Goal: Task Accomplishment & Management: Manage account settings

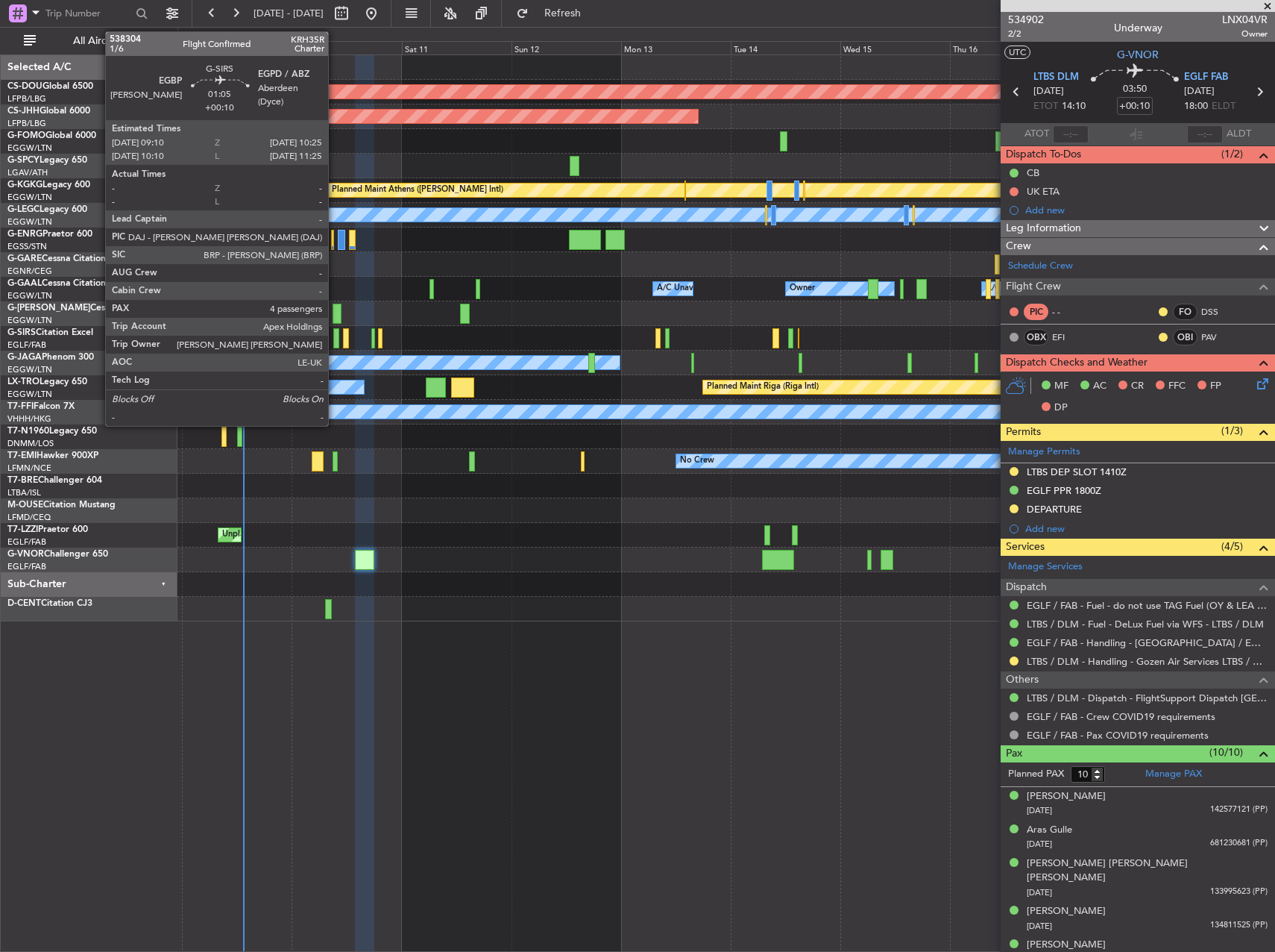
click at [335, 340] on div at bounding box center [336, 338] width 6 height 20
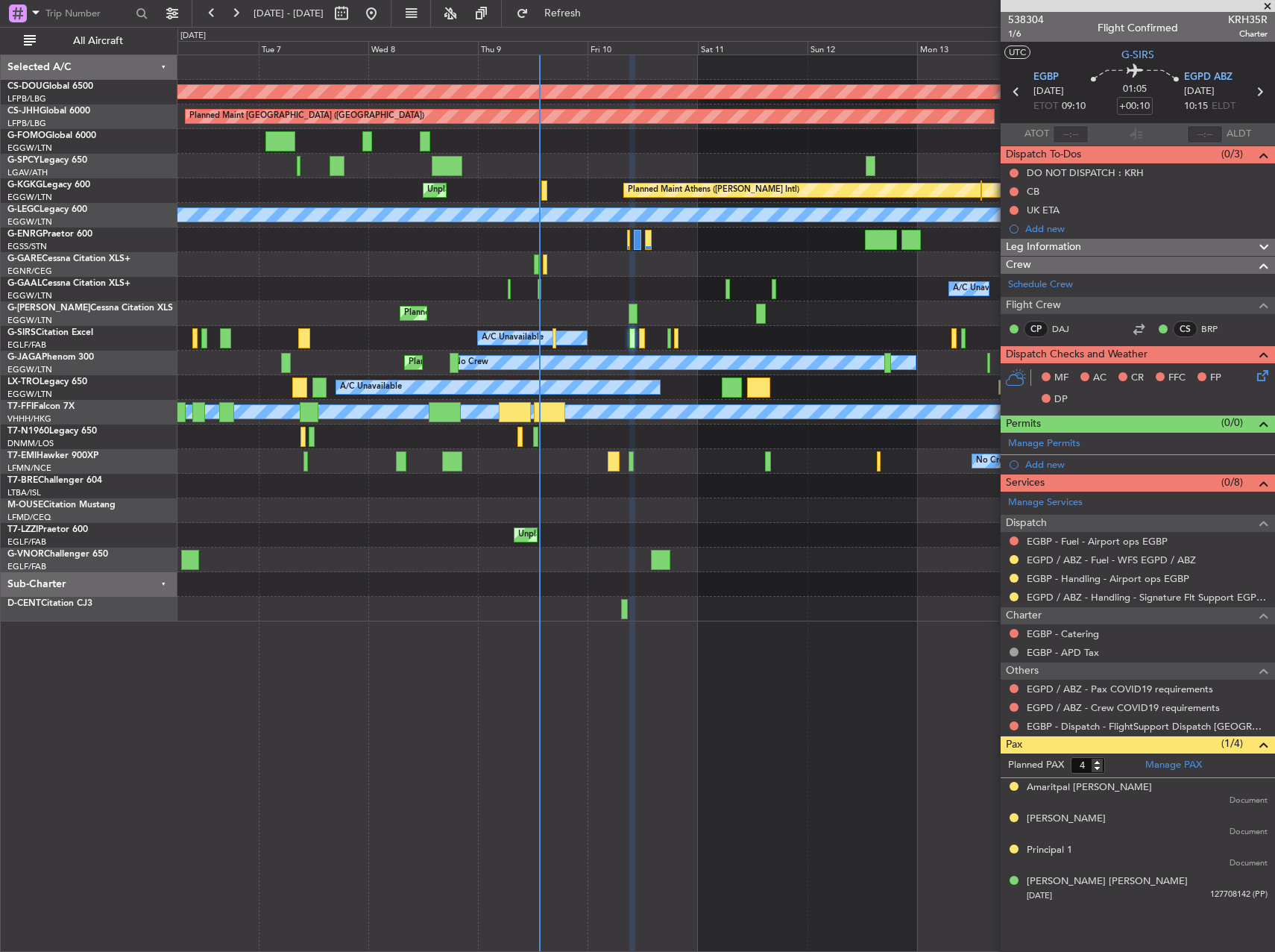
click at [657, 464] on div "Planned Maint No Crew" at bounding box center [726, 461] width 1097 height 25
click at [2, 44] on div "All Aircraft" at bounding box center [95, 41] width 191 height 28
click at [599, 518] on div at bounding box center [726, 510] width 1097 height 25
click at [1264, 9] on span at bounding box center [1268, 6] width 15 height 14
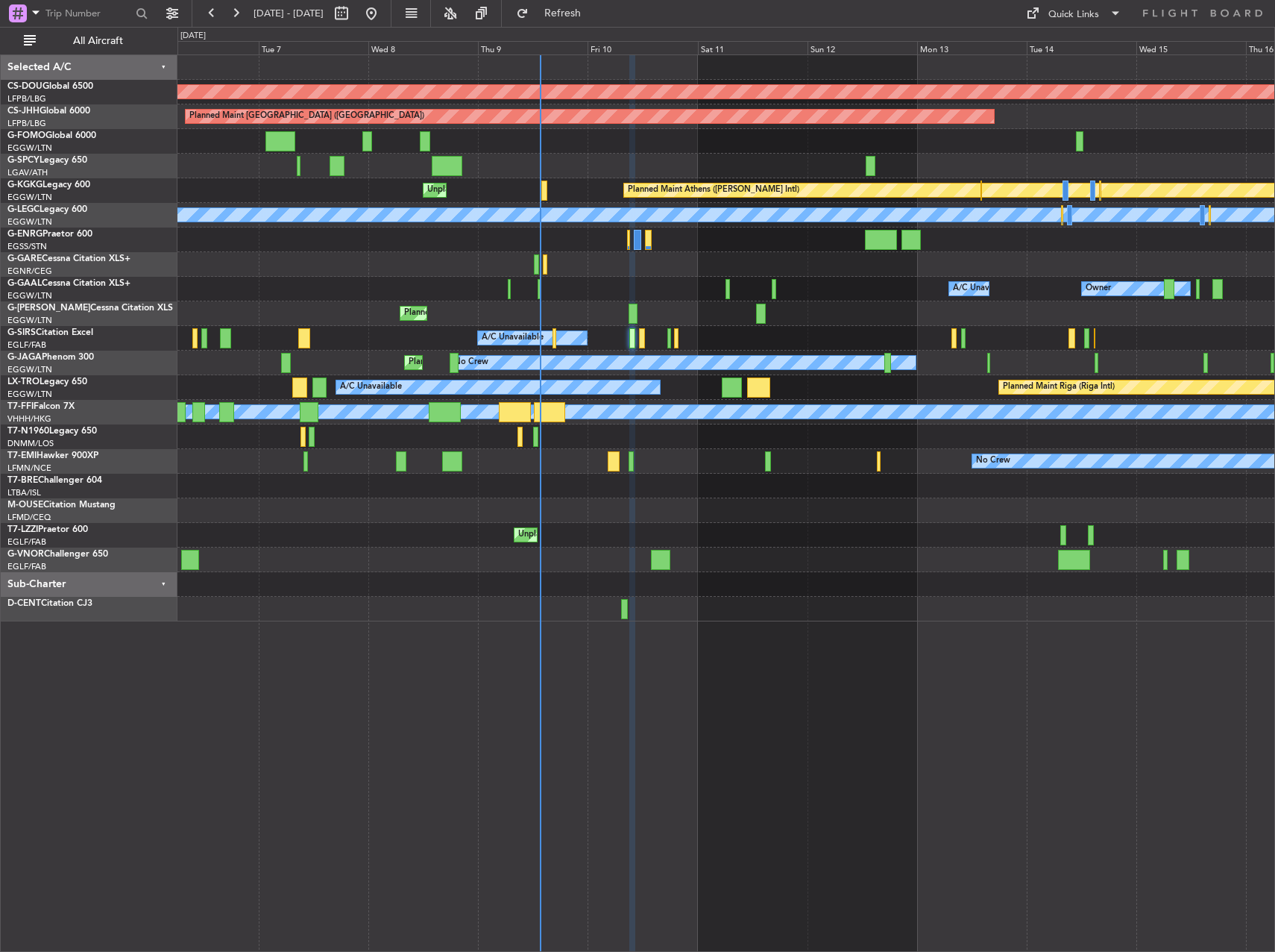
type input "0"
click at [1109, 10] on span at bounding box center [1116, 14] width 18 height 18
click at [1052, 75] on button "Crew Board" at bounding box center [1074, 85] width 112 height 36
click at [532, 528] on div "Planned Maint London ([GEOGRAPHIC_DATA]) Planned Maint [GEOGRAPHIC_DATA] ([GEOG…" at bounding box center [726, 338] width 1097 height 566
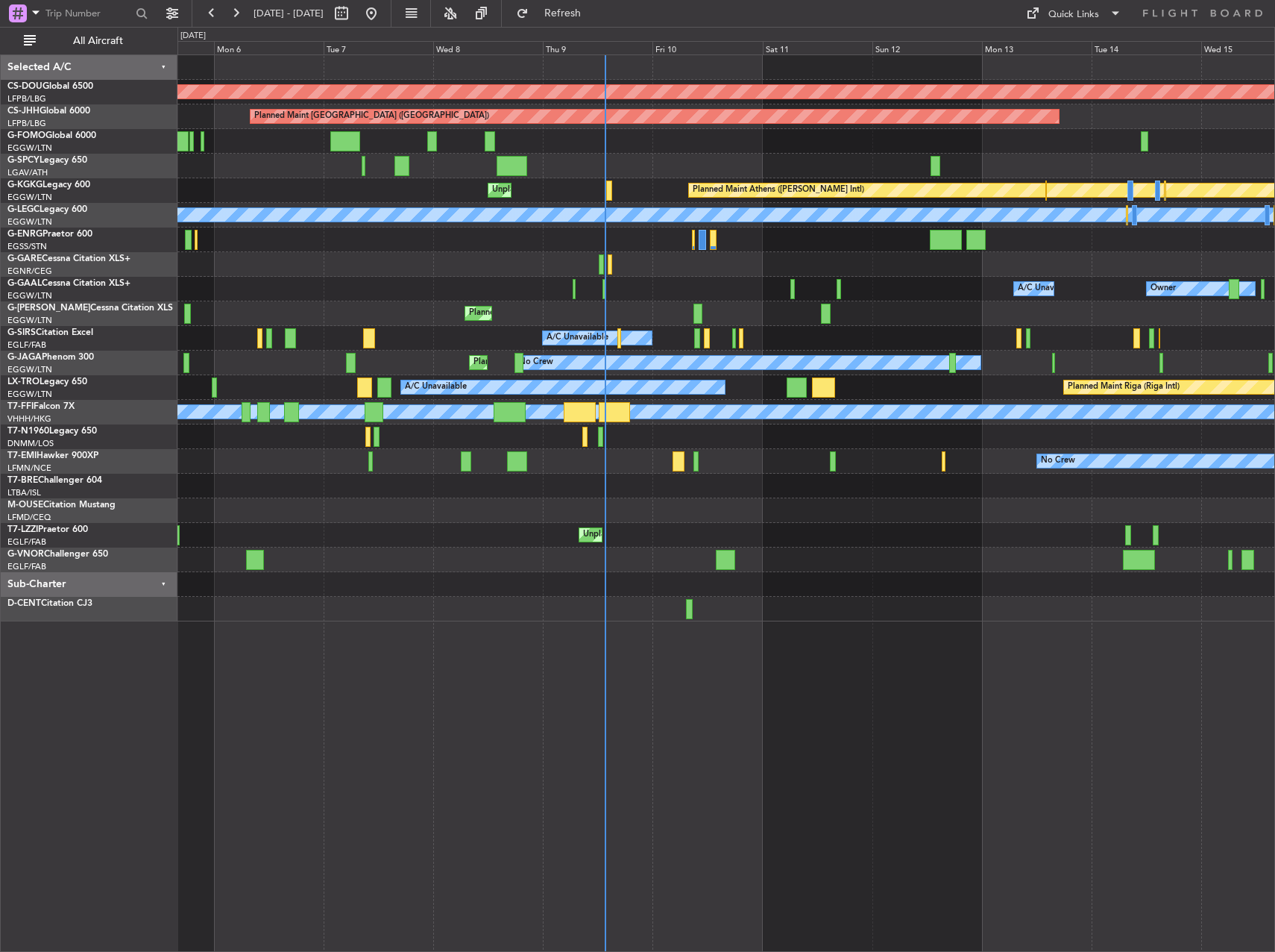
click at [736, 530] on div "Unplanned Maint [GEOGRAPHIC_DATA] ([GEOGRAPHIC_DATA])" at bounding box center [726, 535] width 1097 height 25
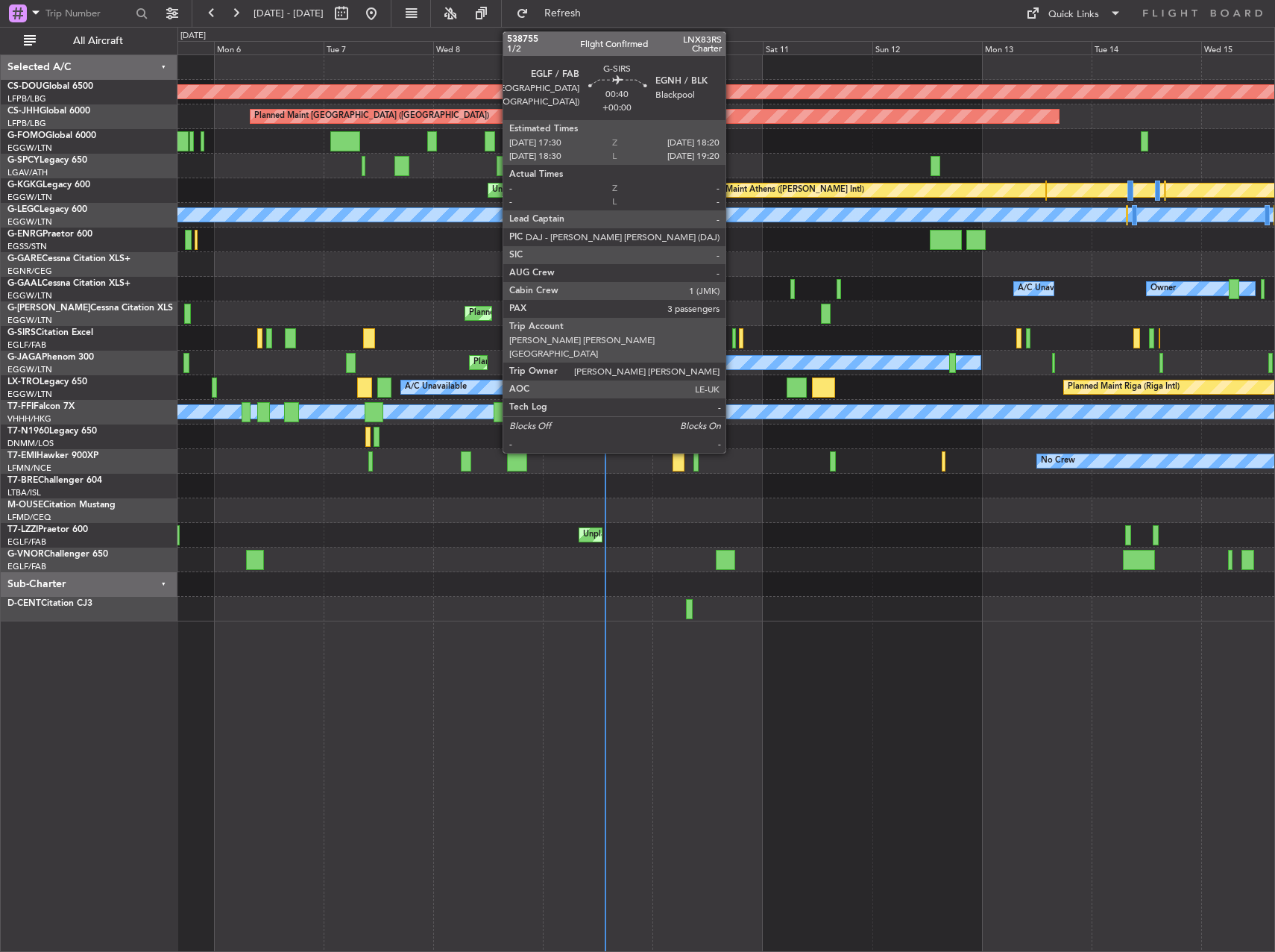
click at [732, 344] on div at bounding box center [735, 338] width 5 height 20
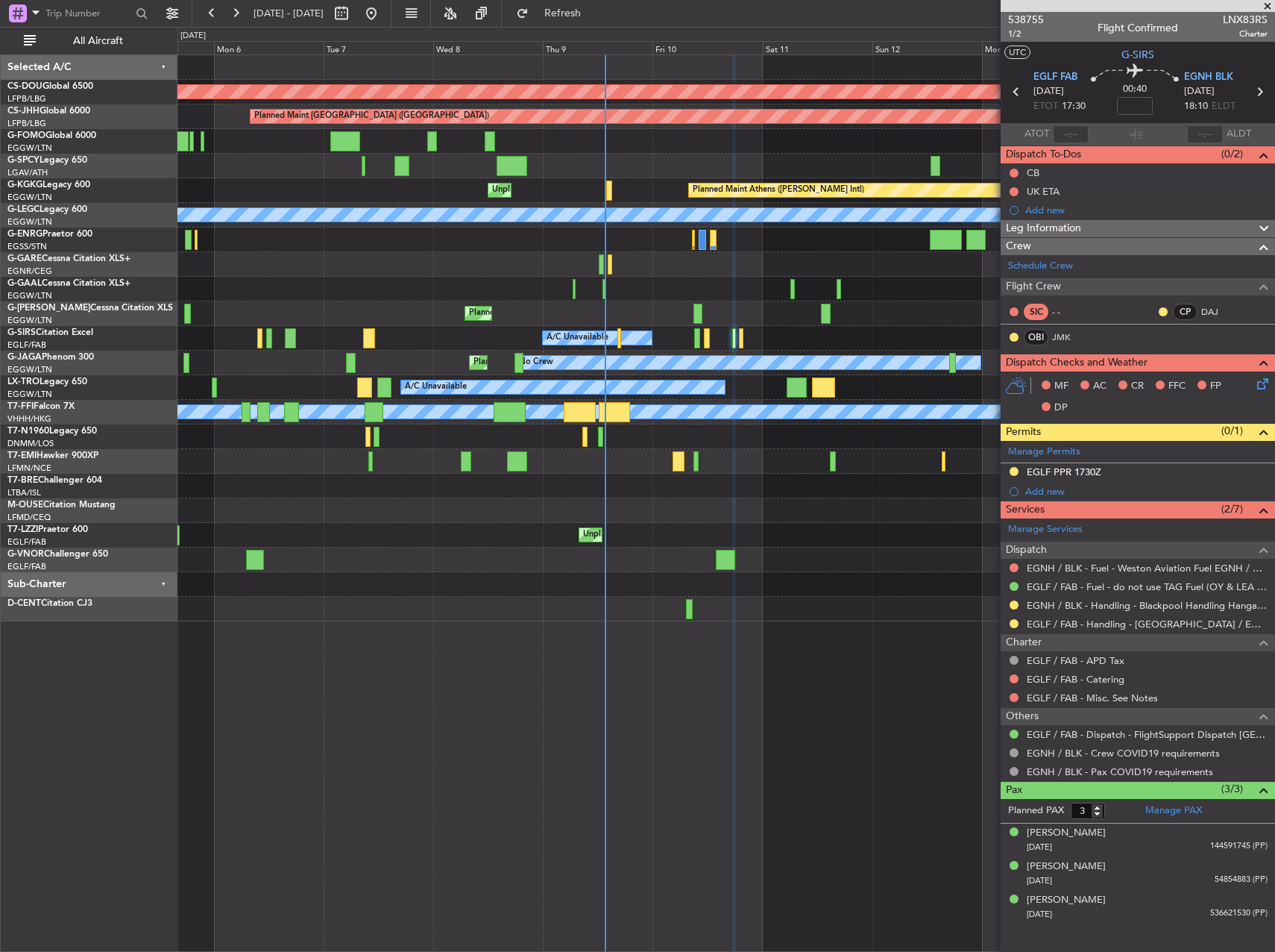
click at [282, 184] on div "Planned Maint Athens ([PERSON_NAME] Intl) Unplanned Maint [GEOGRAPHIC_DATA] (At…" at bounding box center [726, 190] width 1097 height 25
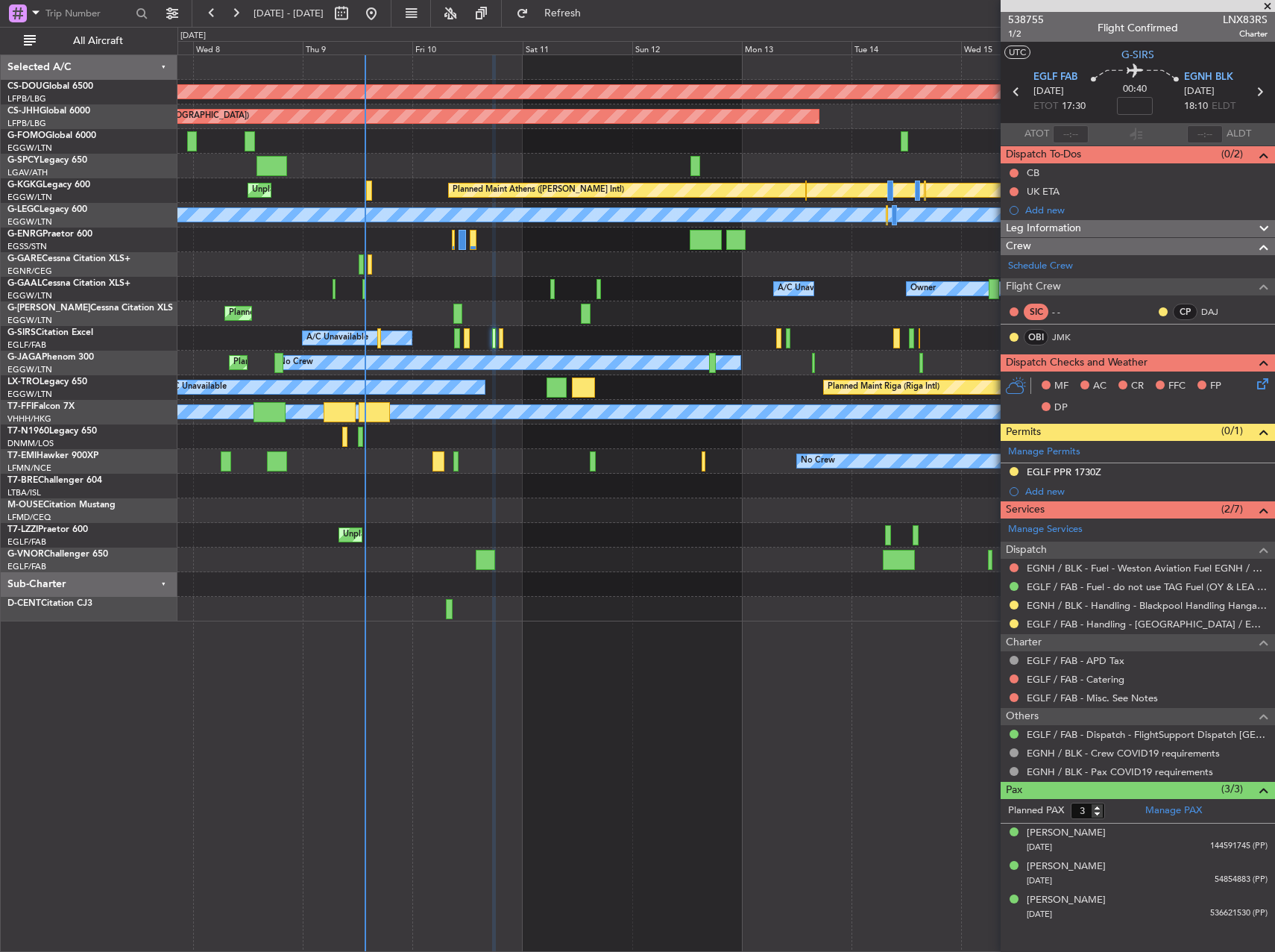
click at [465, 270] on div "Planned Maint London (Biggin Hill) Planned Maint Paris (Le Bourget) Planned Mai…" at bounding box center [726, 338] width 1097 height 566
click at [371, 186] on div at bounding box center [368, 190] width 6 height 20
type input "+00:05"
type input "0"
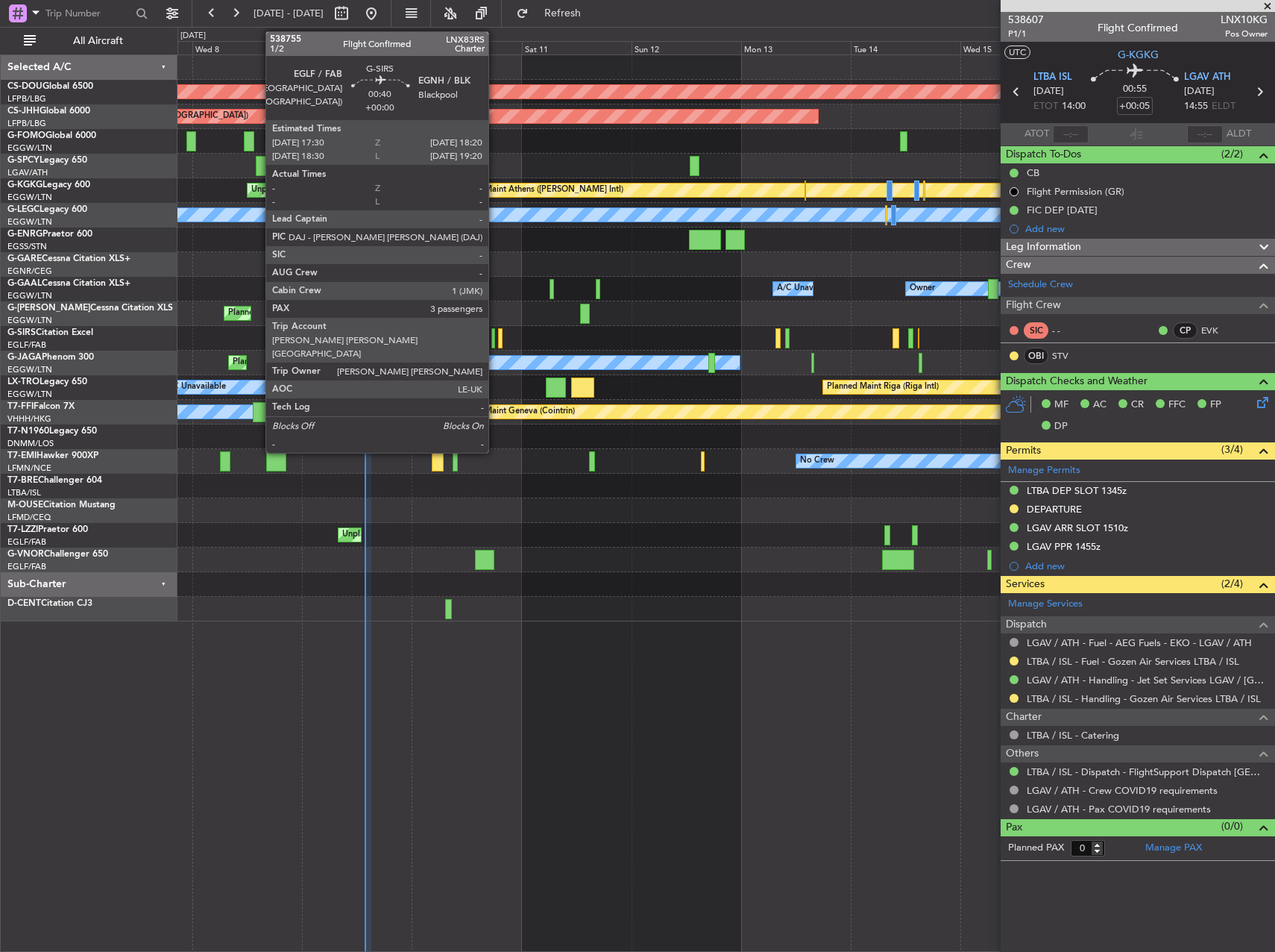
click at [496, 340] on div at bounding box center [494, 338] width 5 height 20
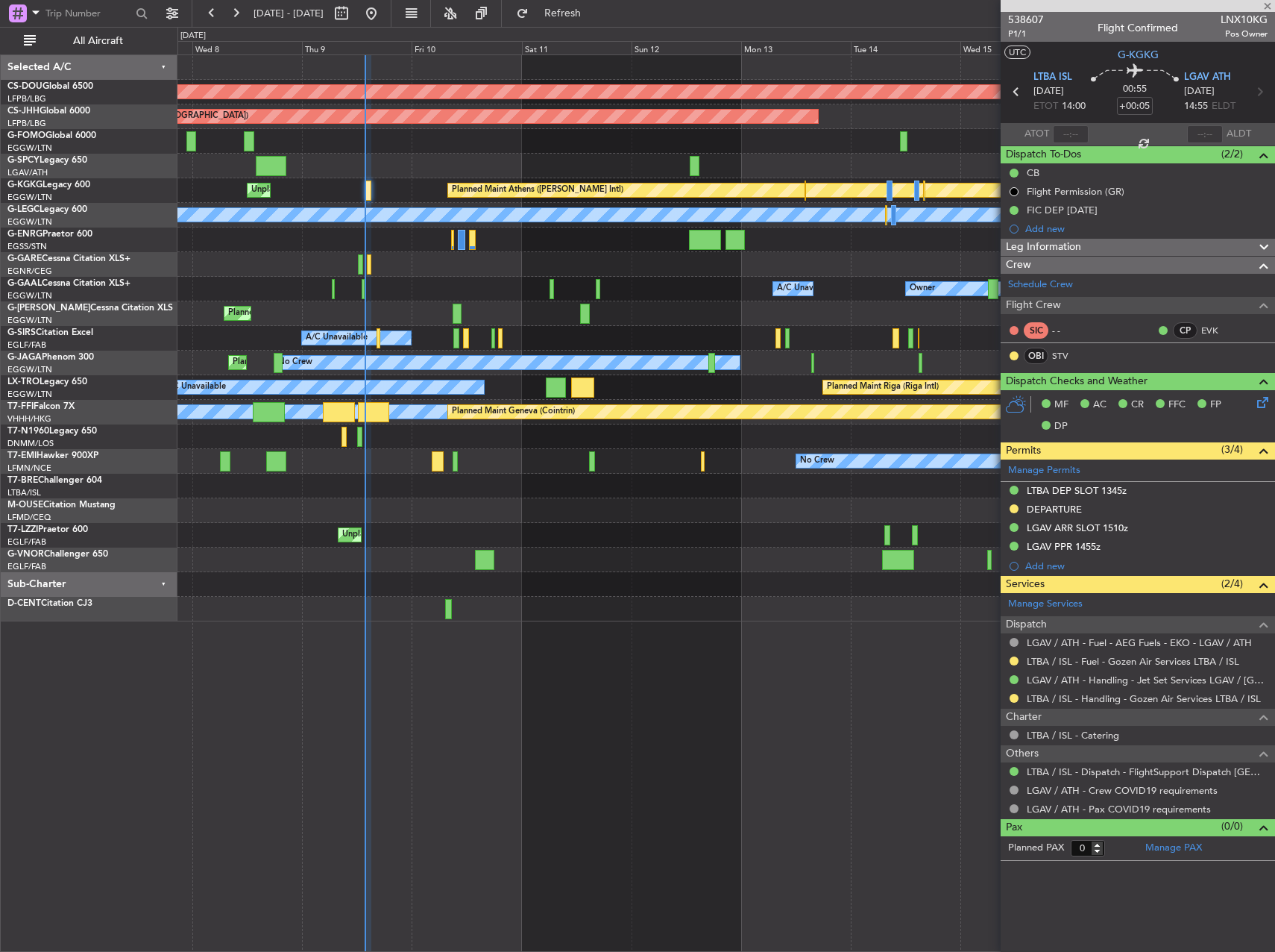
type input "3"
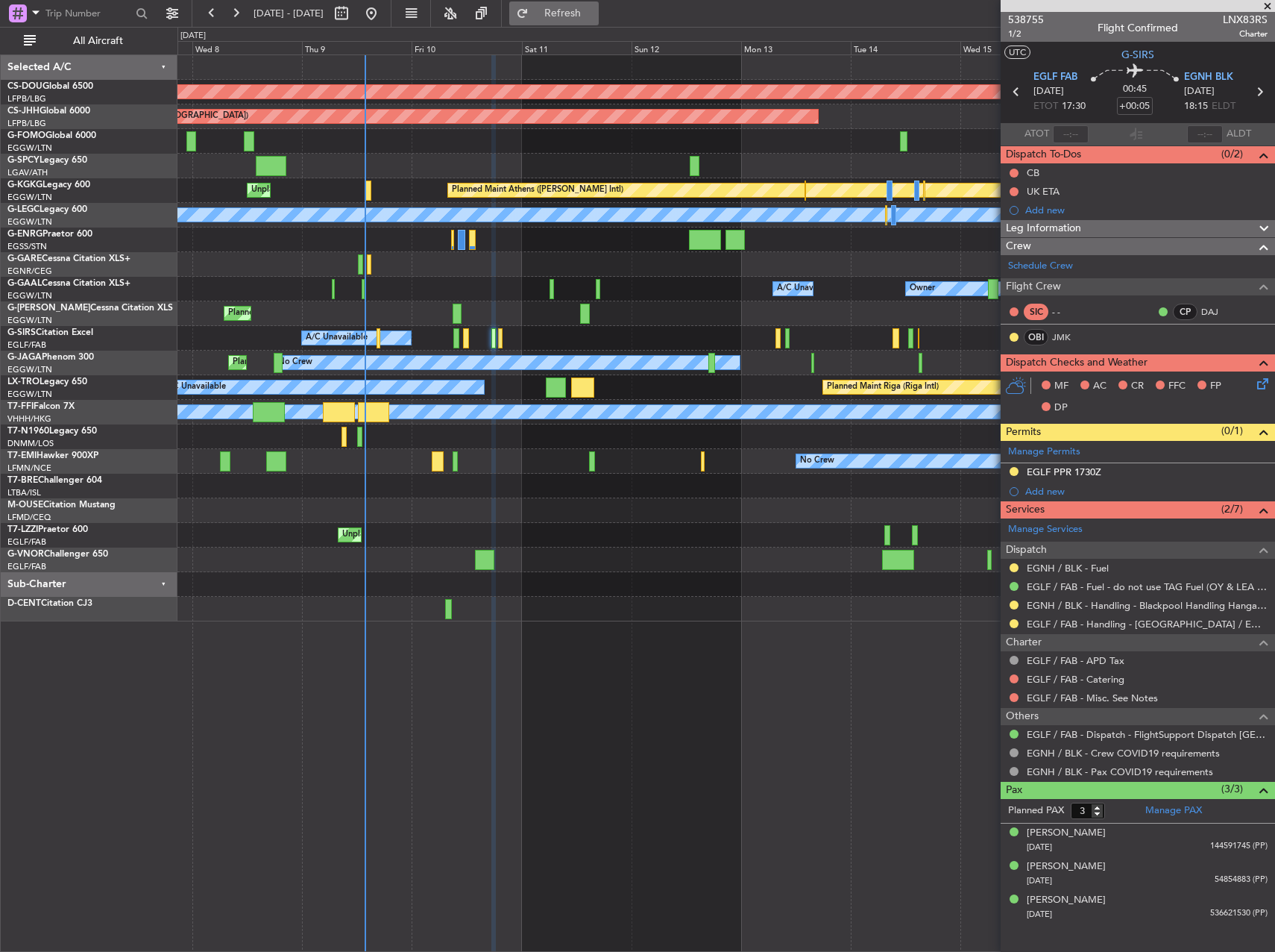
click at [588, 21] on button "Refresh" at bounding box center [554, 14] width 90 height 24
click at [595, 17] on span "Refresh" at bounding box center [563, 13] width 62 height 10
click at [1042, 468] on div "Manage Permits EGLF PPR 1730Z Add new" at bounding box center [1138, 471] width 274 height 61
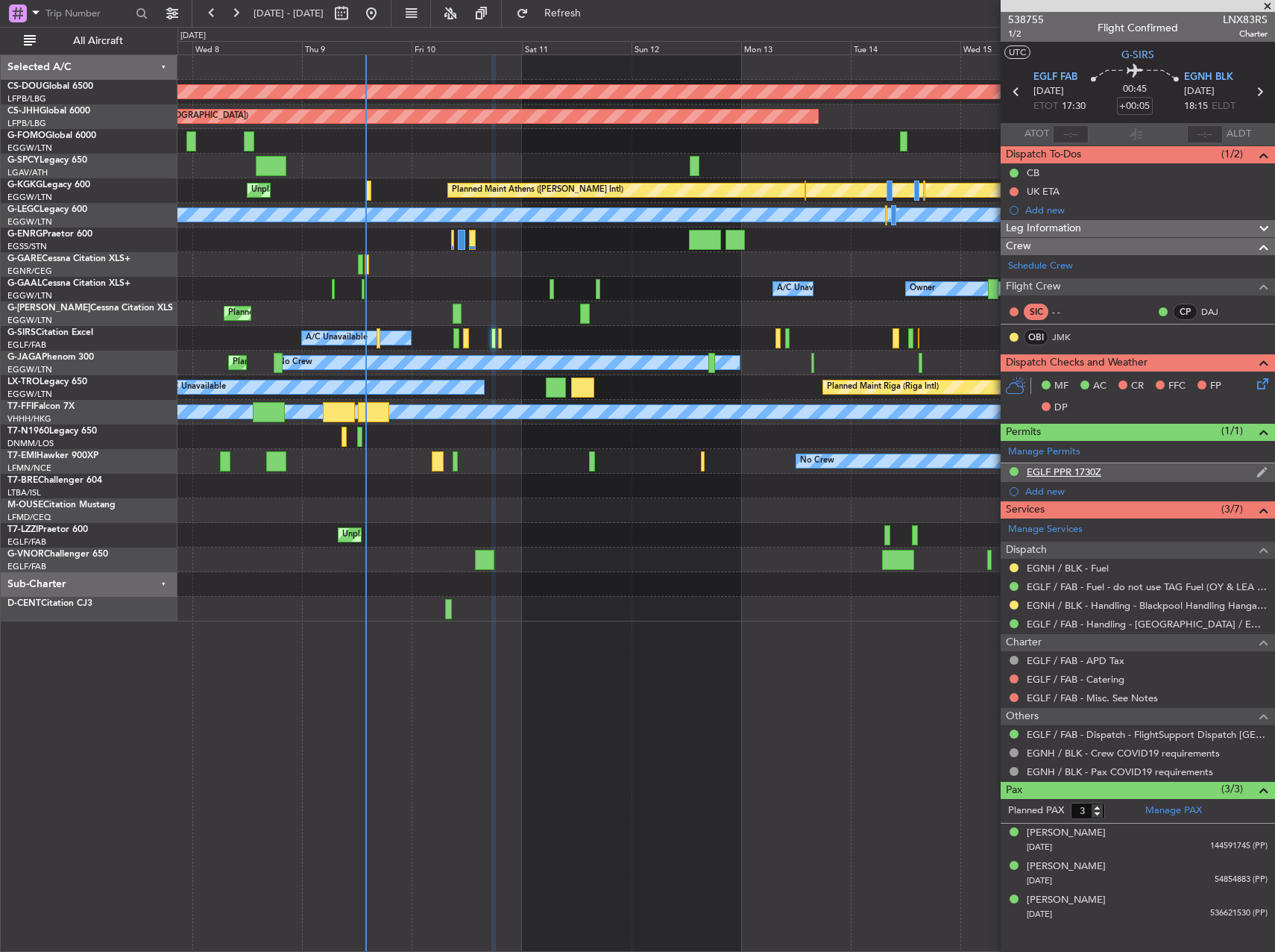
click at [1046, 469] on div "EGLF PPR 1730Z" at bounding box center [1064, 472] width 74 height 13
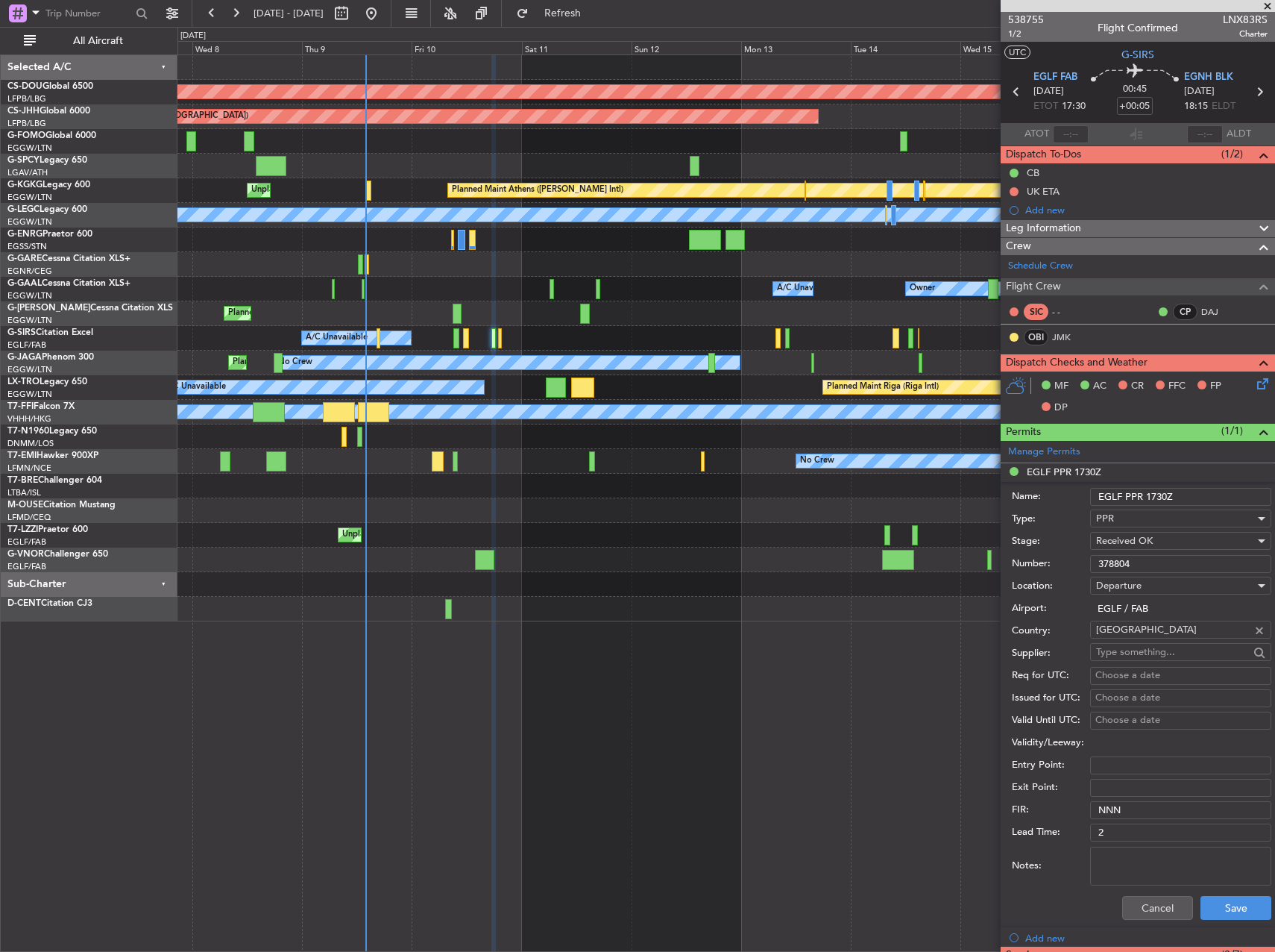
click at [1114, 560] on input "378804" at bounding box center [1181, 564] width 181 height 18
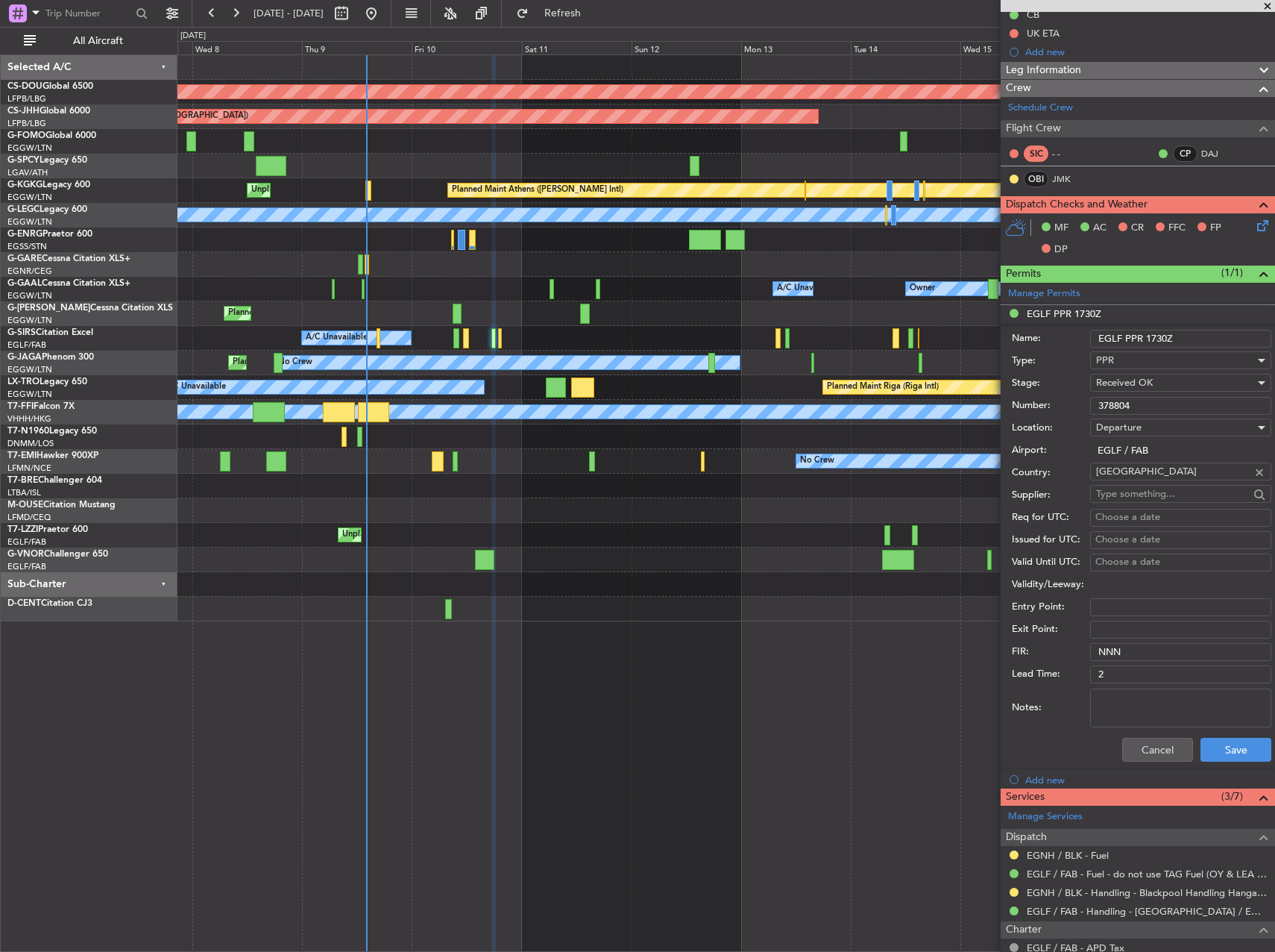
scroll to position [417, 0]
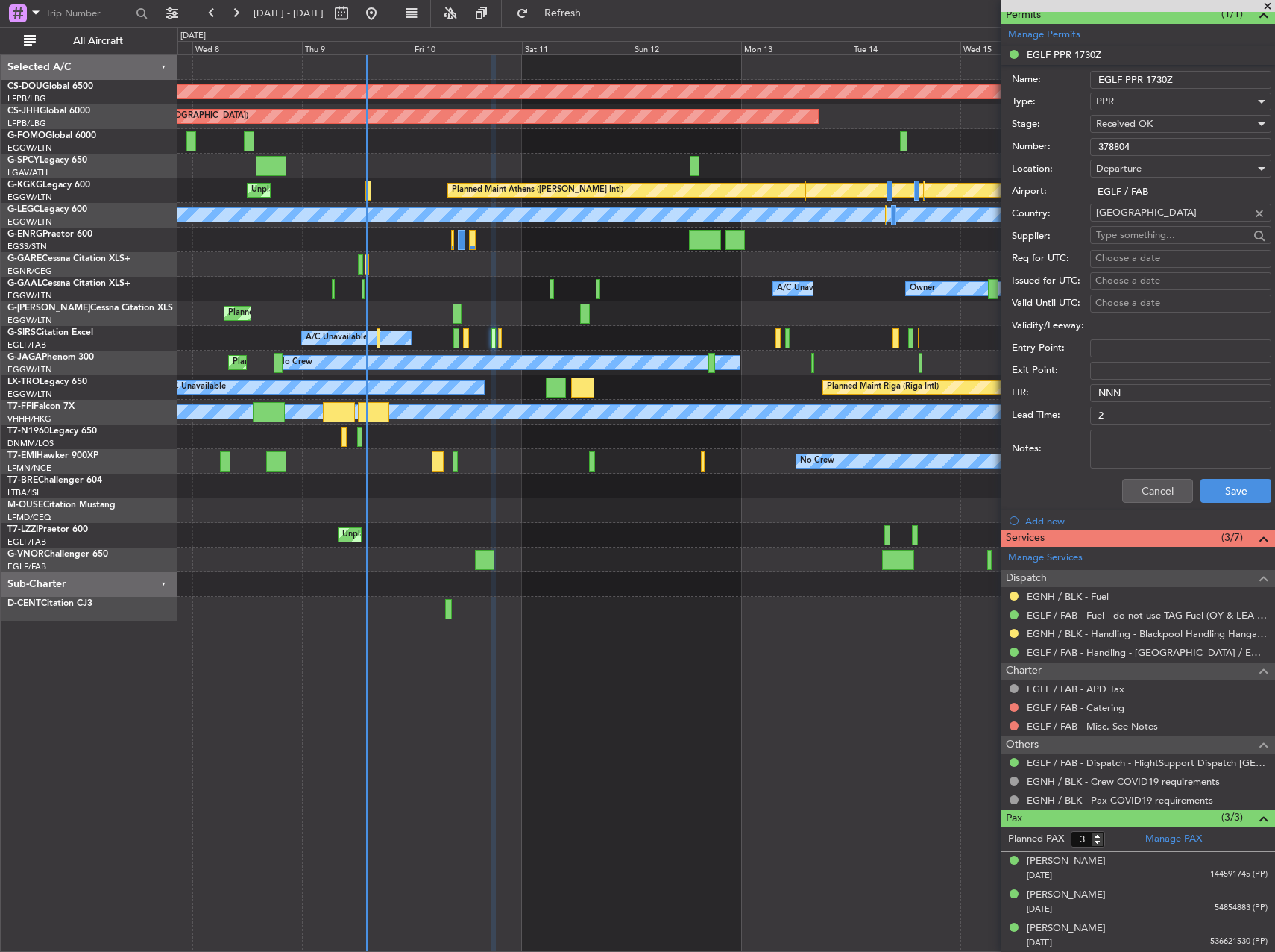
click at [564, 160] on div at bounding box center [726, 165] width 1097 height 25
click at [1148, 499] on button "Cancel" at bounding box center [1157, 491] width 71 height 24
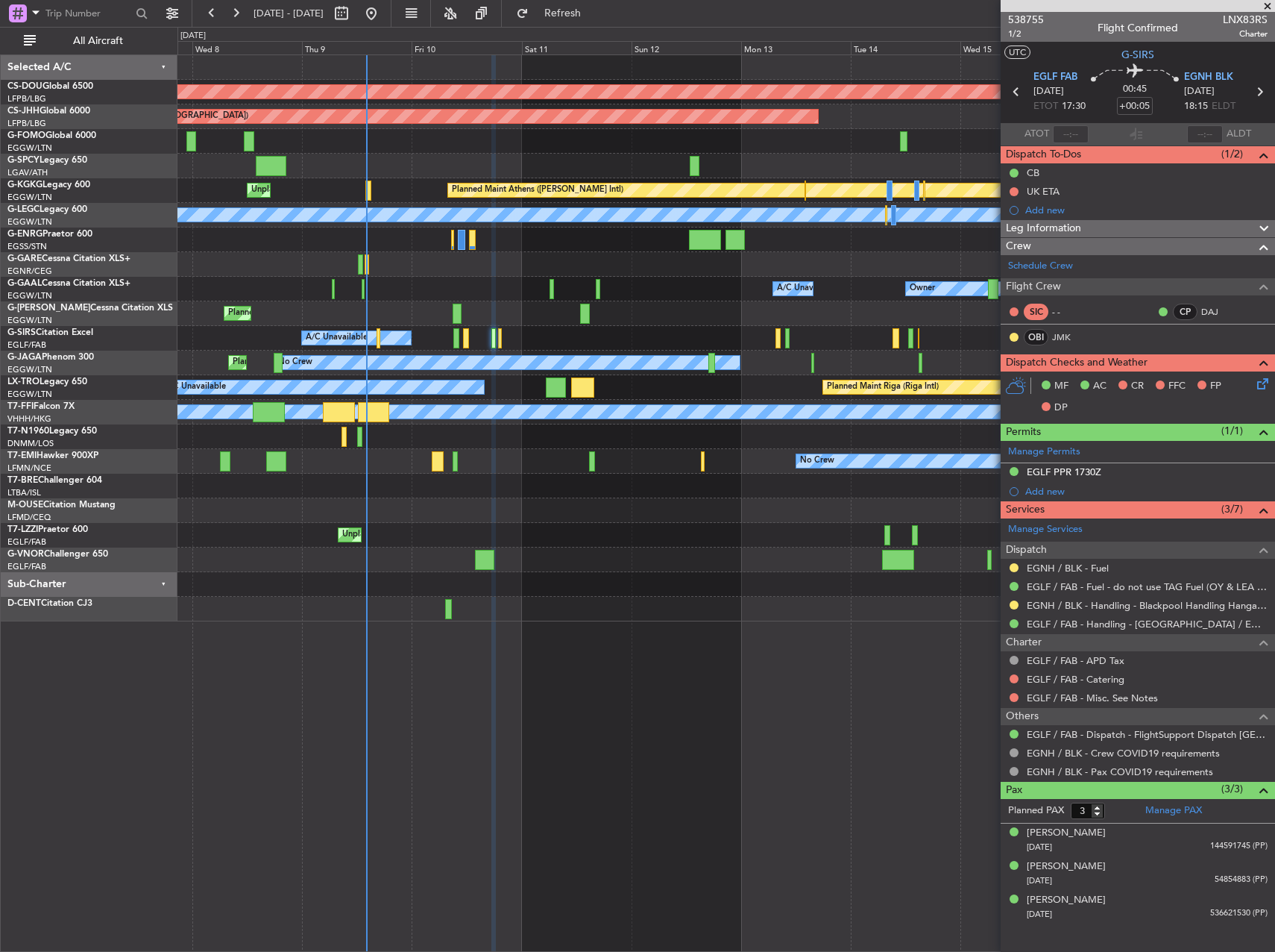
click at [187, 268] on div at bounding box center [726, 264] width 1097 height 25
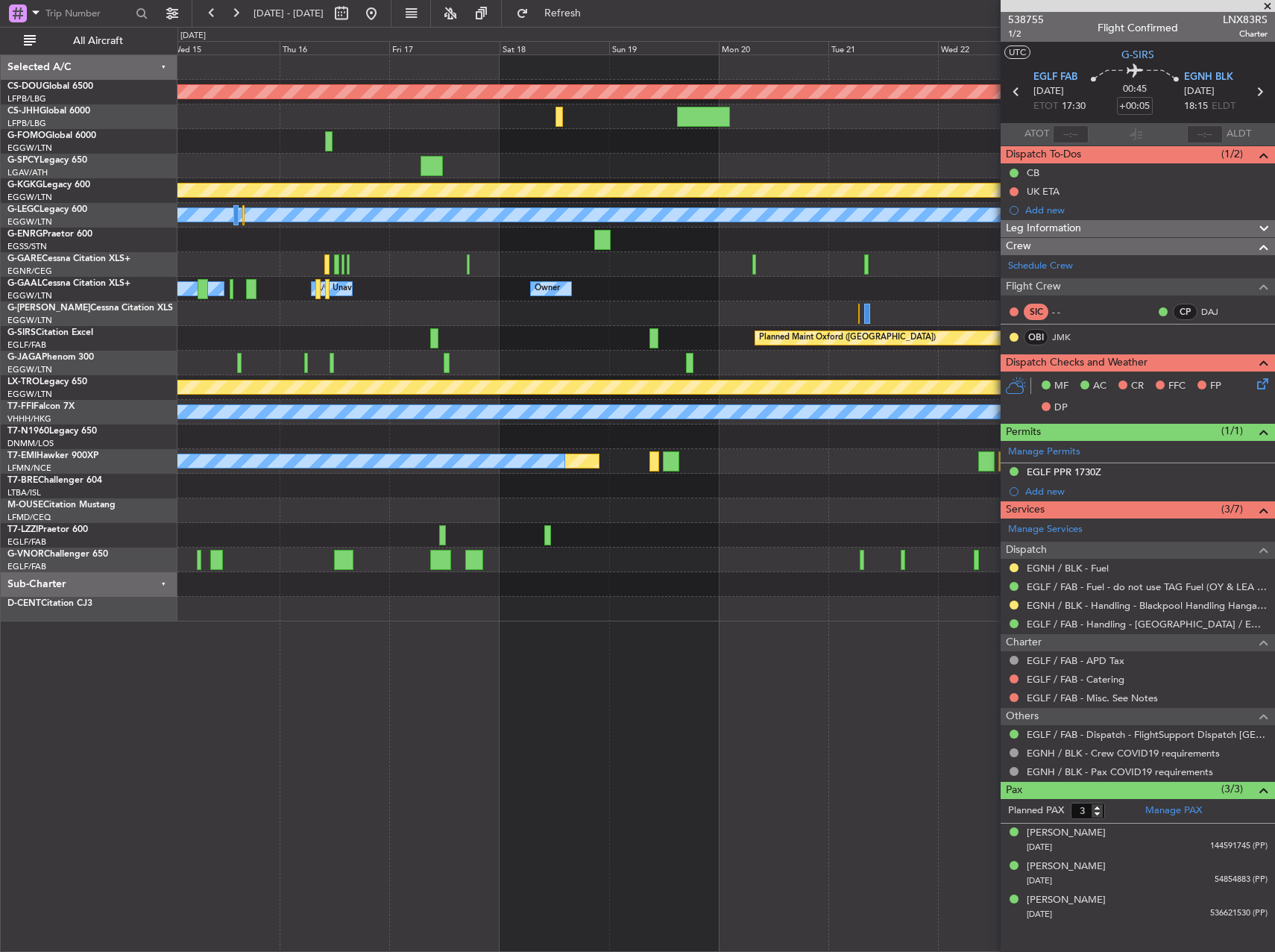
click at [142, 274] on div "Planned Maint London (Biggin Hill) Planned Maint Paris (Le Bourget) Planned Mai…" at bounding box center [637, 489] width 1275 height 925
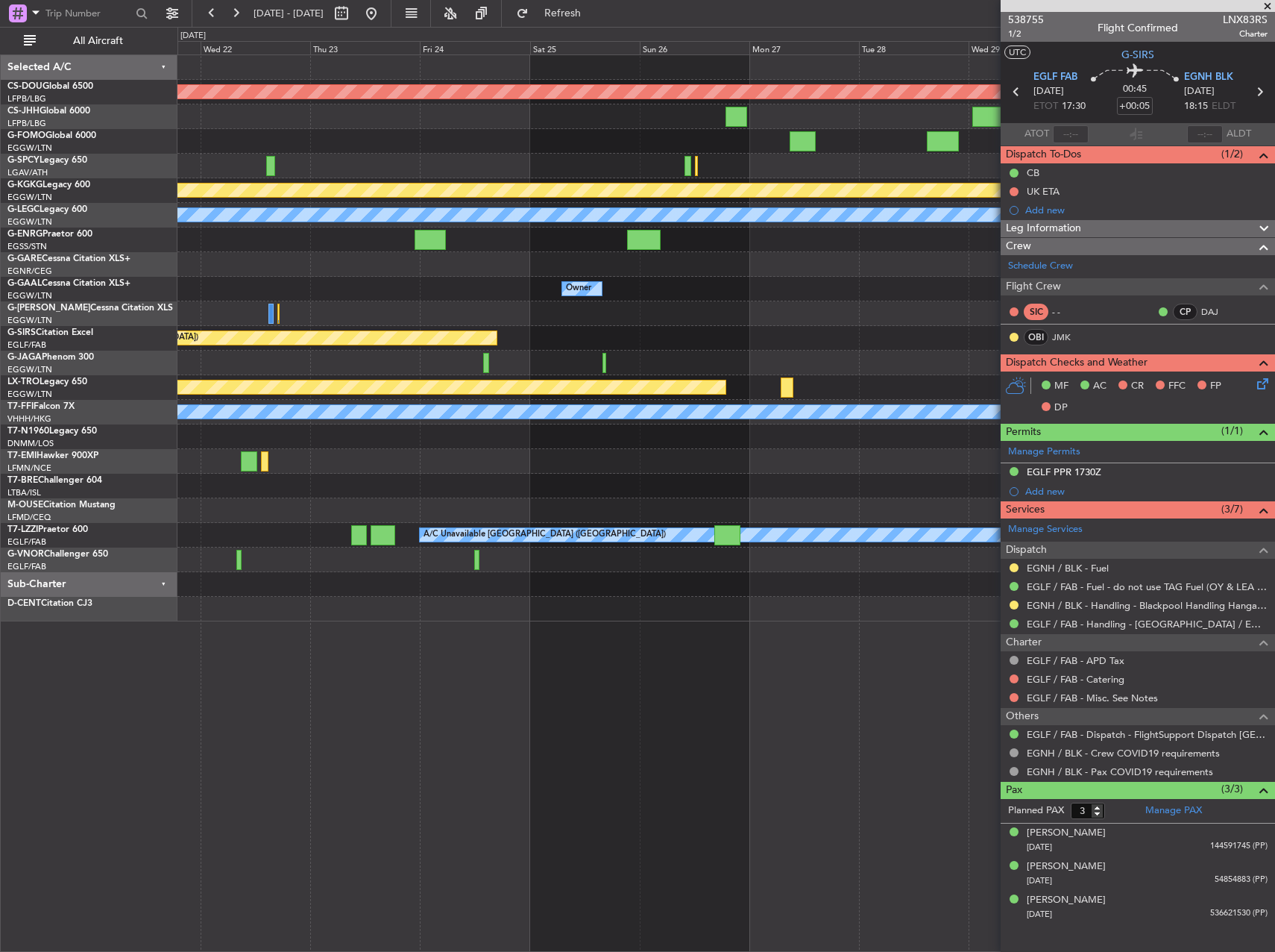
click at [191, 284] on div "Owner" at bounding box center [726, 289] width 1097 height 25
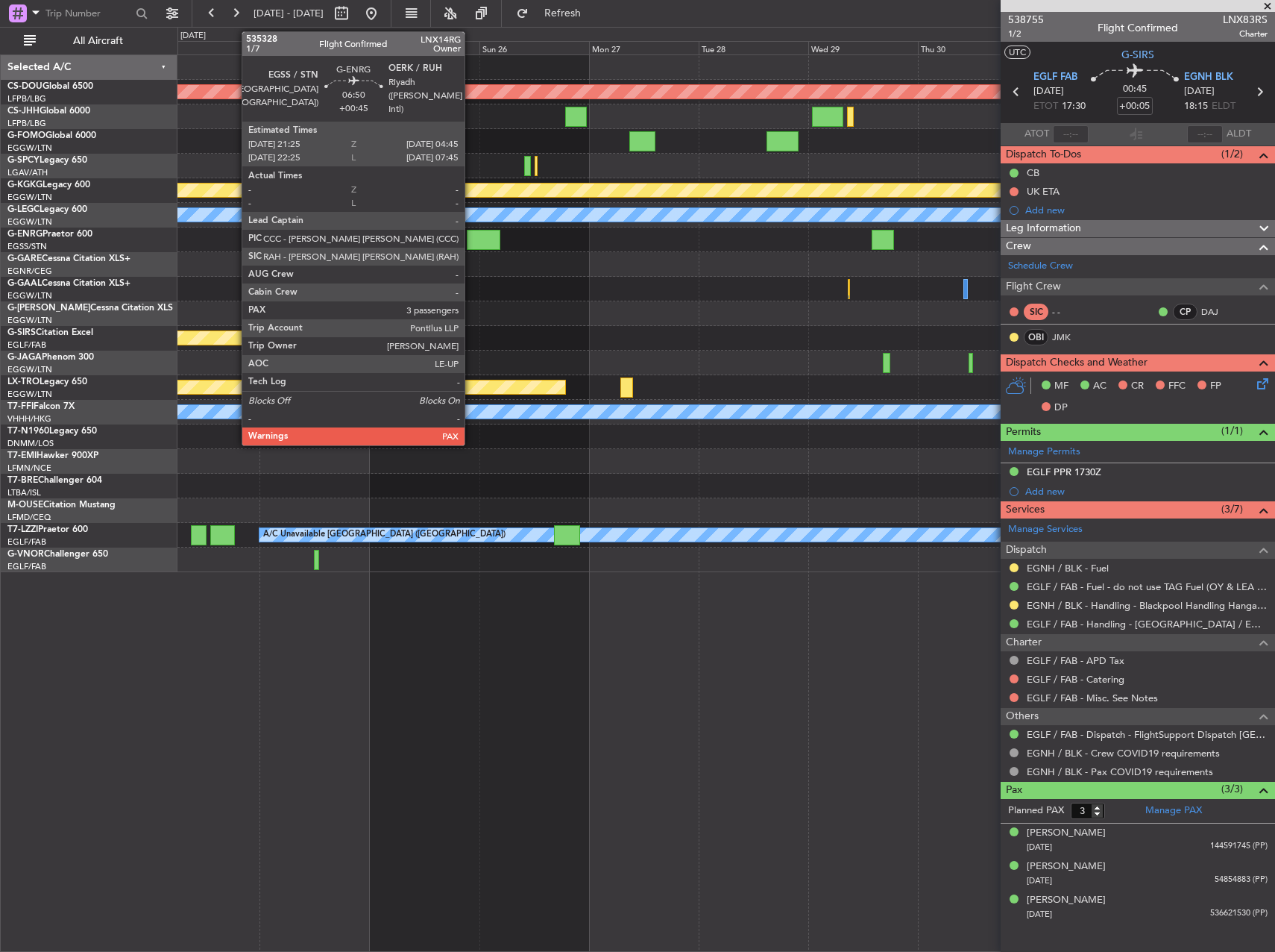
click at [472, 239] on div at bounding box center [484, 239] width 34 height 20
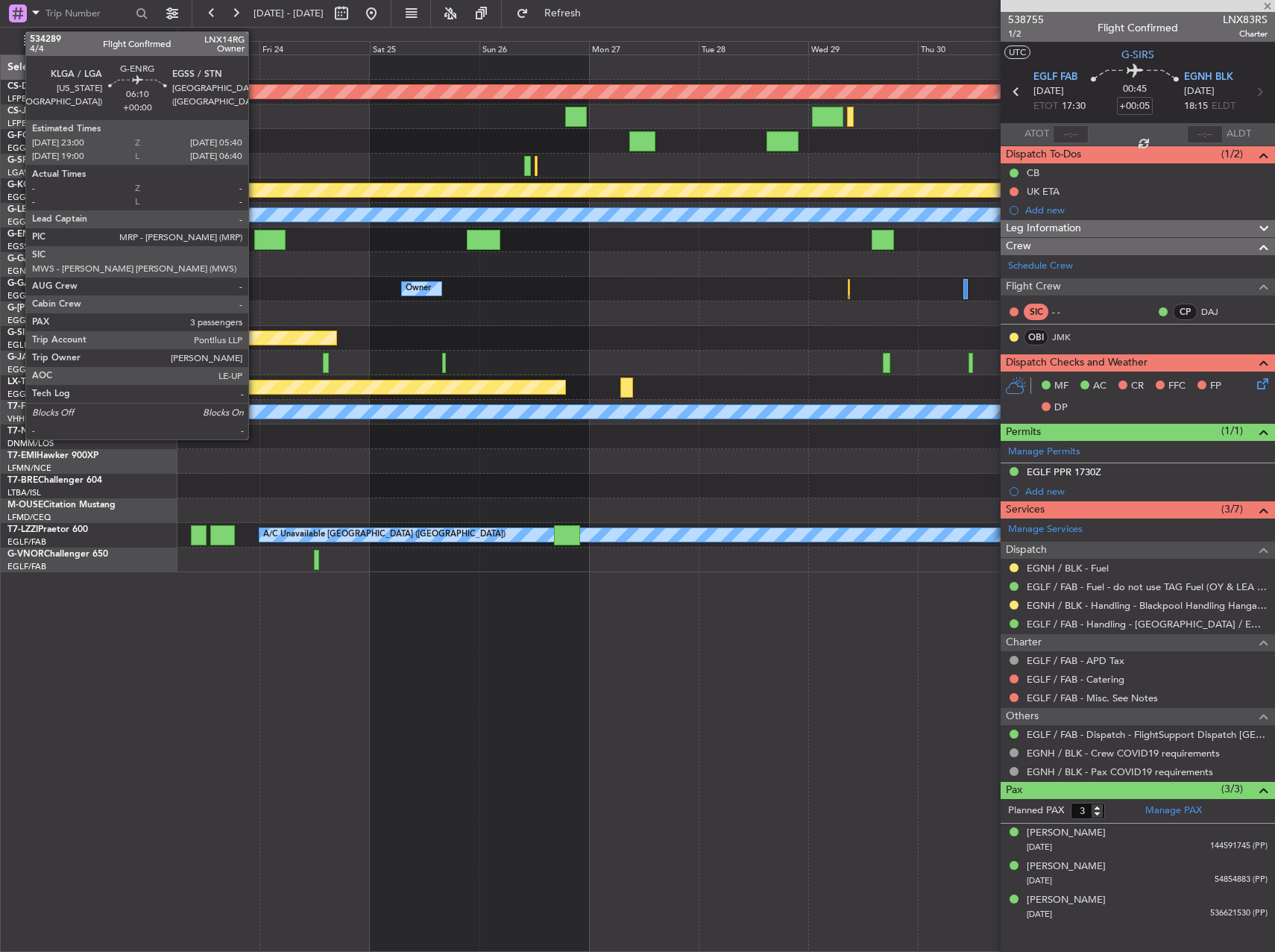
type input "+00:45"
type input "5"
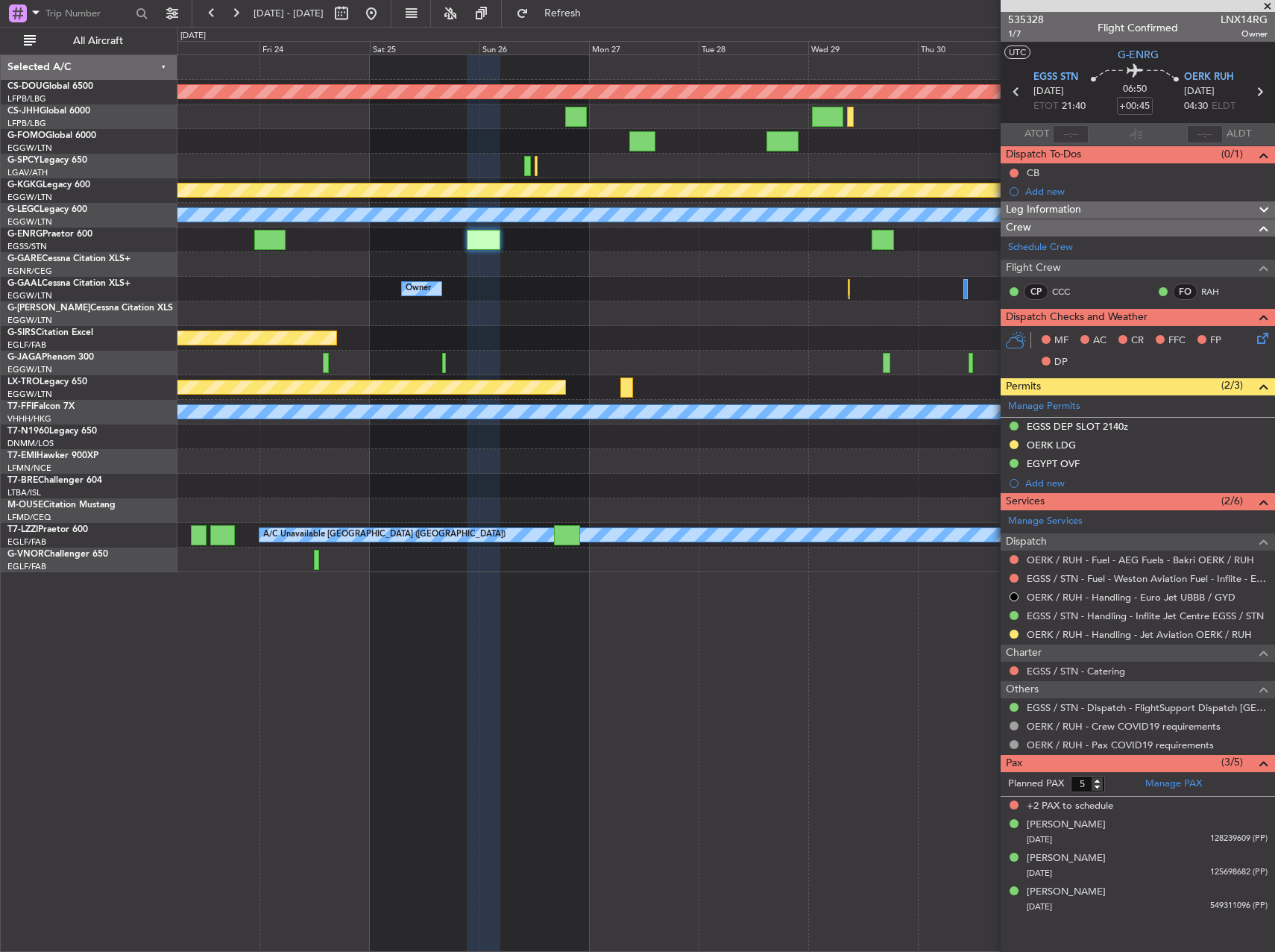
click at [755, 514] on div "Planned Maint London (Biggin Hill) Planned Maint Athens (Eleftherios Venizelos …" at bounding box center [726, 313] width 1097 height 517
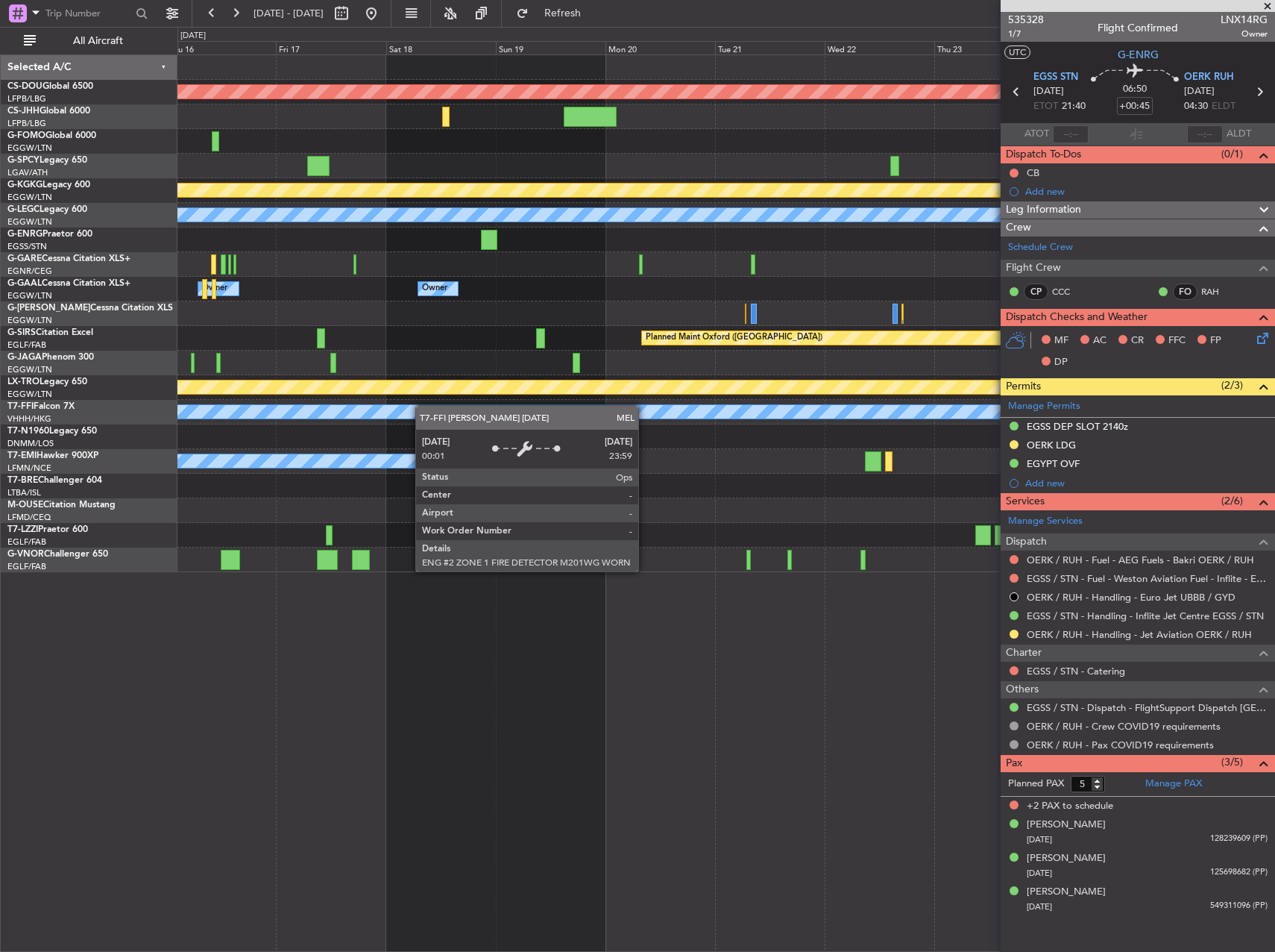
click at [918, 395] on div "Planned Maint Riga (Riga Intl)" at bounding box center [726, 387] width 1097 height 25
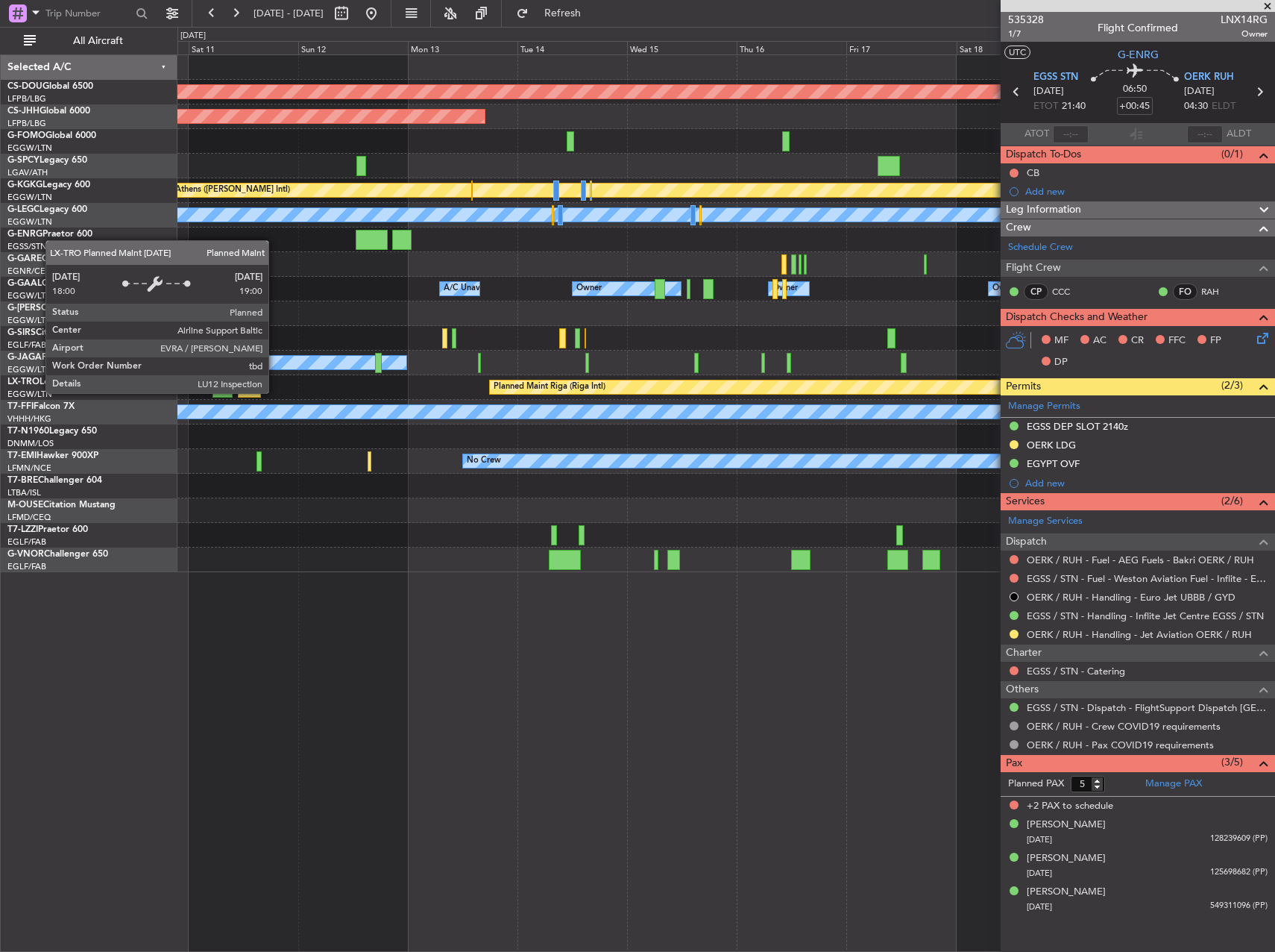
click at [592, 388] on div "Planned Maint Riga (Riga Intl)" at bounding box center [550, 387] width 112 height 22
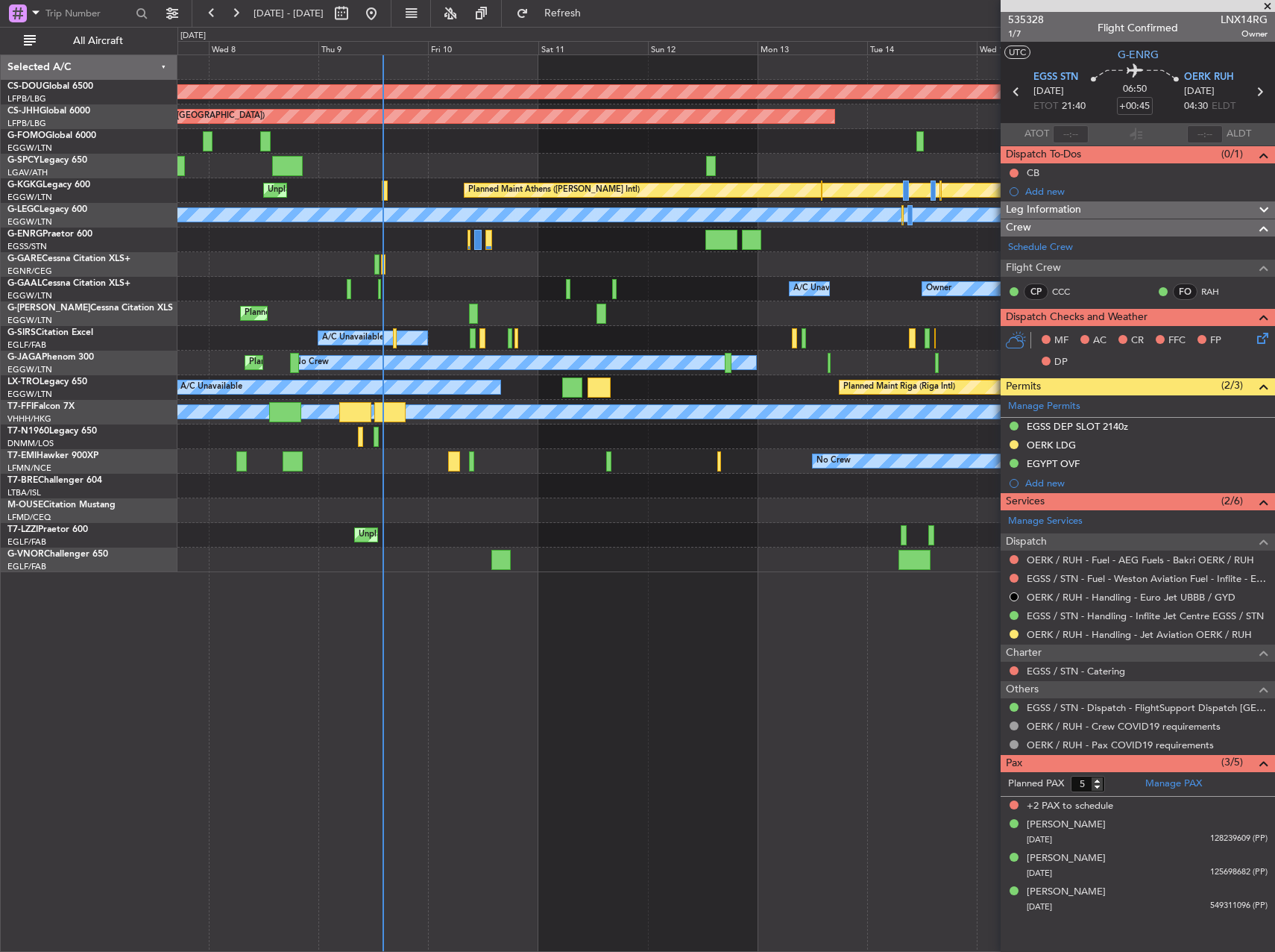
click at [717, 443] on div "Planned Maint London (Biggin Hill) Planned Maint Paris (Le Bourget) Planned Mai…" at bounding box center [726, 313] width 1097 height 517
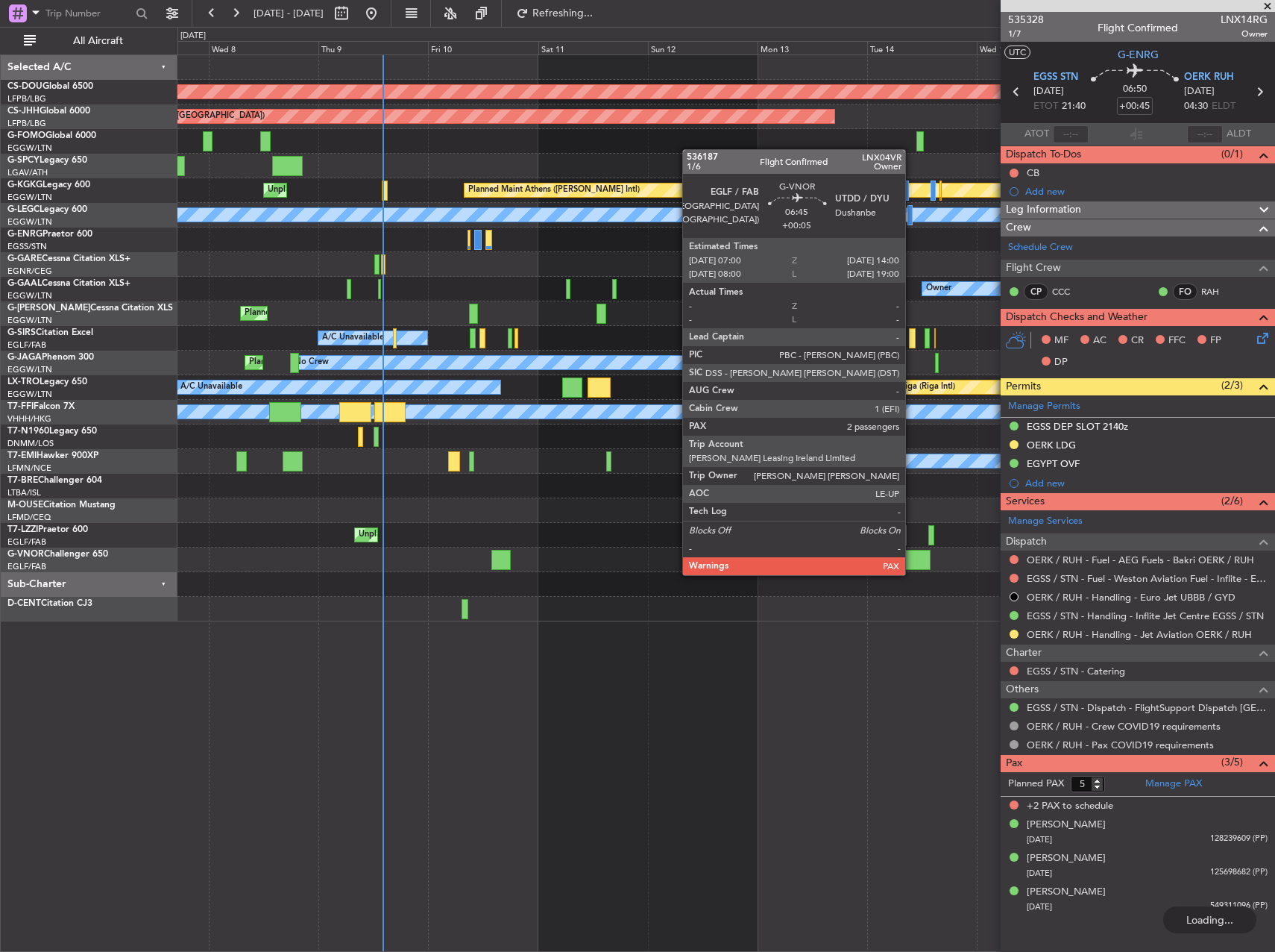
click at [912, 560] on div at bounding box center [914, 560] width 32 height 20
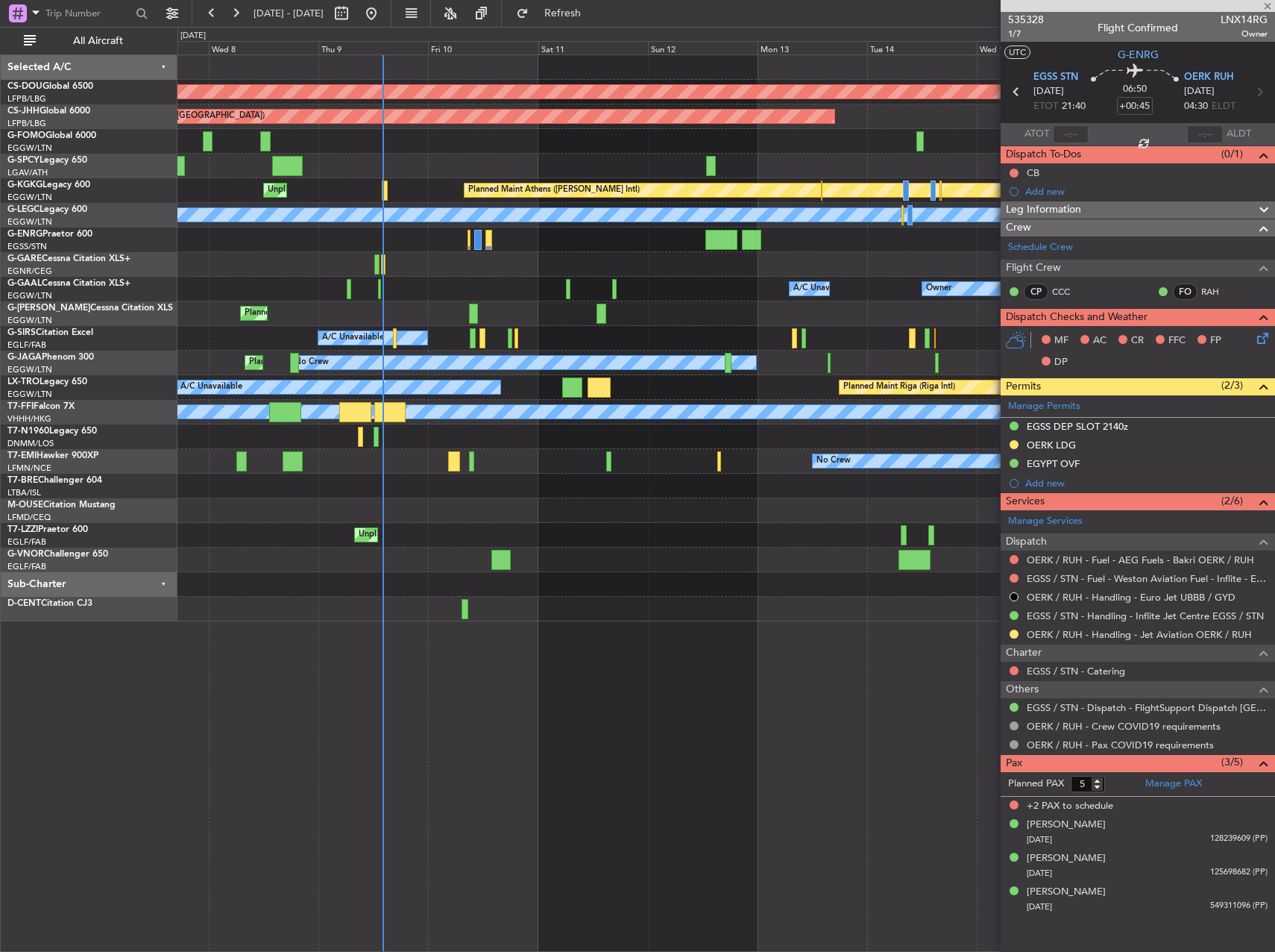
type input "+00:05"
type input "2"
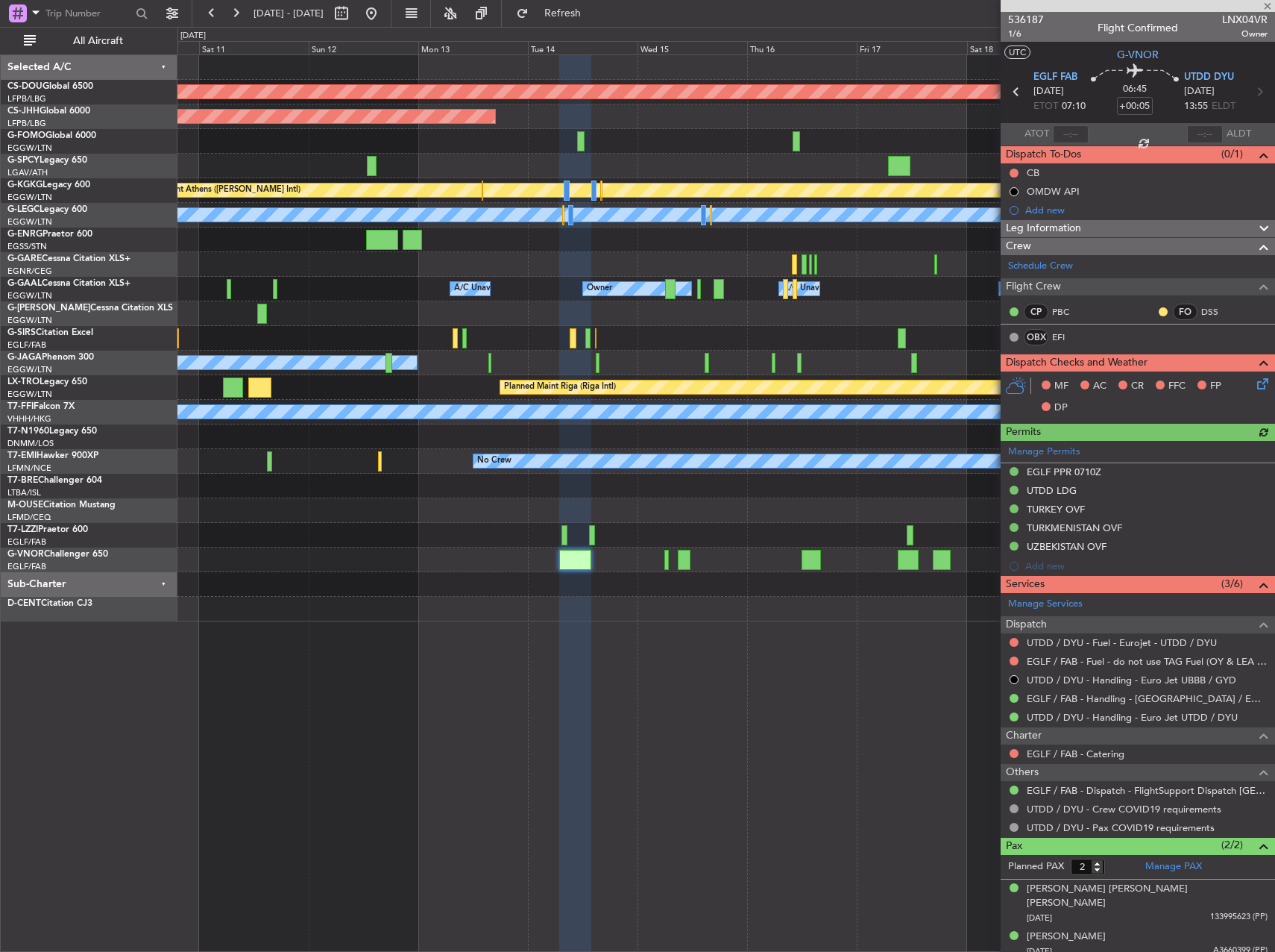
click at [487, 552] on div "Planned Maint London ([GEOGRAPHIC_DATA]) Planned Maint [GEOGRAPHIC_DATA] ([GEOG…" at bounding box center [726, 338] width 1097 height 566
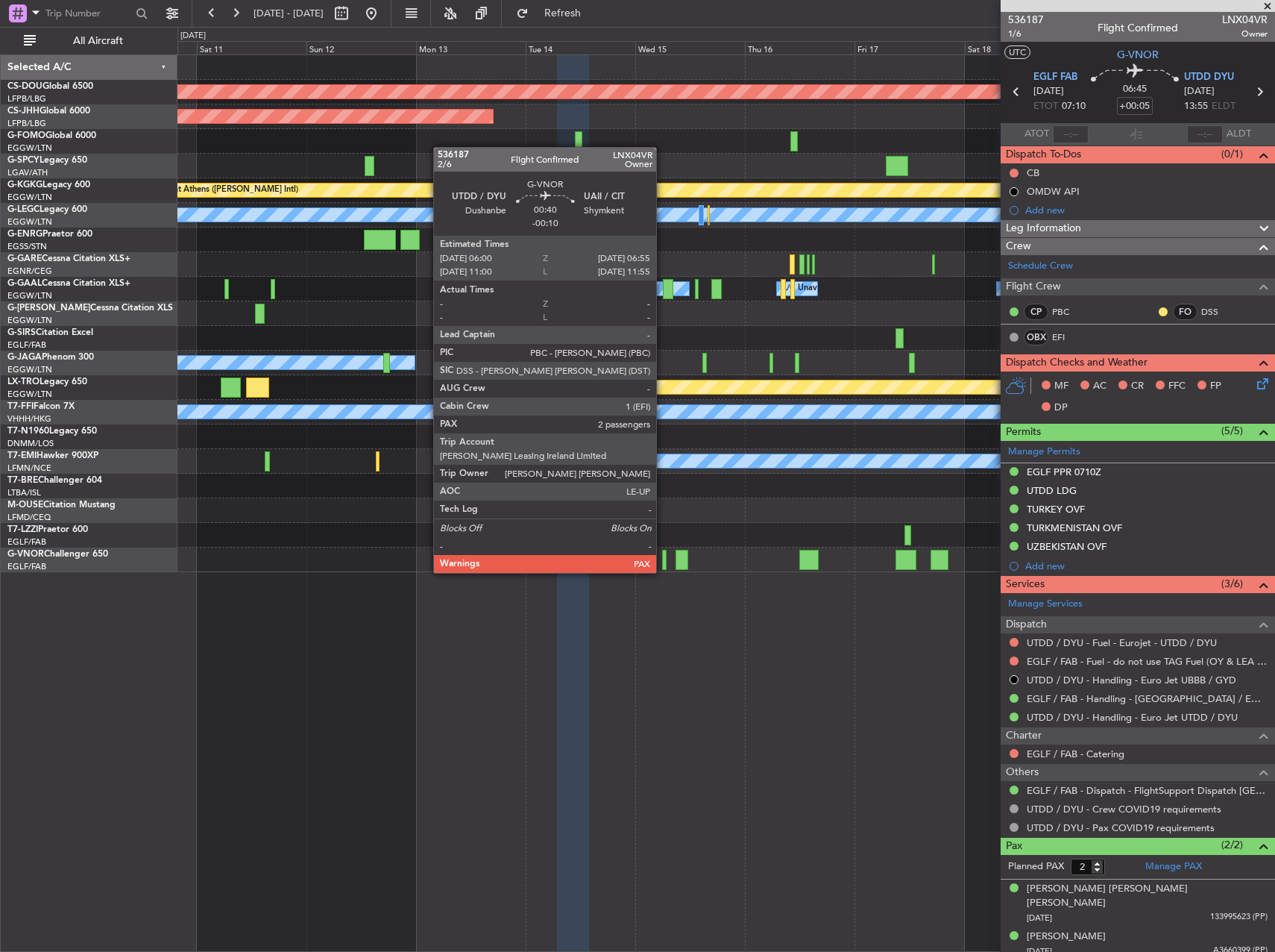
click at [663, 558] on div at bounding box center [665, 560] width 5 height 20
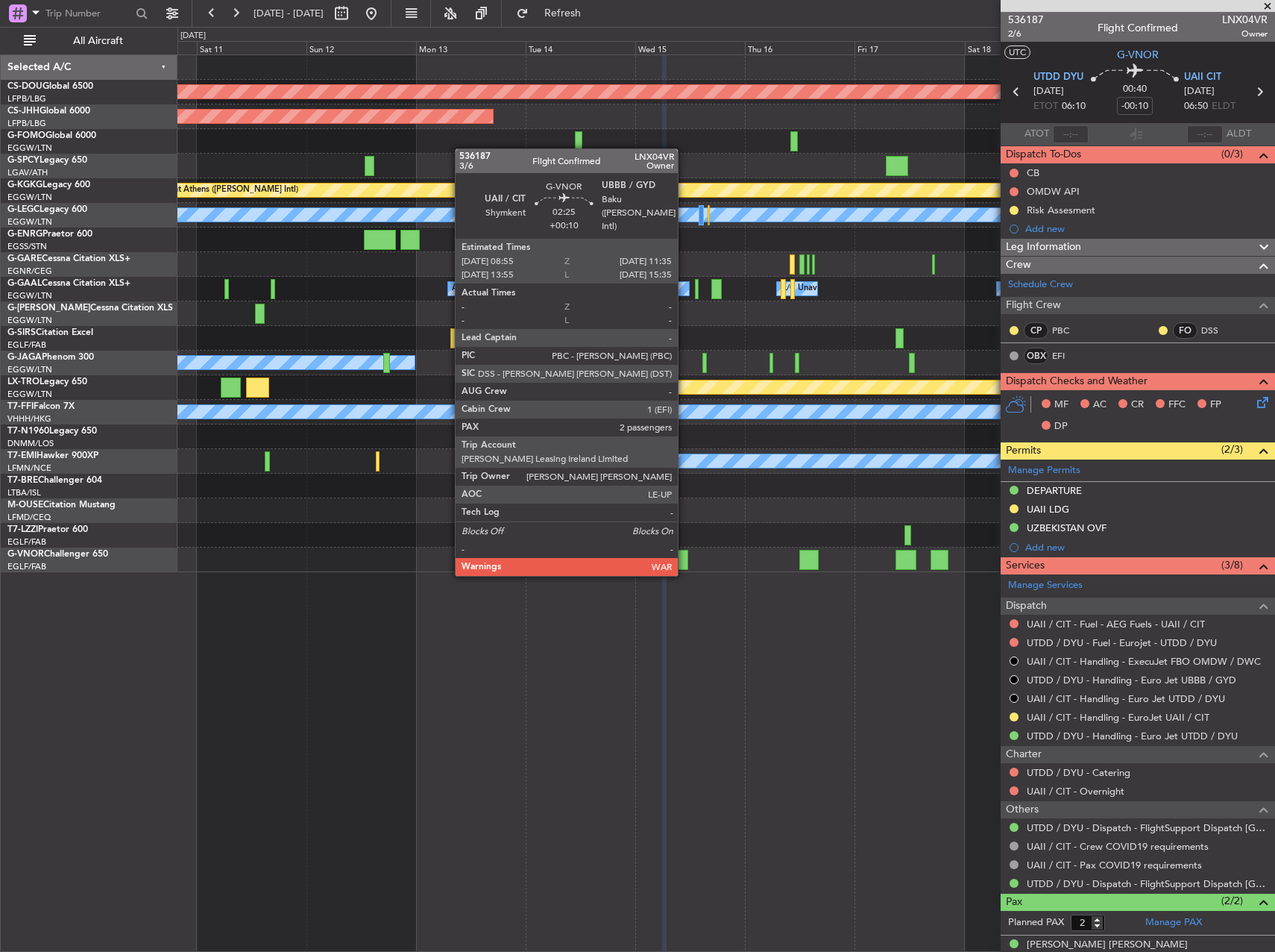
click at [684, 560] on div at bounding box center [682, 560] width 13 height 20
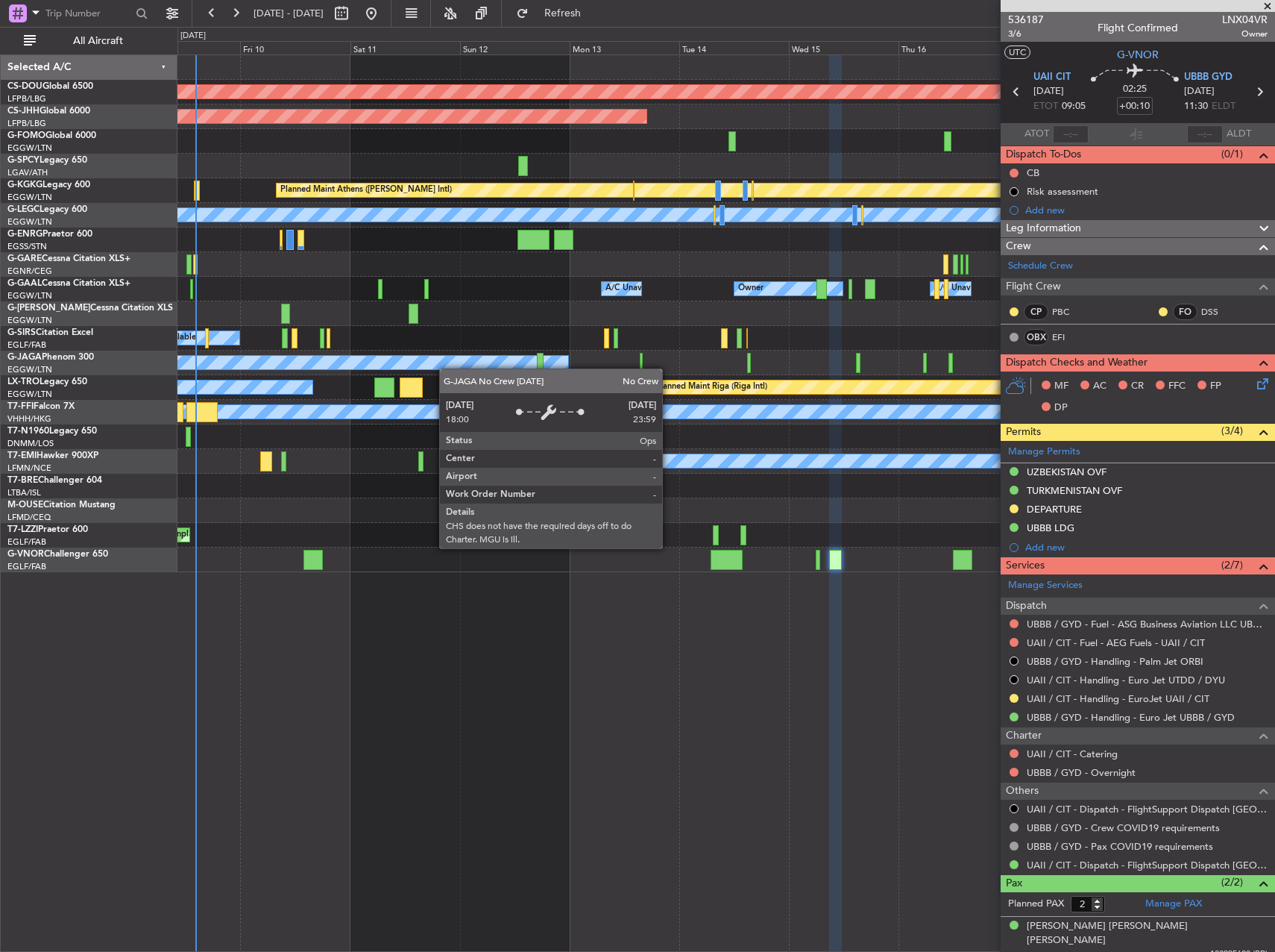
click at [651, 372] on div "Planned Maint London (Biggin Hill) Planned Maint Paris (Le Bourget) Planned Mai…" at bounding box center [726, 313] width 1097 height 517
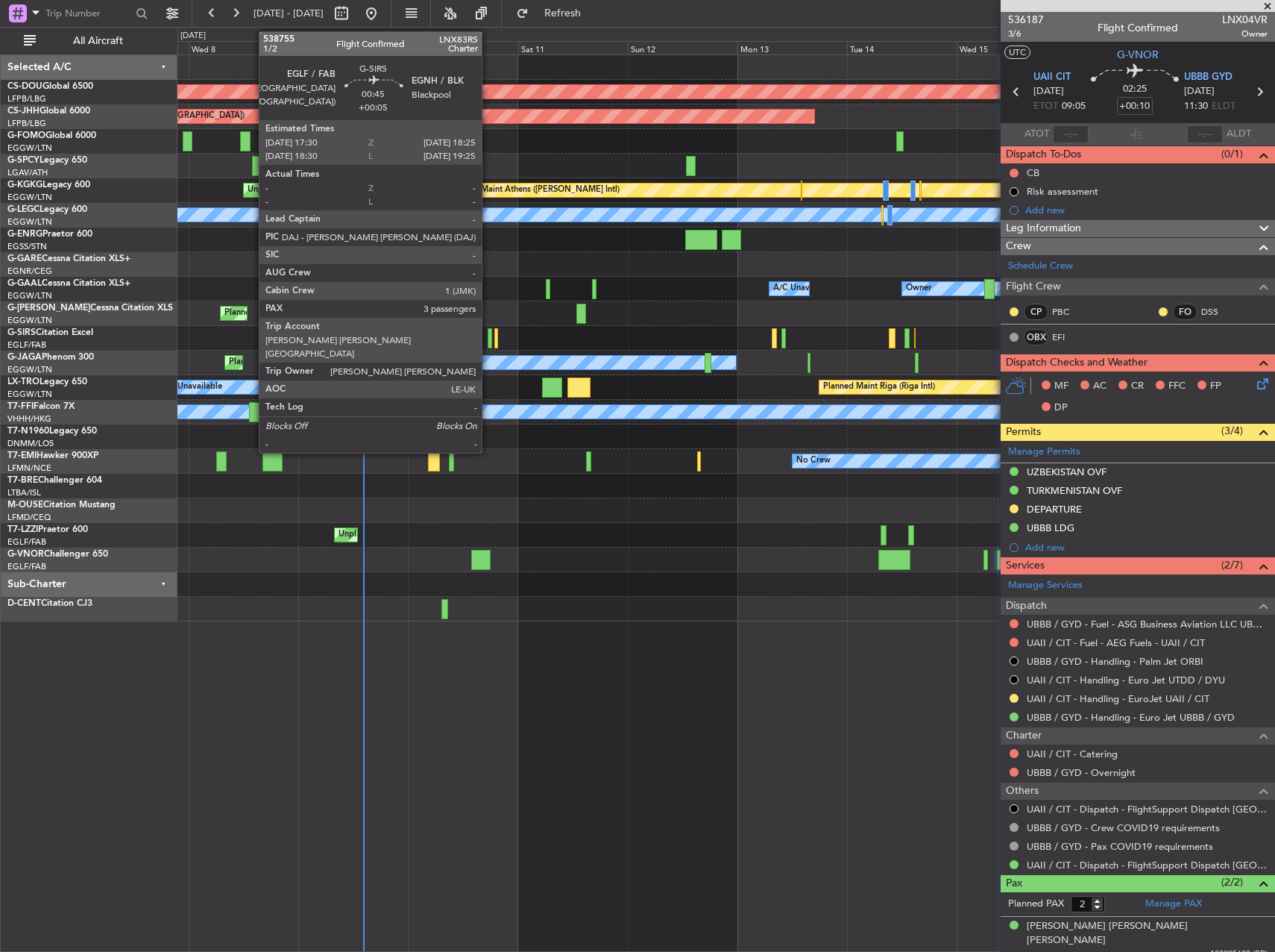
click at [488, 343] on div at bounding box center [490, 338] width 5 height 20
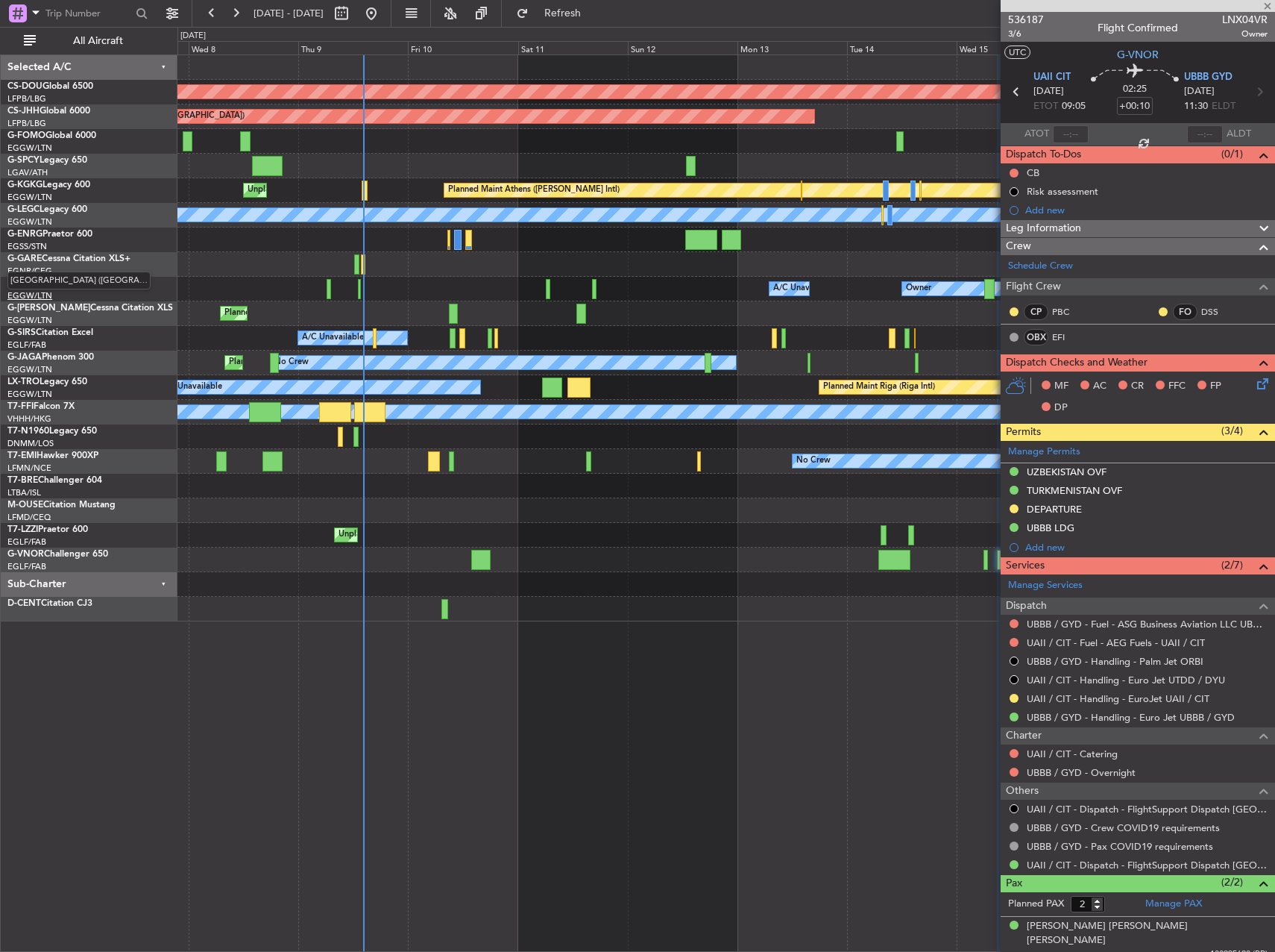
type input "+00:05"
type input "3"
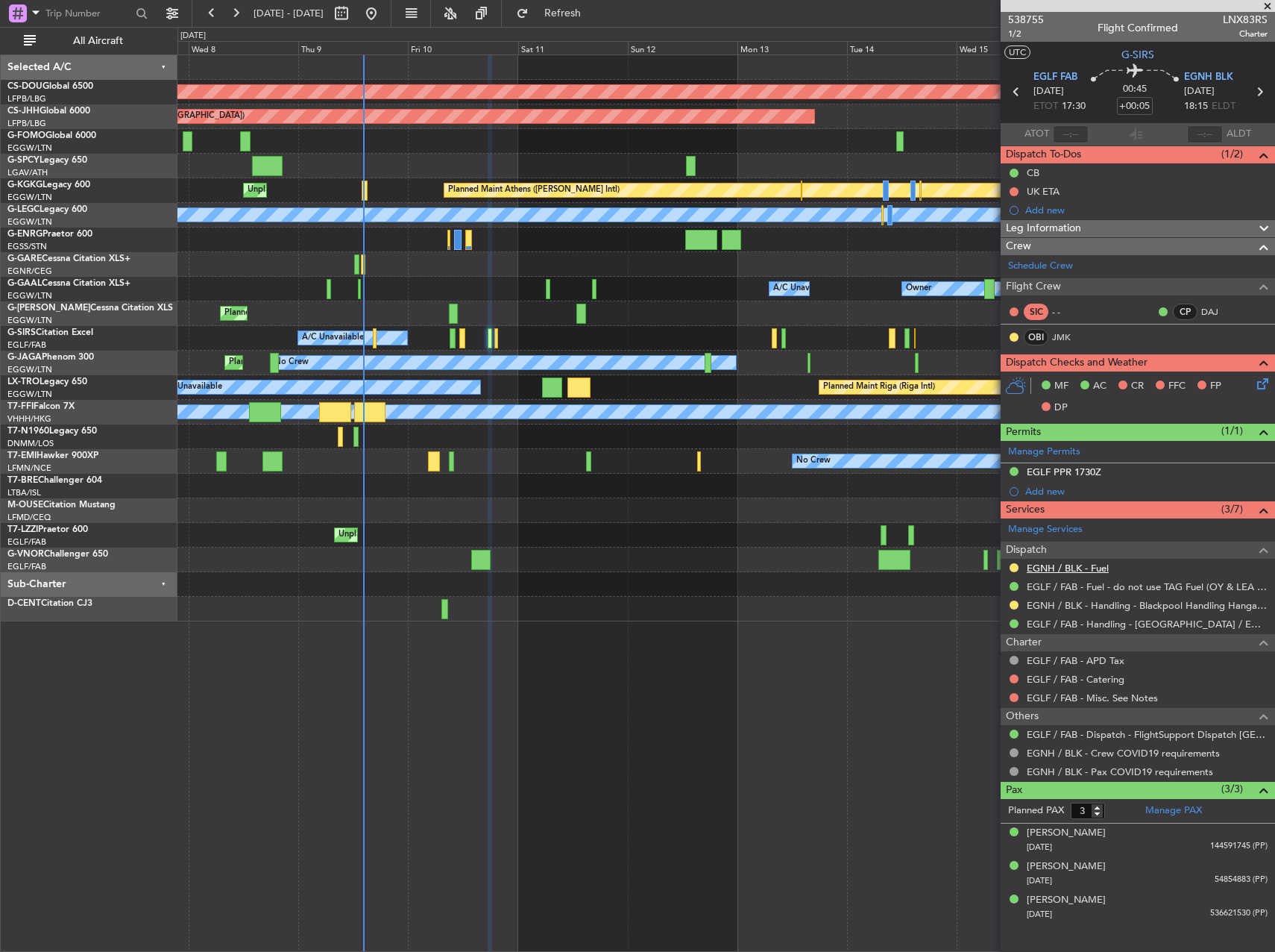
click at [1074, 566] on link "EGNH / BLK - Fuel" at bounding box center [1068, 568] width 82 height 13
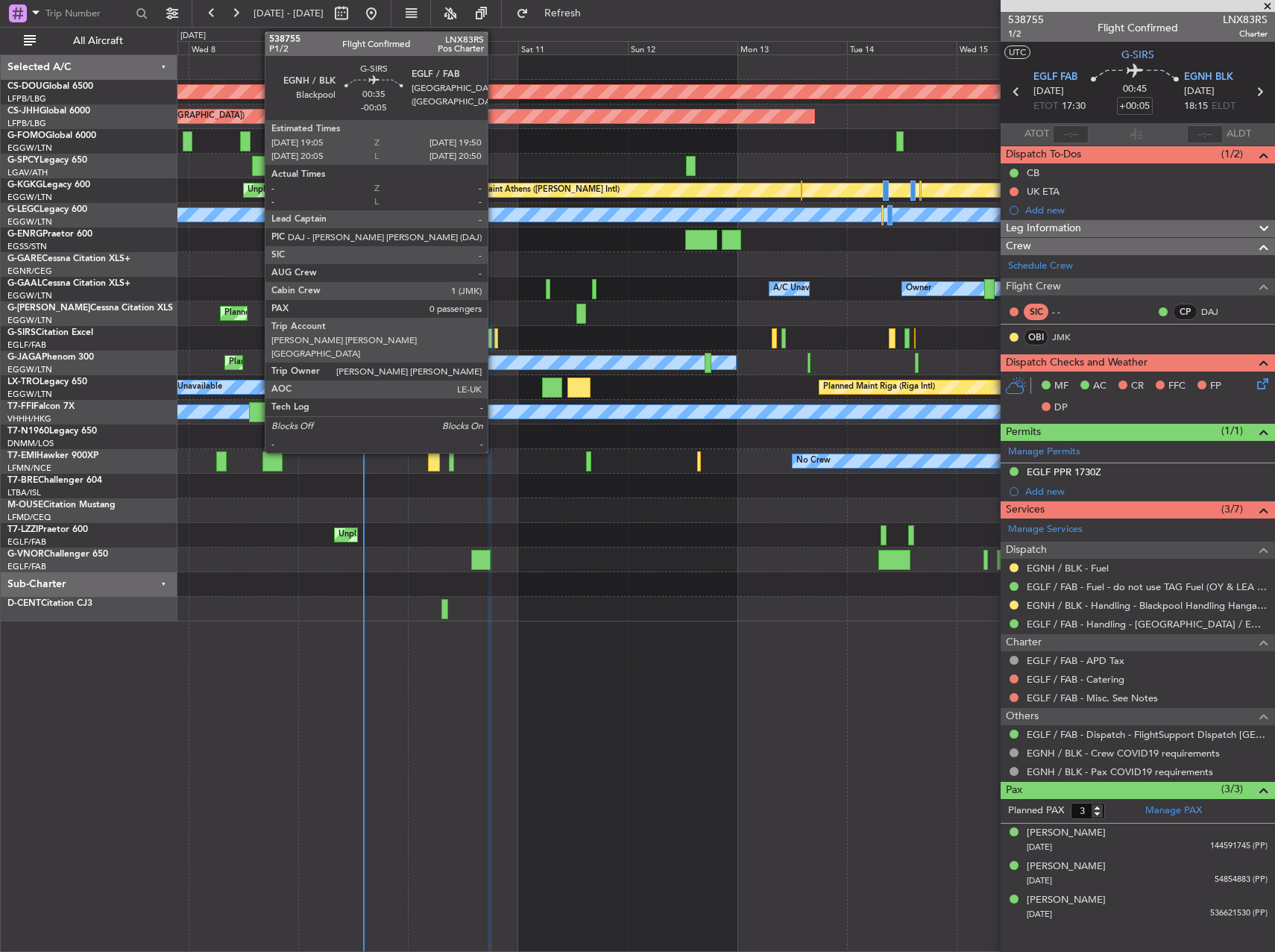
click at [495, 339] on div at bounding box center [496, 338] width 4 height 20
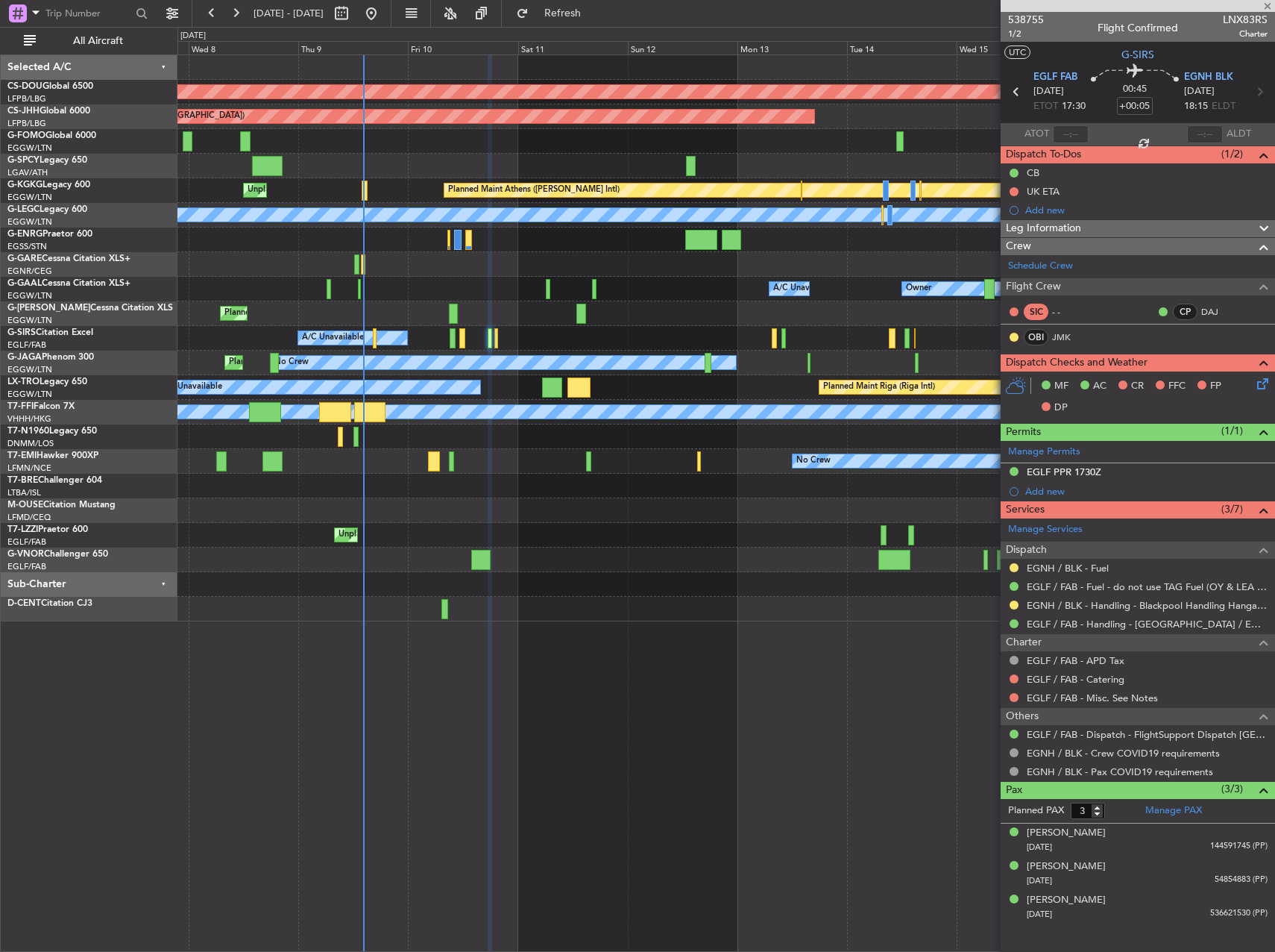
type input "-00:05"
type input "0"
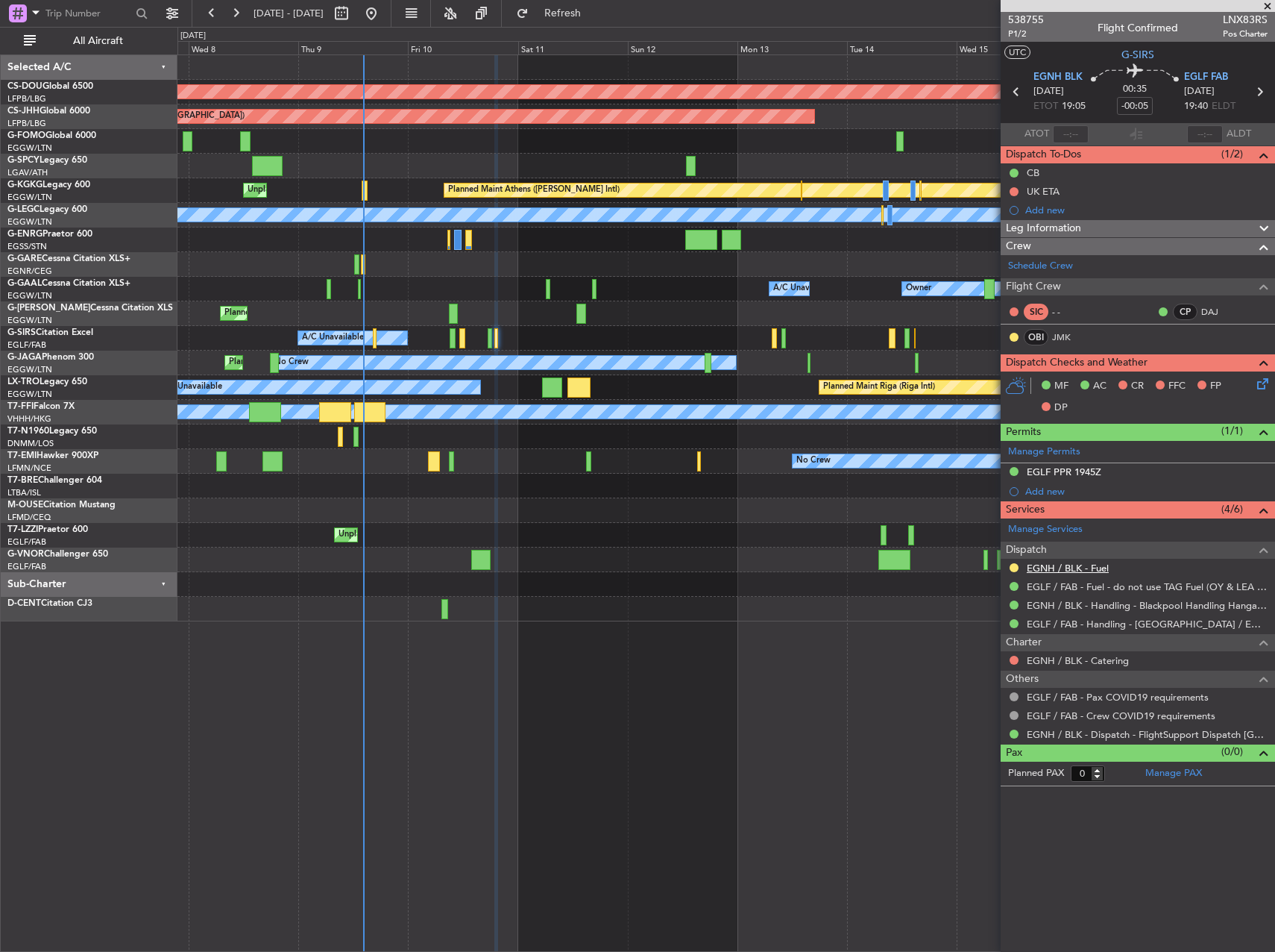
click at [1063, 564] on link "EGNH / BLK - Fuel" at bounding box center [1068, 568] width 82 height 13
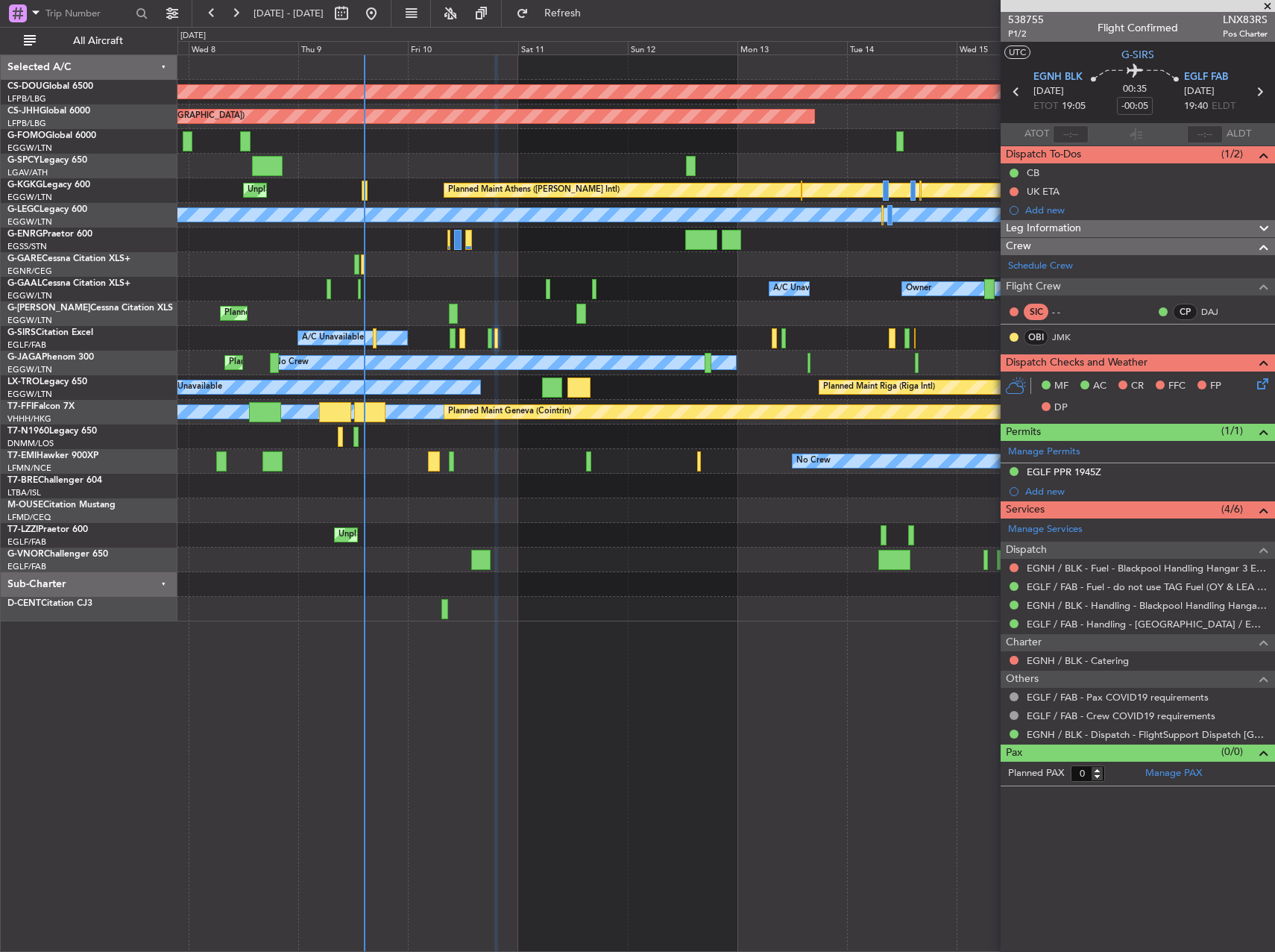
click at [640, 692] on div "Planned Maint London (Biggin Hill) Planned Maint Paris (Le Bourget) Planned Mai…" at bounding box center [726, 503] width 1098 height 897
click at [702, 290] on div "Owner A/C Unavailable Owner A/C Unavailable Owner" at bounding box center [726, 289] width 1097 height 25
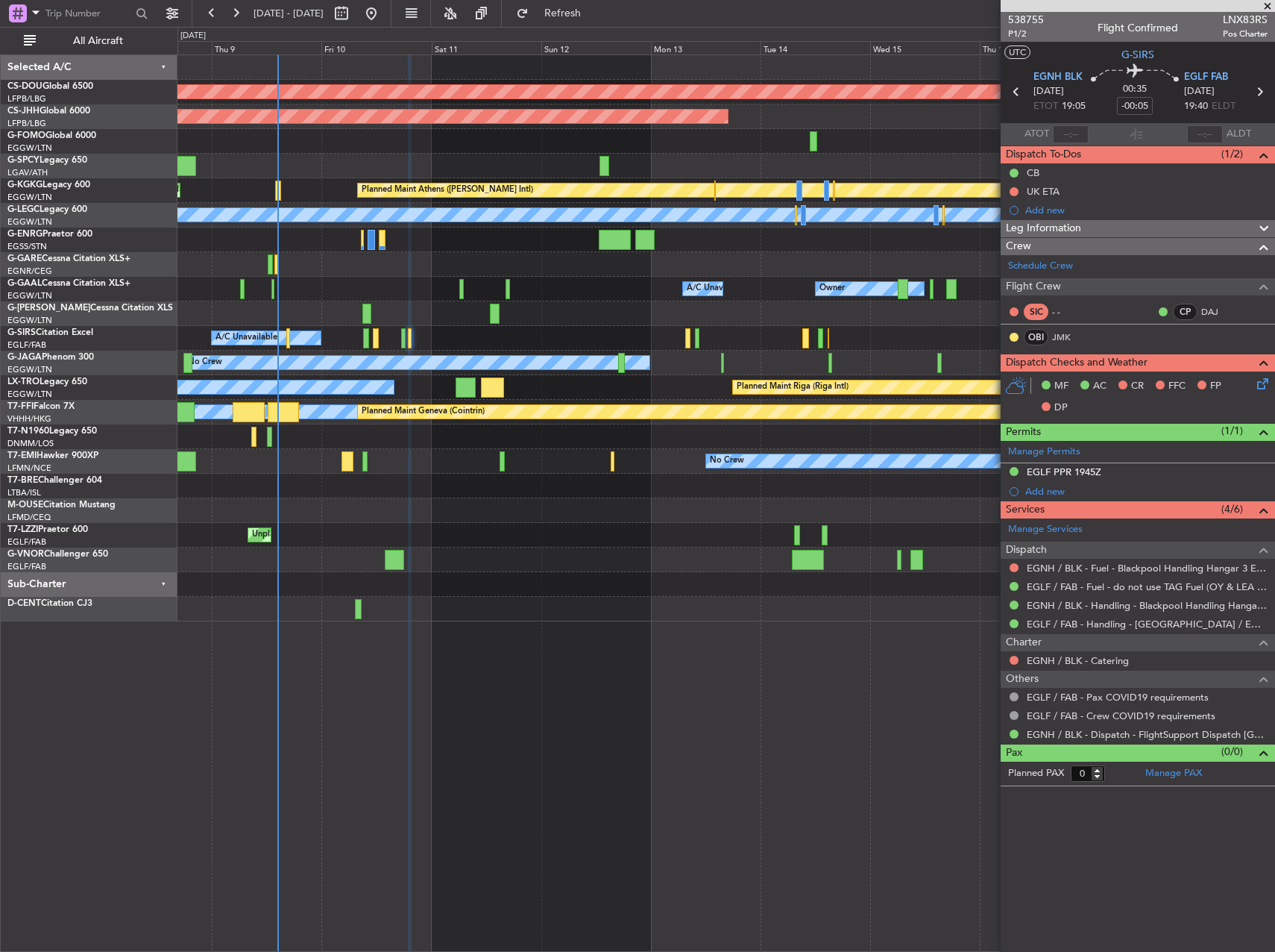
click at [217, 265] on div at bounding box center [726, 264] width 1097 height 25
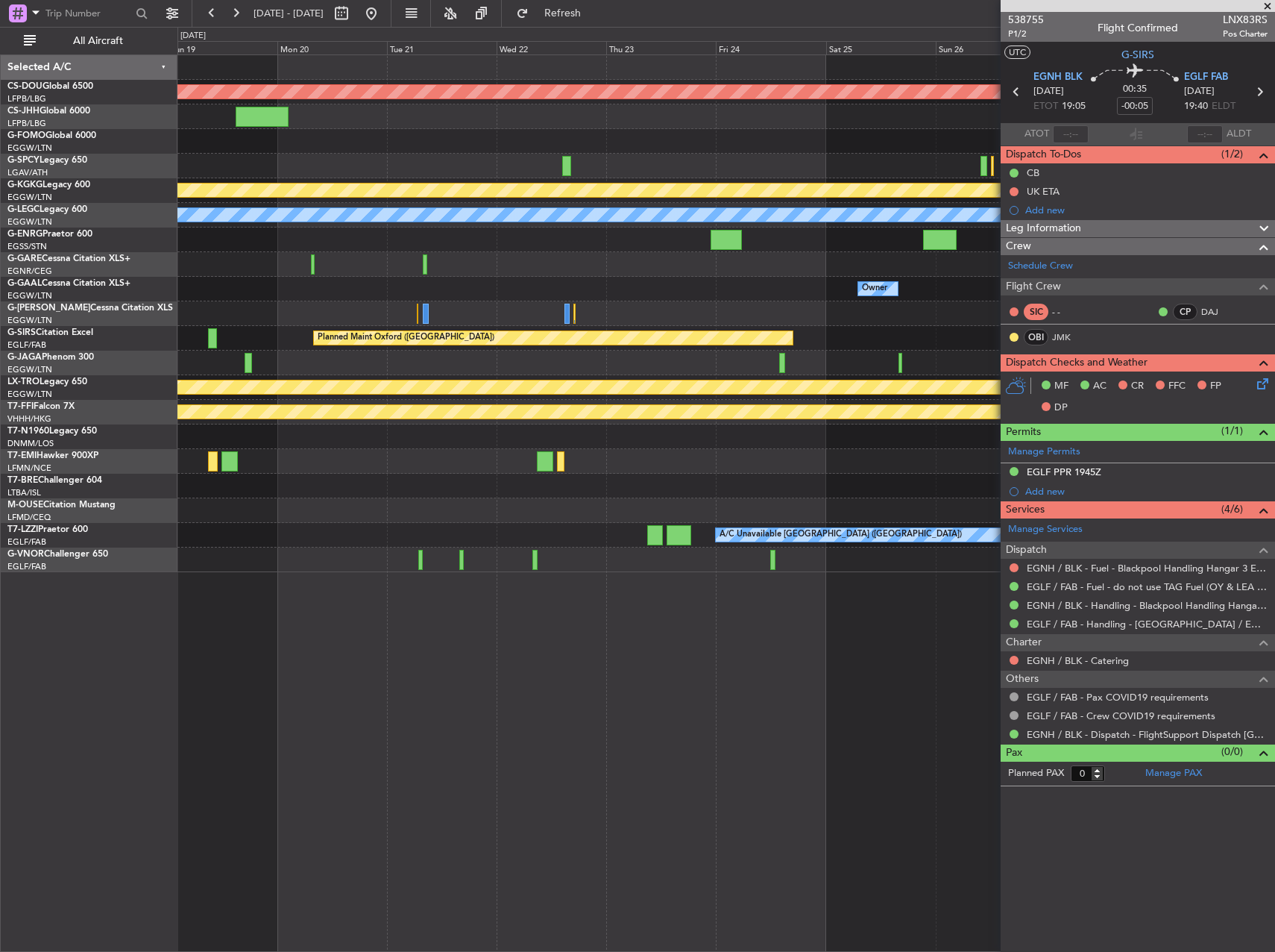
click at [229, 256] on div at bounding box center [726, 264] width 1097 height 25
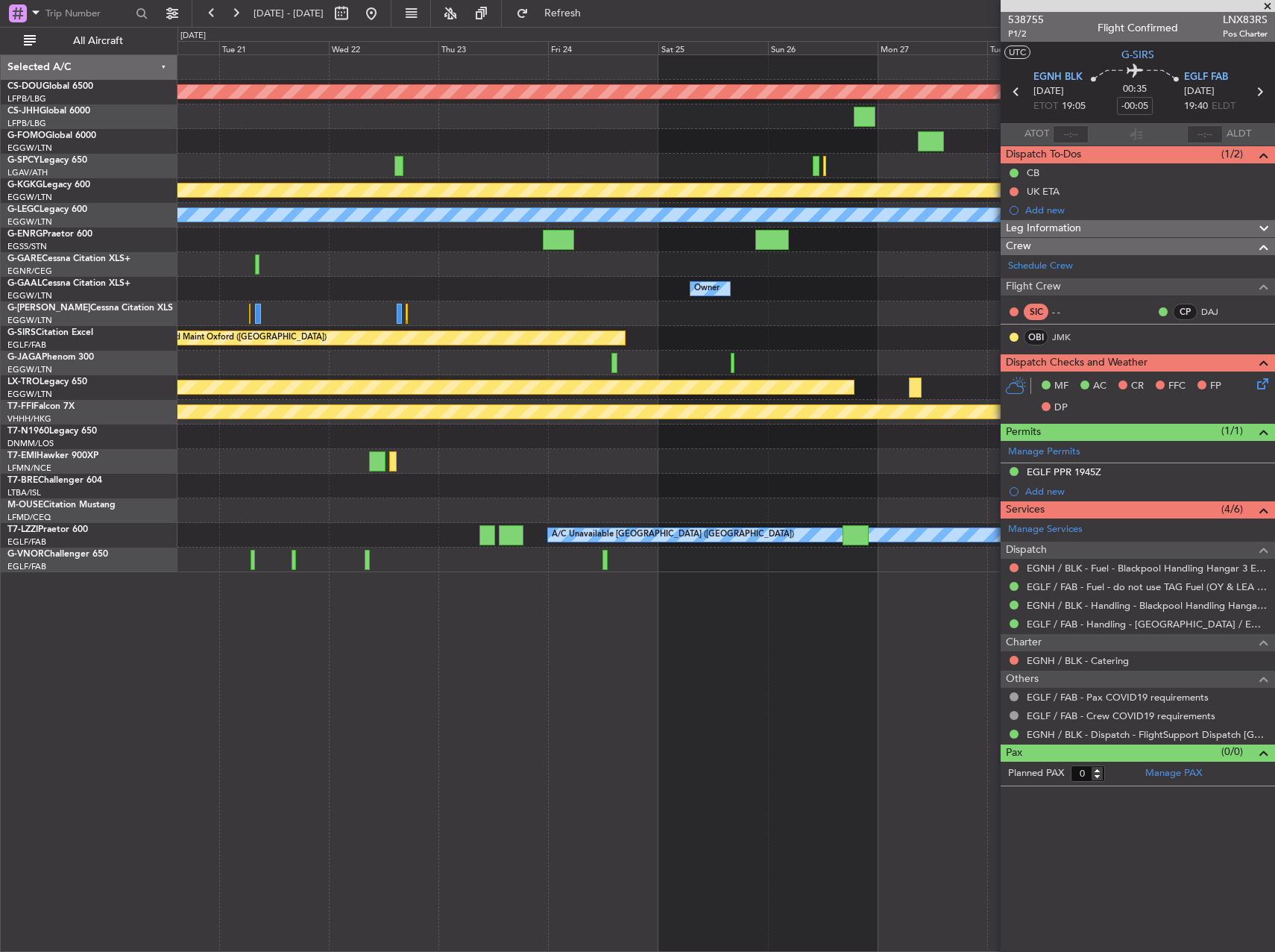
click at [460, 256] on div "Planned Maint London (Biggin Hill) Planned Maint Athens (Eleftherios Venizelos …" at bounding box center [726, 313] width 1097 height 517
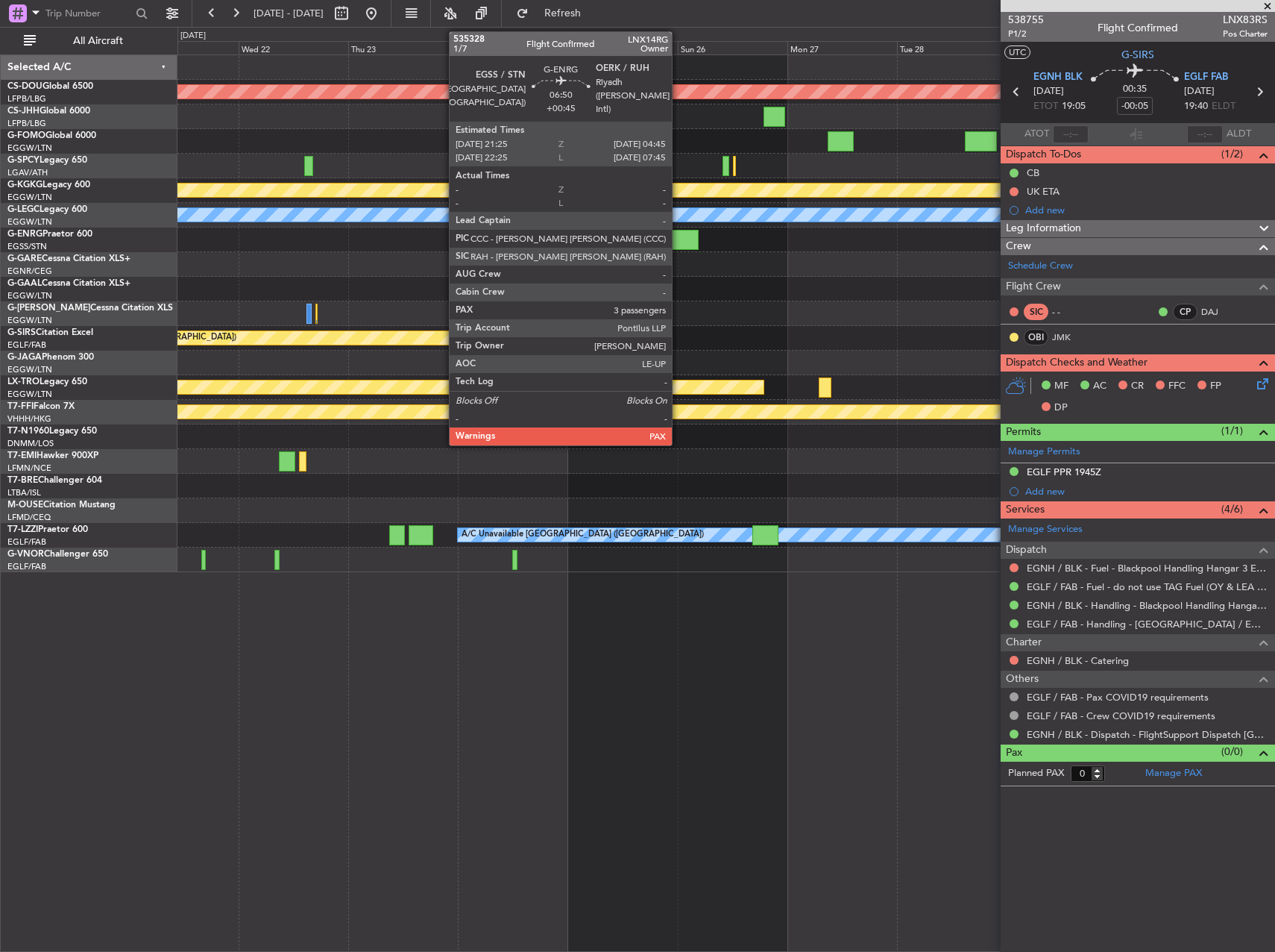
click at [679, 239] on div at bounding box center [682, 239] width 34 height 20
type input "+00:45"
type input "5"
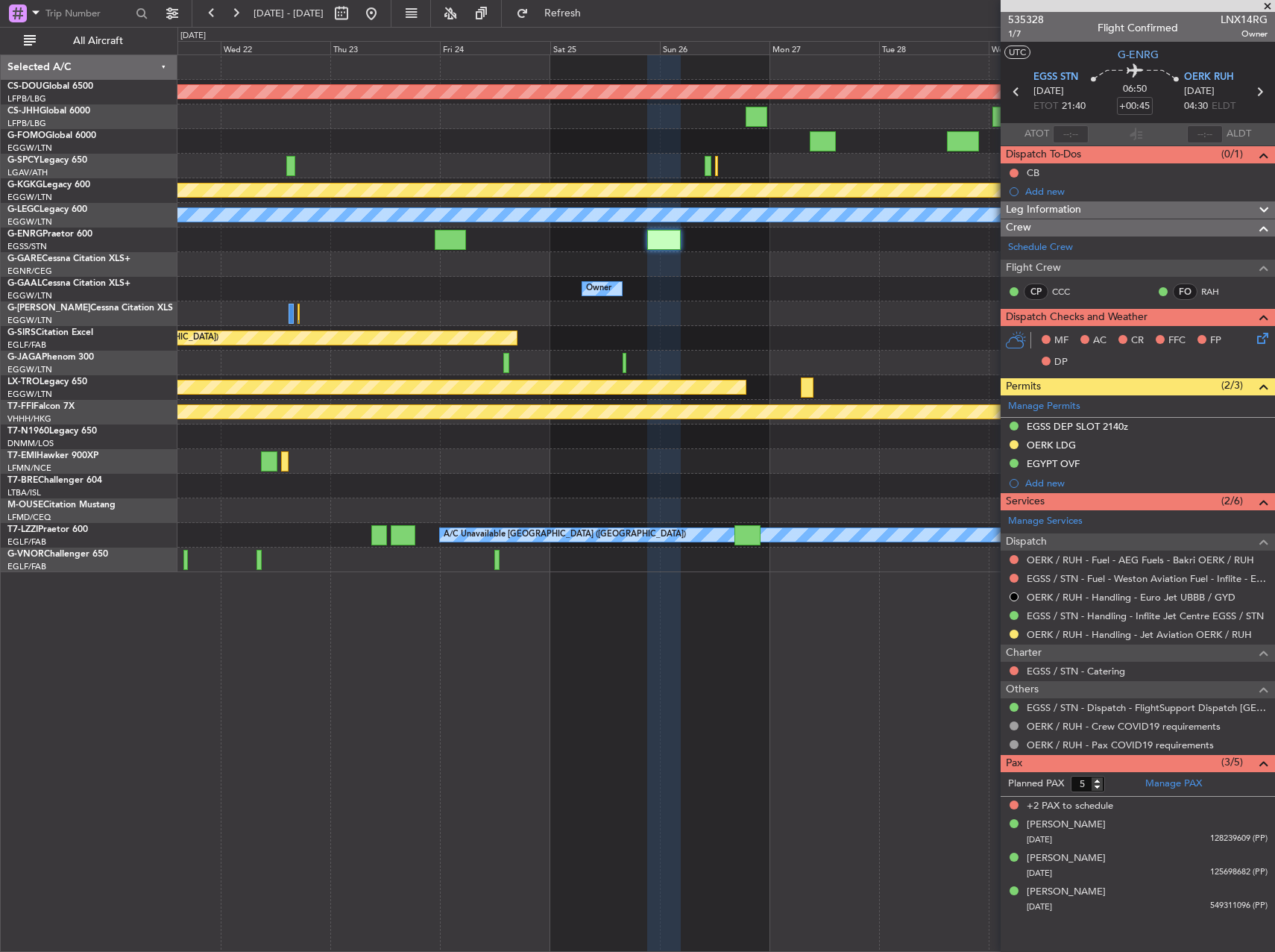
click at [637, 279] on div "Planned Maint London (Biggin Hill) Planned Maint Athens (Eleftherios Venizelos …" at bounding box center [726, 313] width 1097 height 517
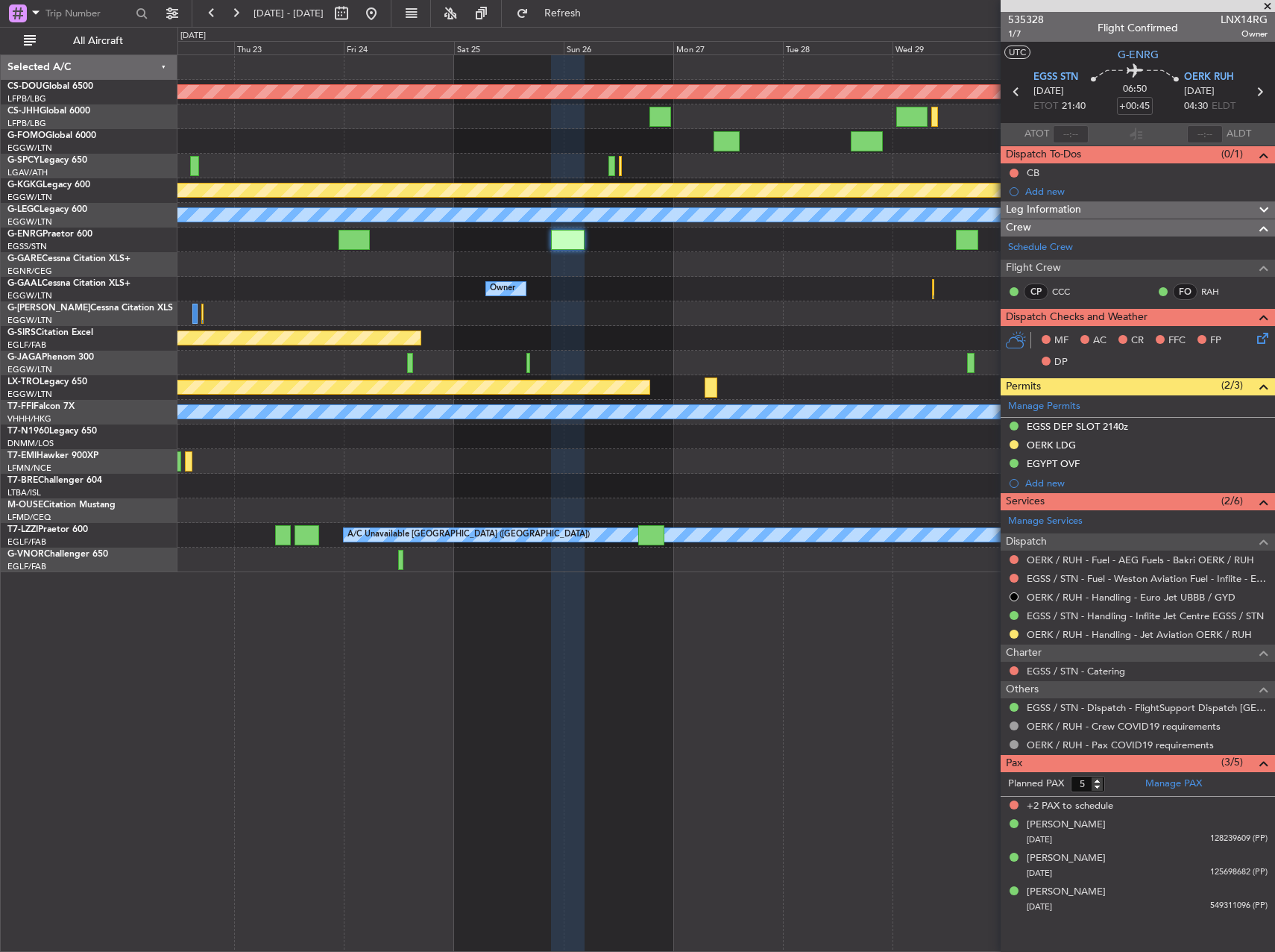
click at [687, 307] on div at bounding box center [726, 313] width 1097 height 25
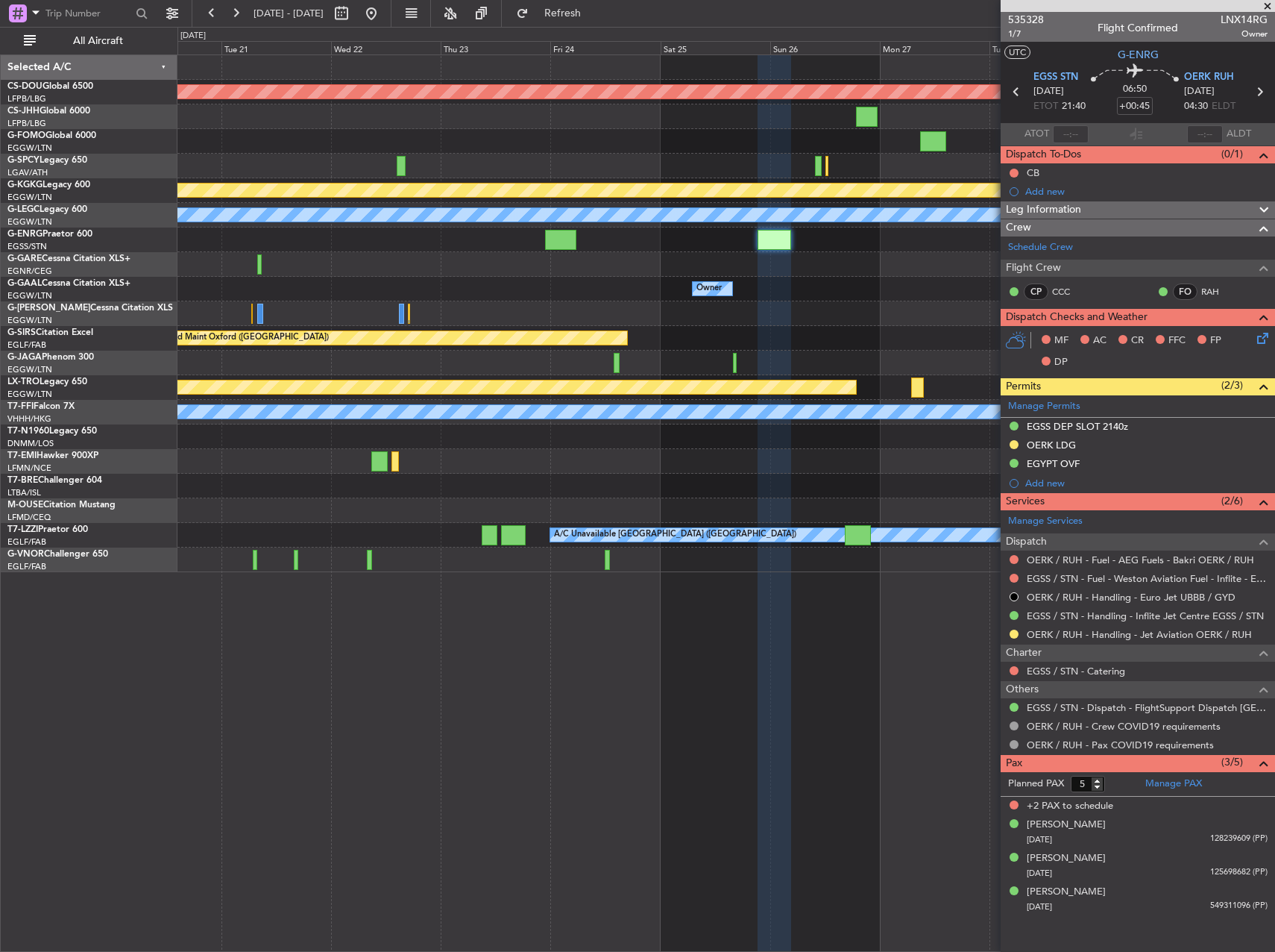
click at [513, 346] on div "Planned Maint London (Biggin Hill) Planned Maint Athens (Eleftherios Venizelos …" at bounding box center [726, 313] width 1097 height 517
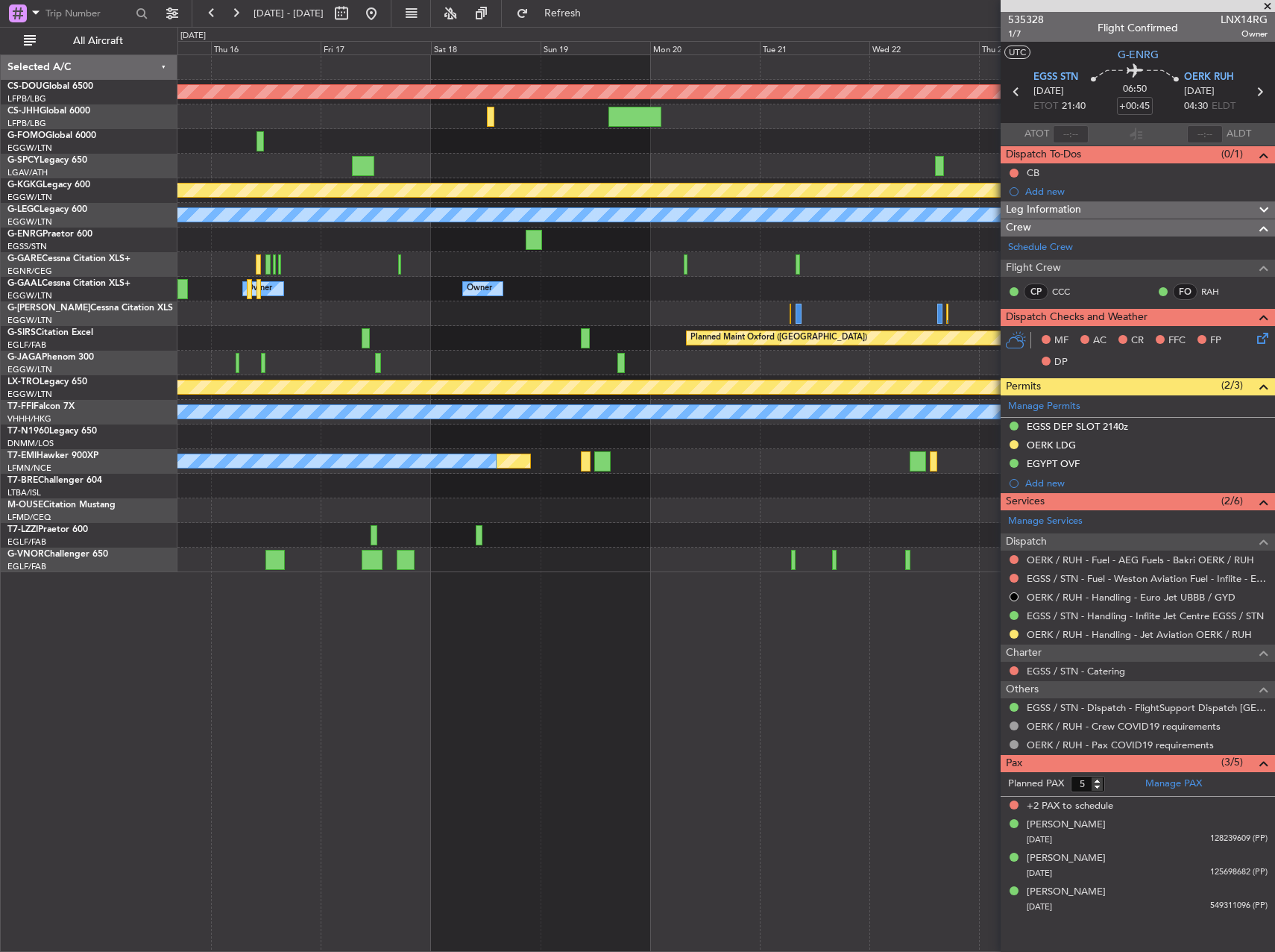
click at [721, 301] on div "Owner Owner A/C Unavailable Owner Owner A/C Unavailable" at bounding box center [726, 289] width 1097 height 25
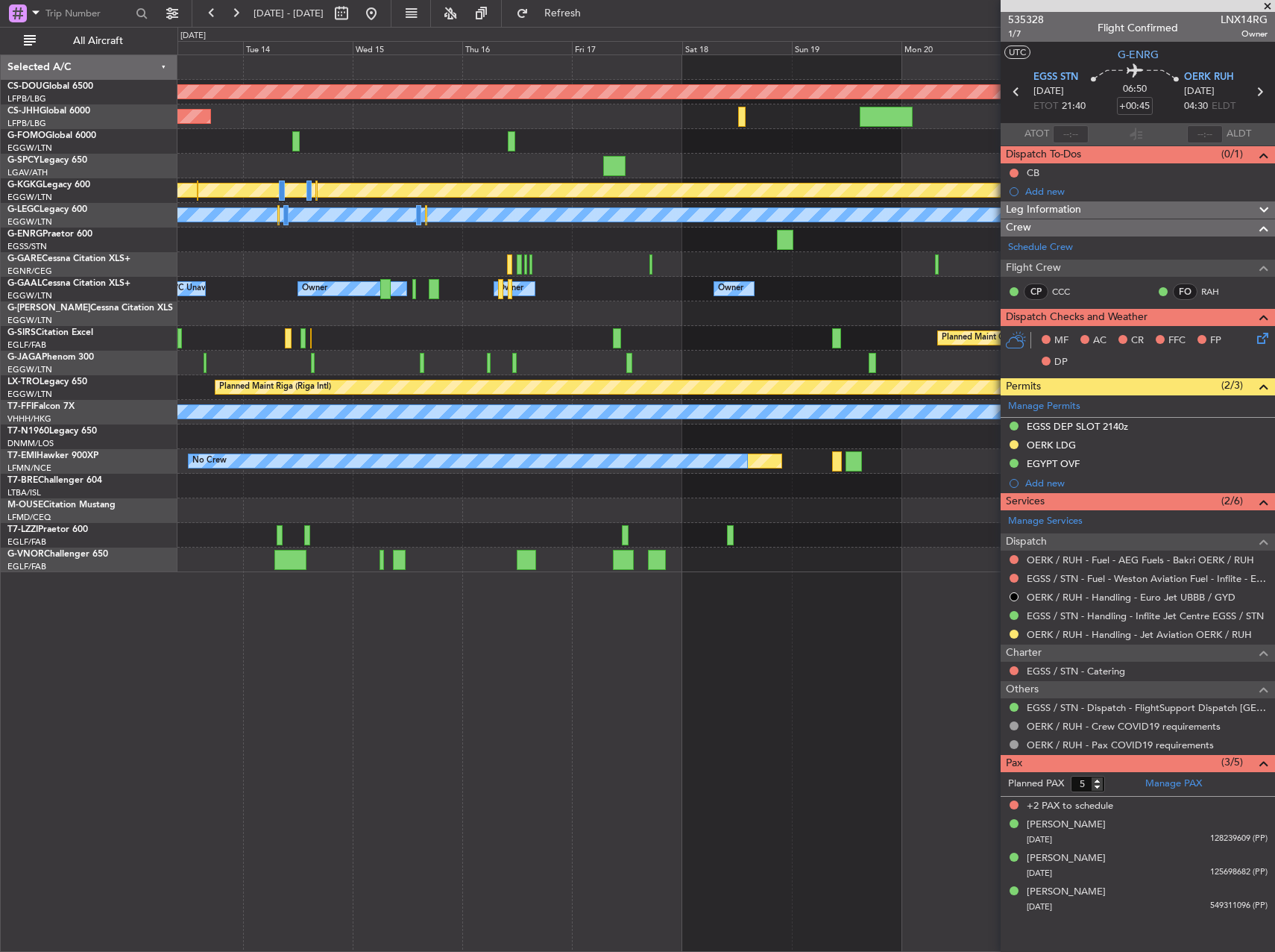
click at [719, 252] on div "Planned Maint London (Biggin Hill) Planned Maint Paris (Le Bourget) Planned Mai…" at bounding box center [726, 313] width 1097 height 517
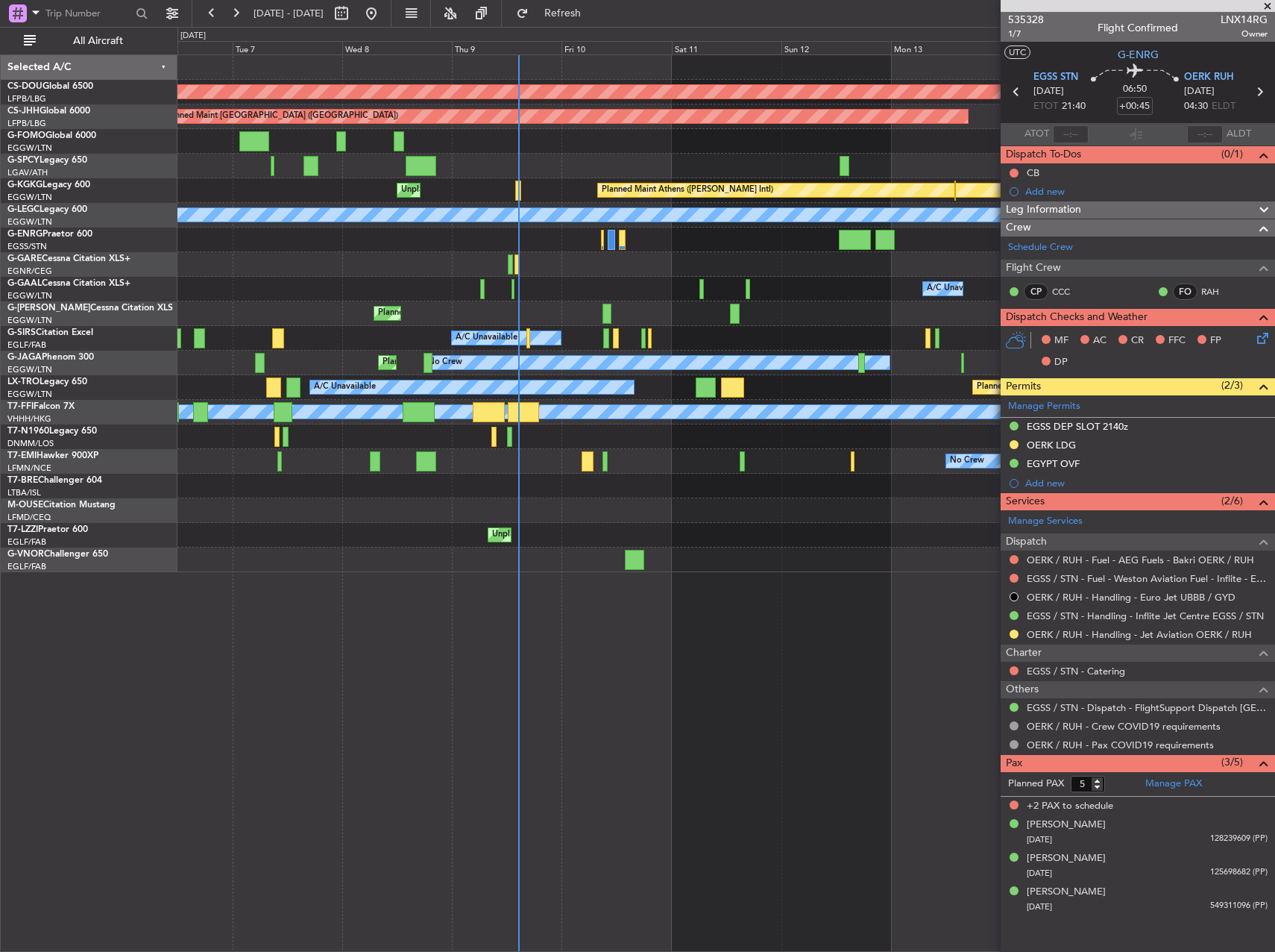
click at [896, 260] on div at bounding box center [726, 264] width 1097 height 25
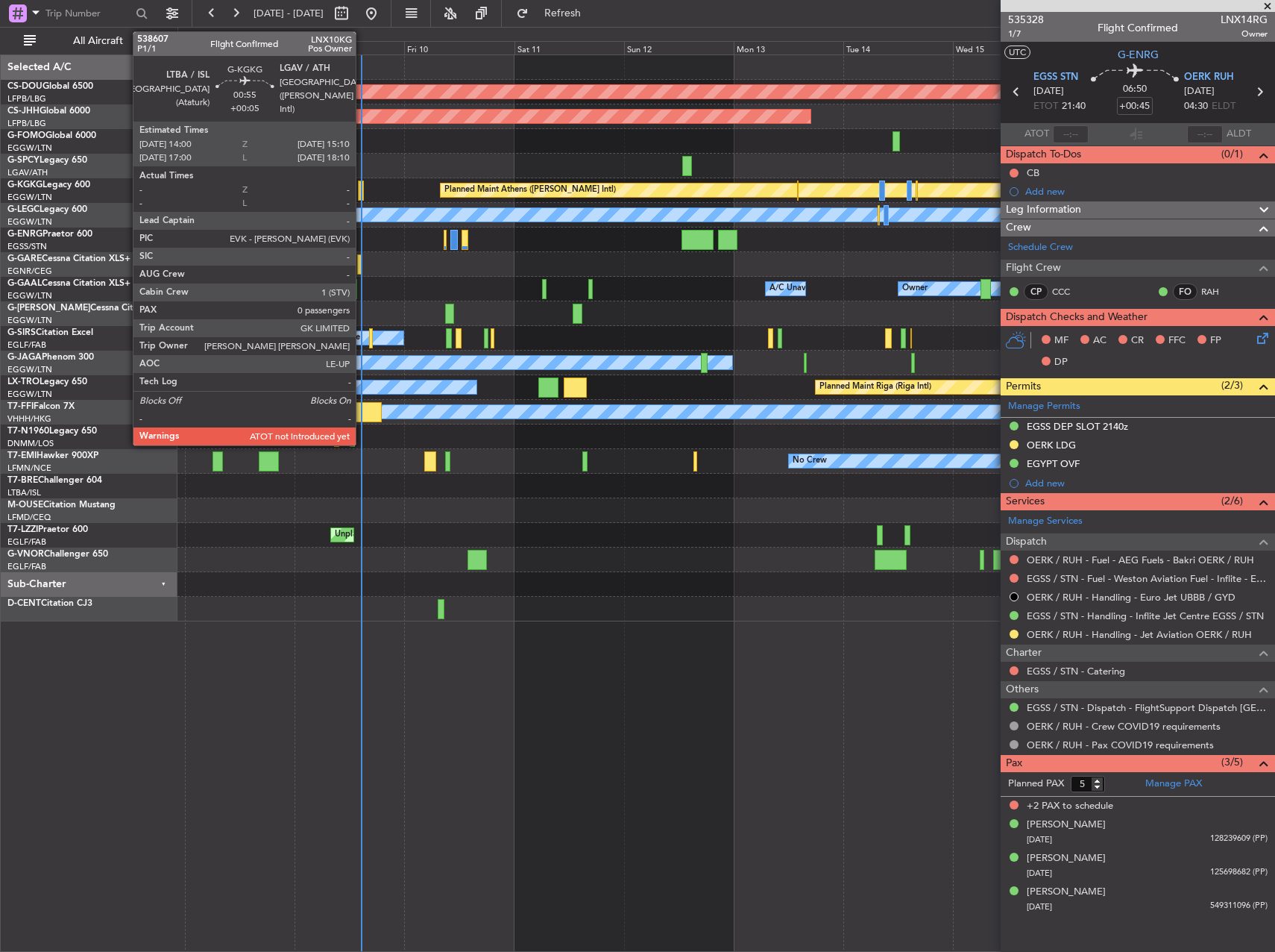
click at [362, 197] on div at bounding box center [361, 190] width 6 height 20
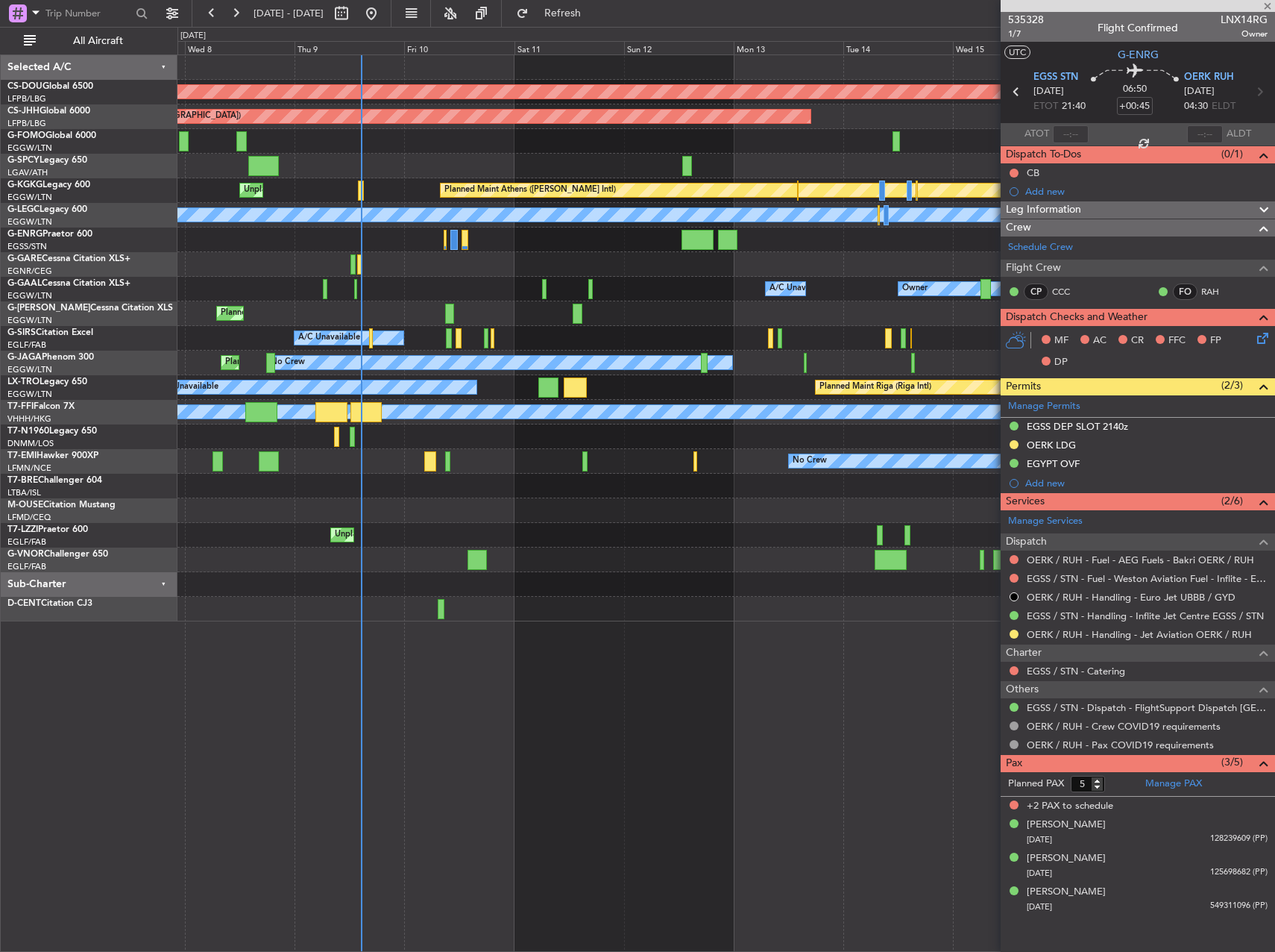
type input "+00:05"
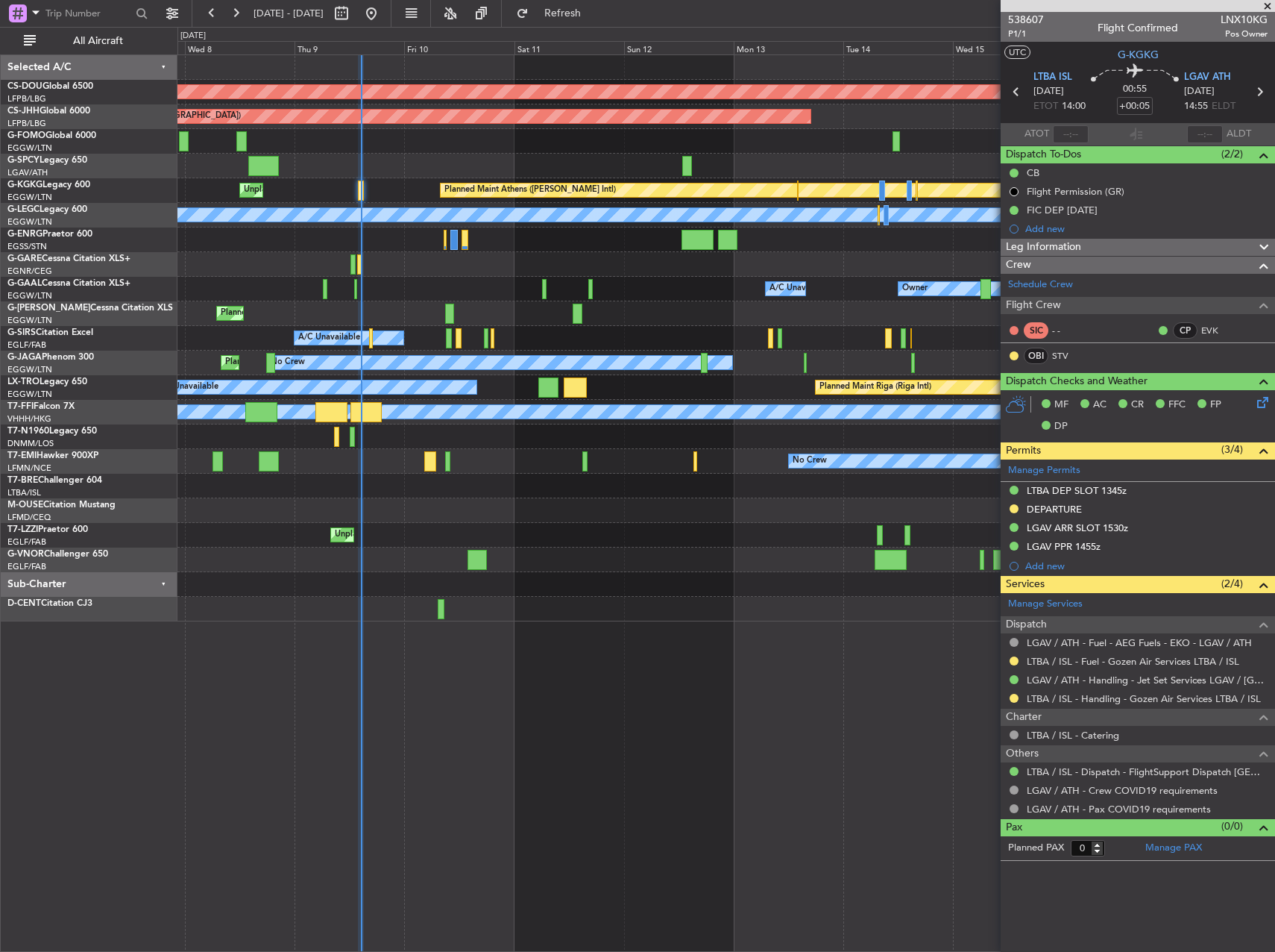
click at [777, 463] on div "Planned Maint London (Biggin Hill) Planned Maint Paris (Le Bourget) Planned Mai…" at bounding box center [726, 338] width 1097 height 566
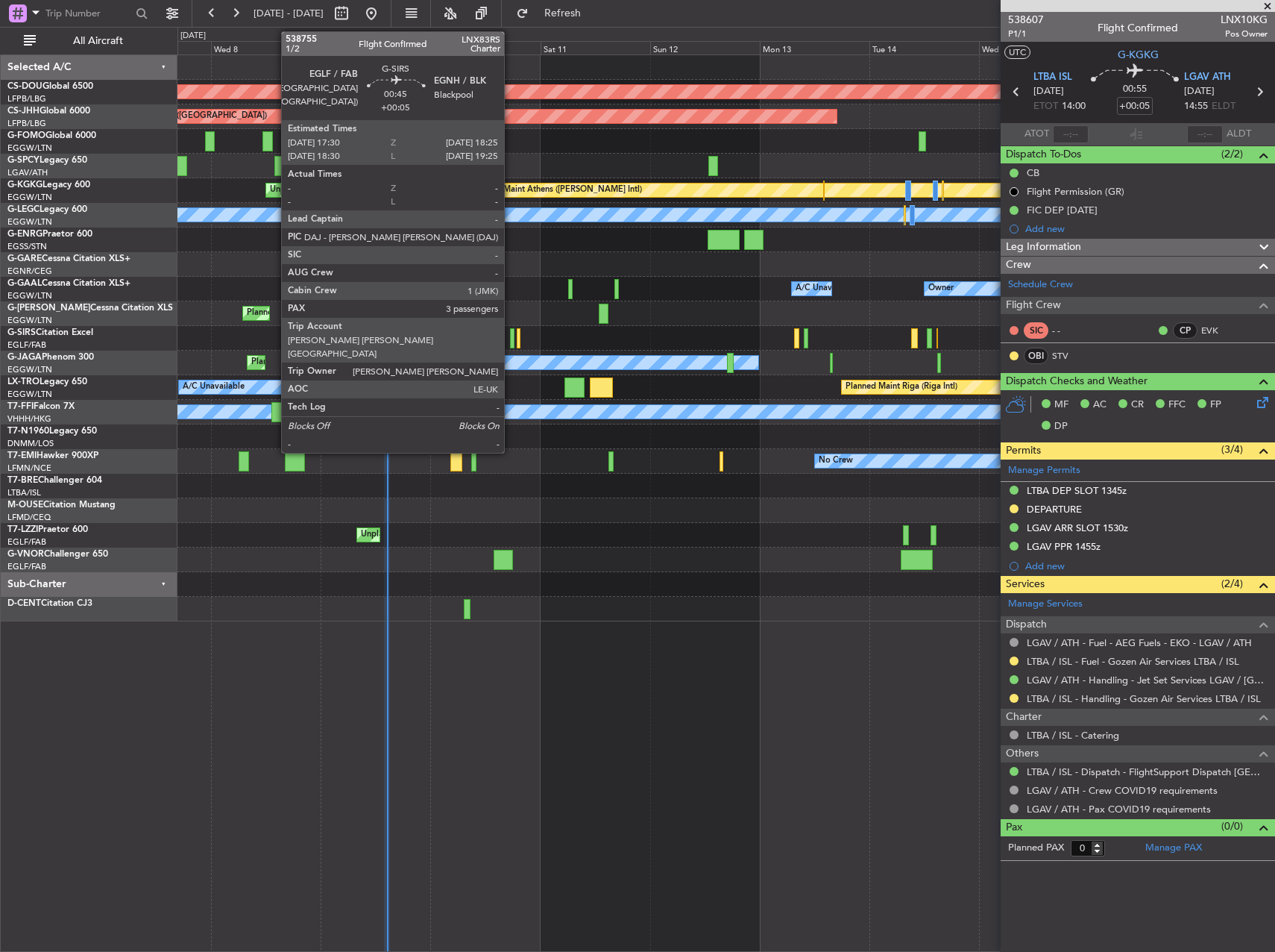
click at [510, 337] on div at bounding box center [512, 338] width 5 height 20
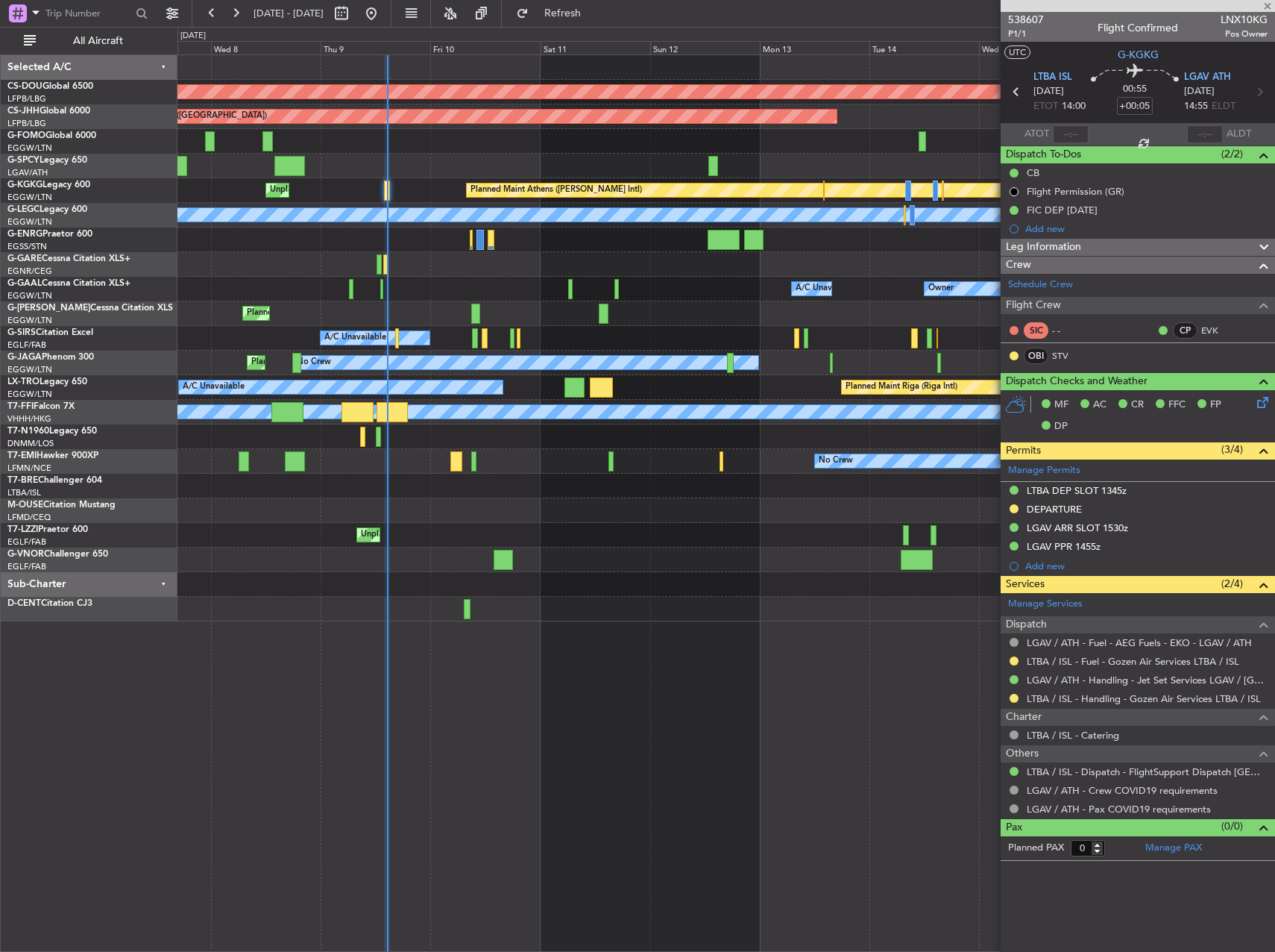
type input "3"
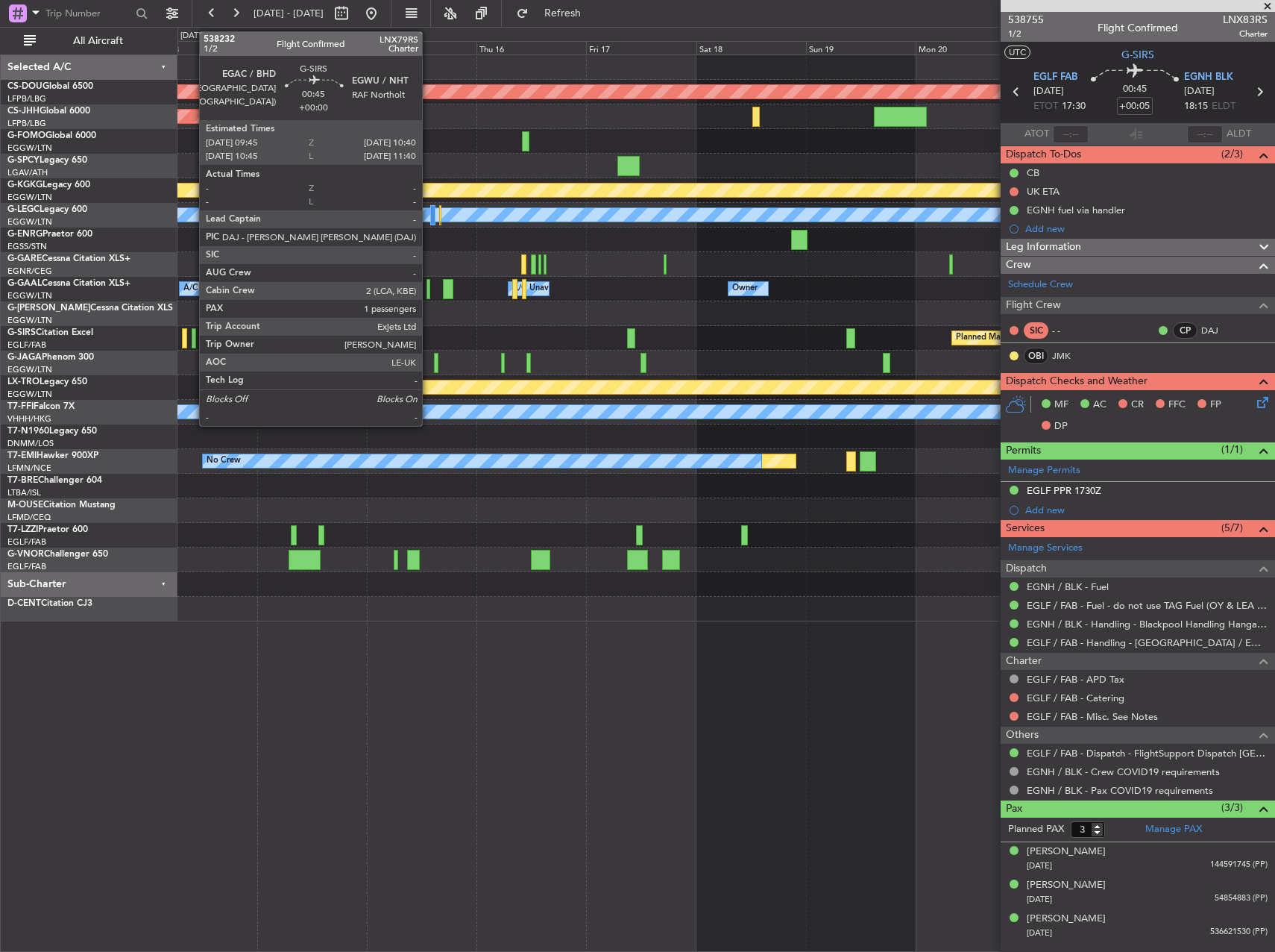
click at [535, 259] on div "Planned Maint London (Biggin Hill) Planned Maint Paris (Le Bourget) Planned Mai…" at bounding box center [726, 338] width 1097 height 566
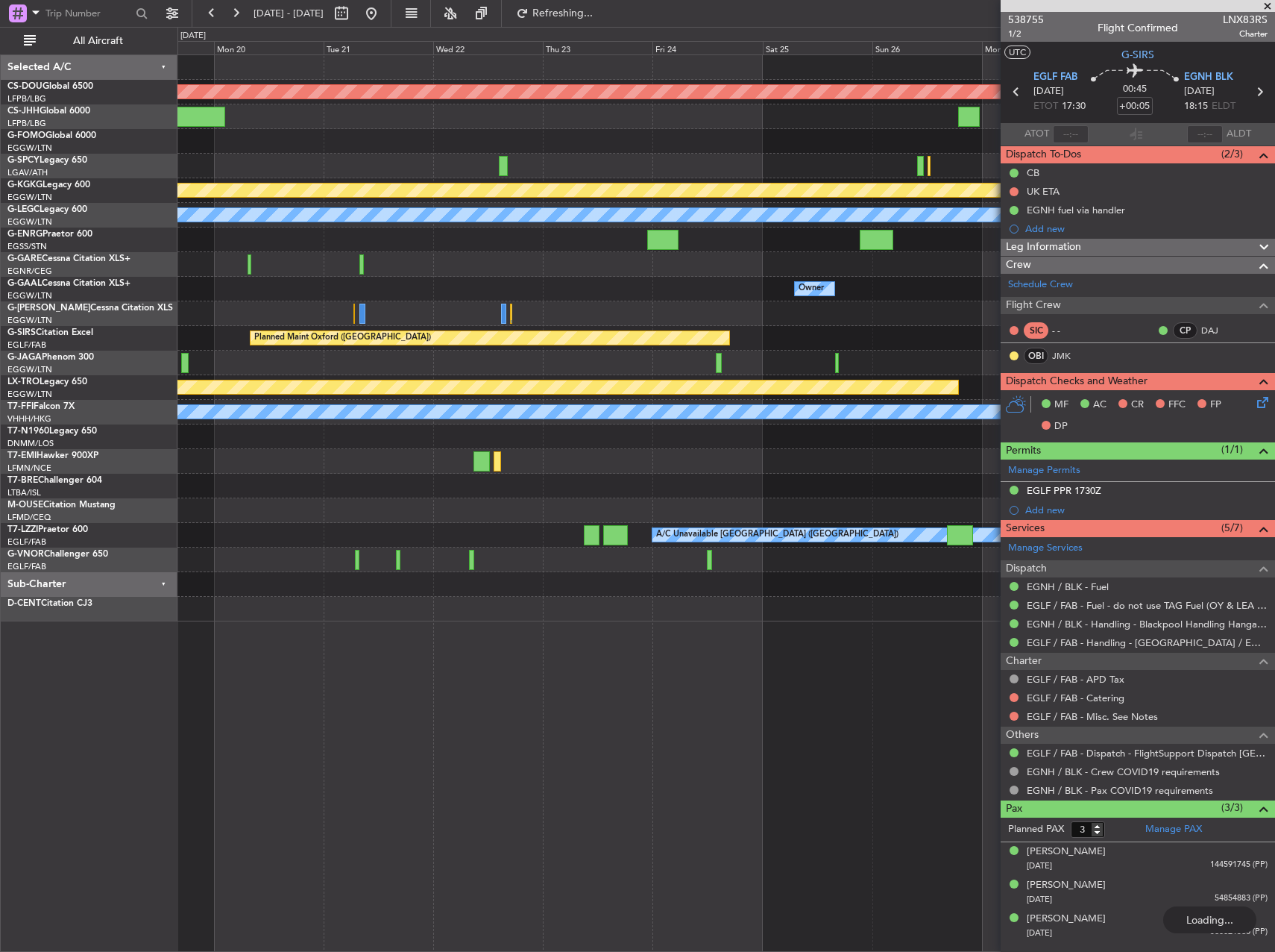
click at [161, 291] on div "Planned Maint London (Biggin Hill) Planned Maint Athens (Eleftherios Venizelos …" at bounding box center [637, 489] width 1275 height 925
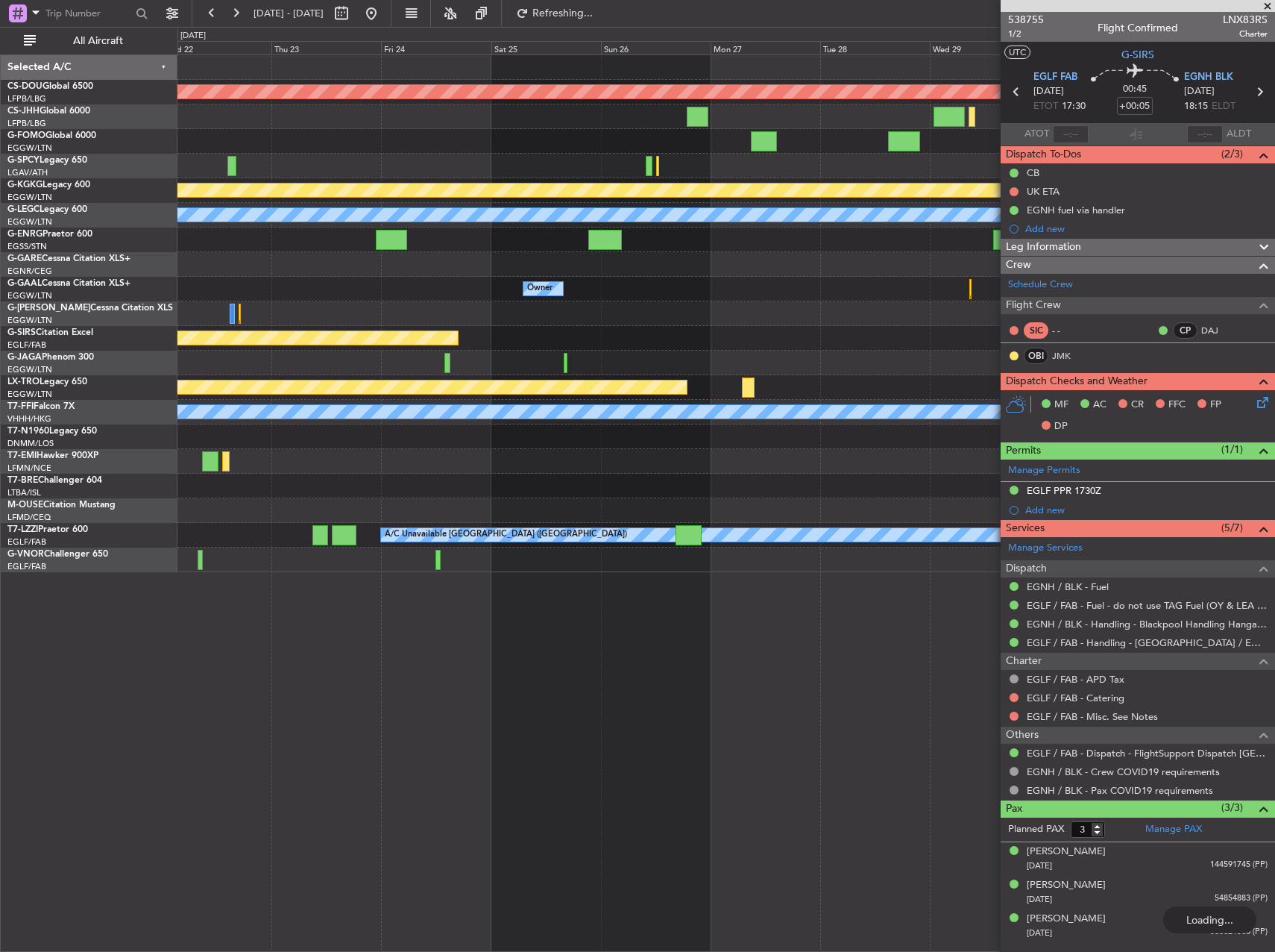
click at [757, 279] on div "Planned Maint London ([GEOGRAPHIC_DATA]) Planned Maint [GEOGRAPHIC_DATA] ([PERS…" at bounding box center [726, 313] width 1097 height 517
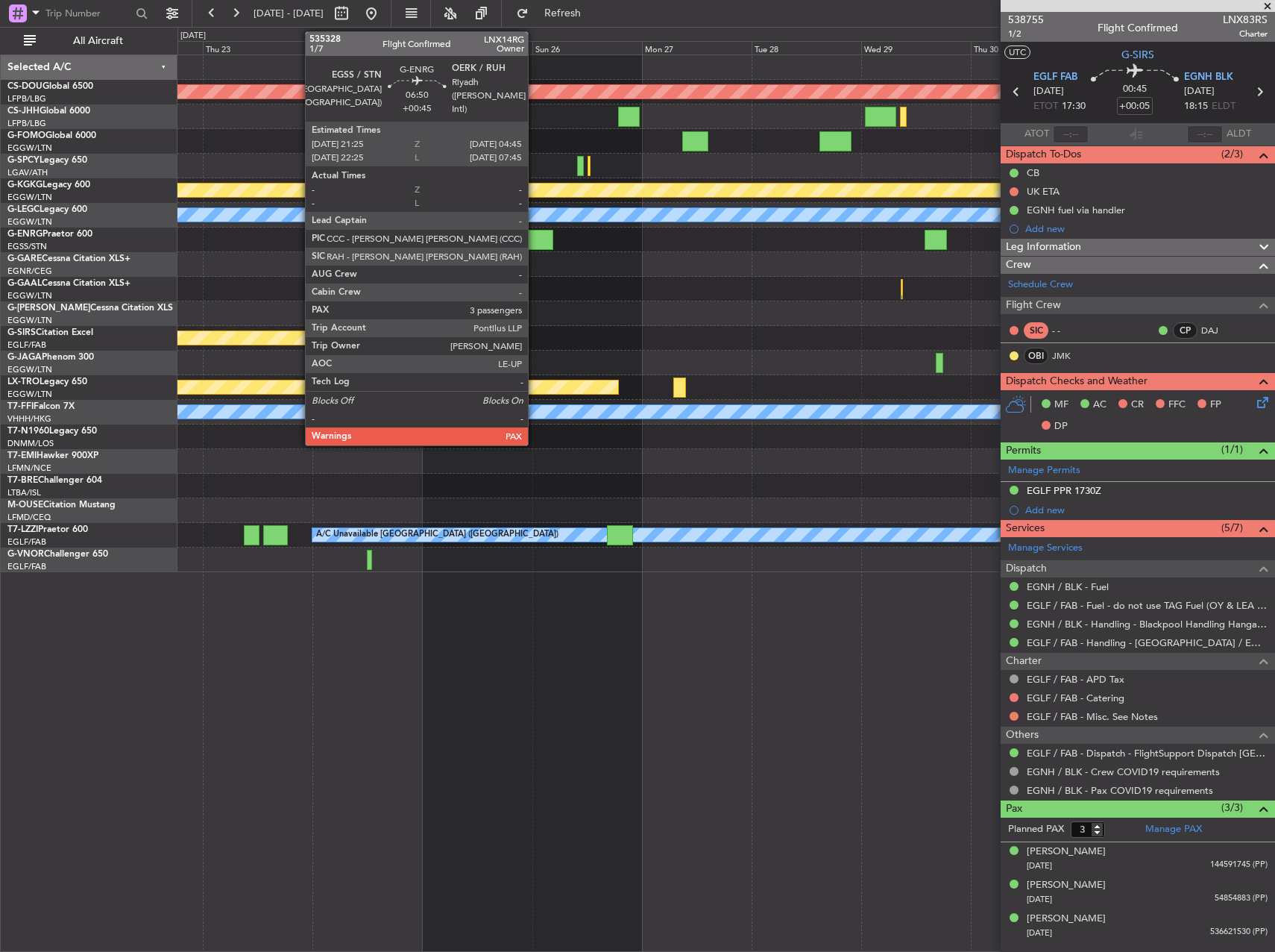
click at [535, 240] on div at bounding box center [536, 239] width 34 height 20
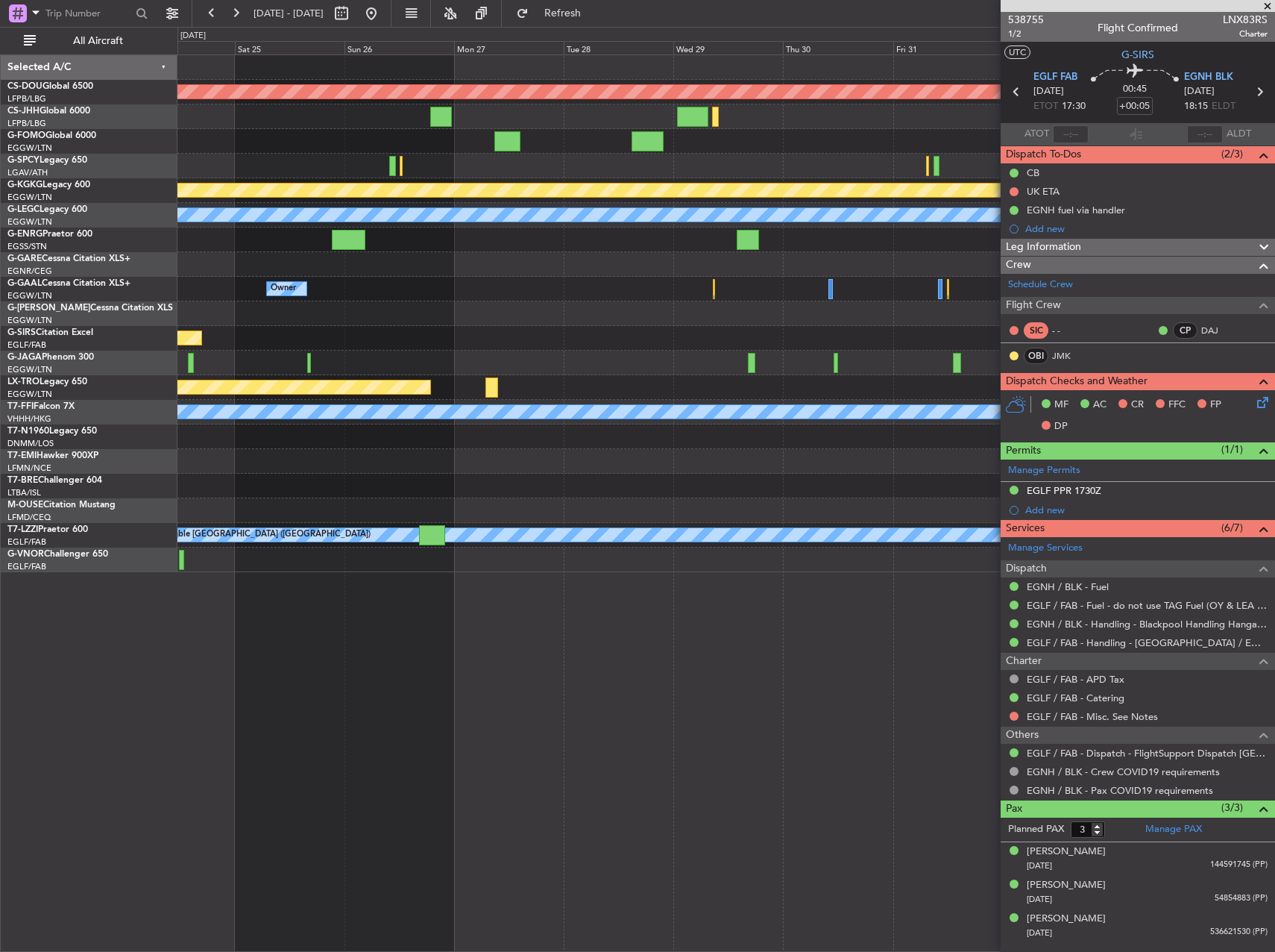
click at [462, 236] on div at bounding box center [726, 240] width 1097 height 25
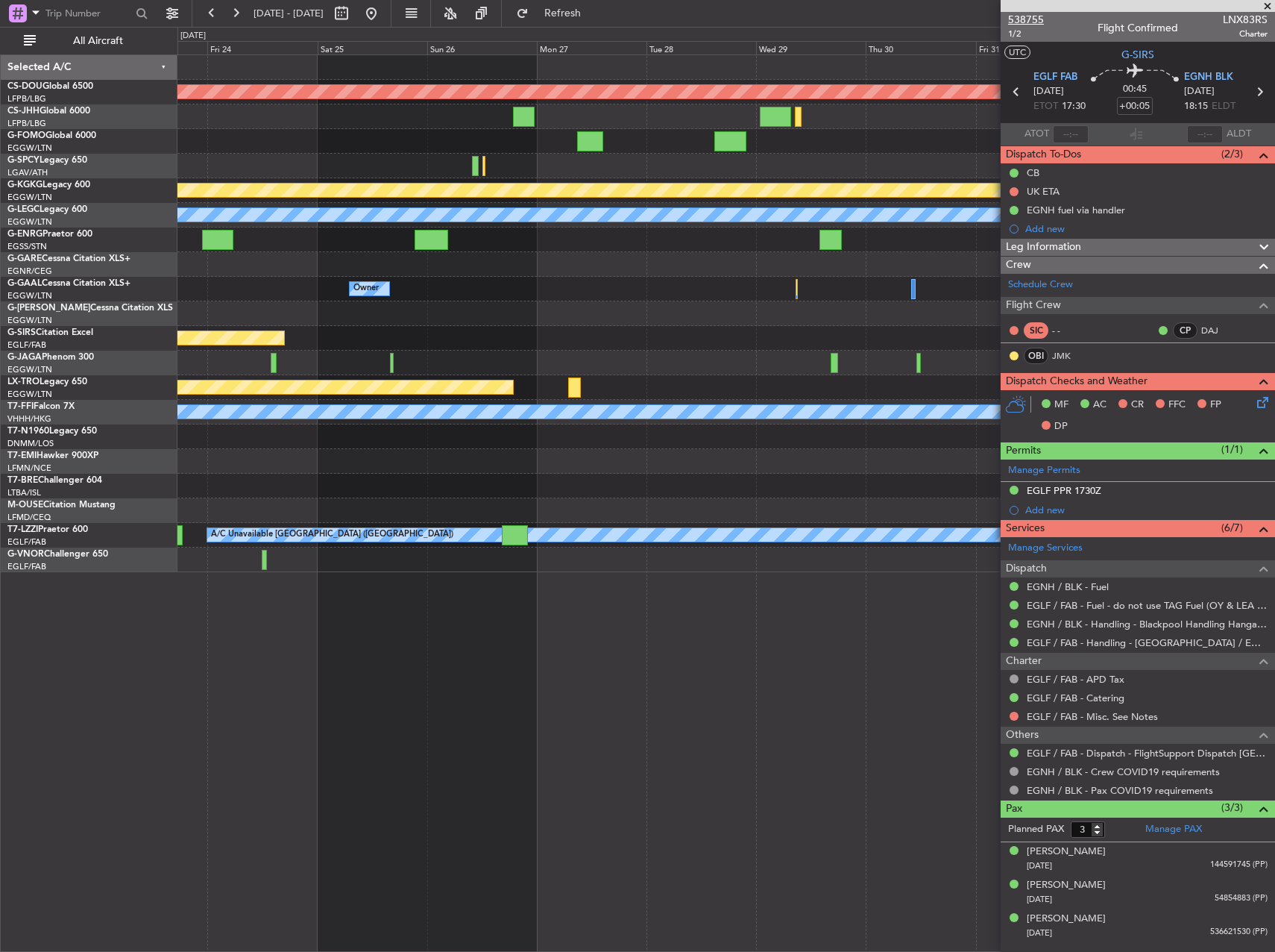
click at [1032, 15] on span "538755" at bounding box center [1026, 20] width 36 height 16
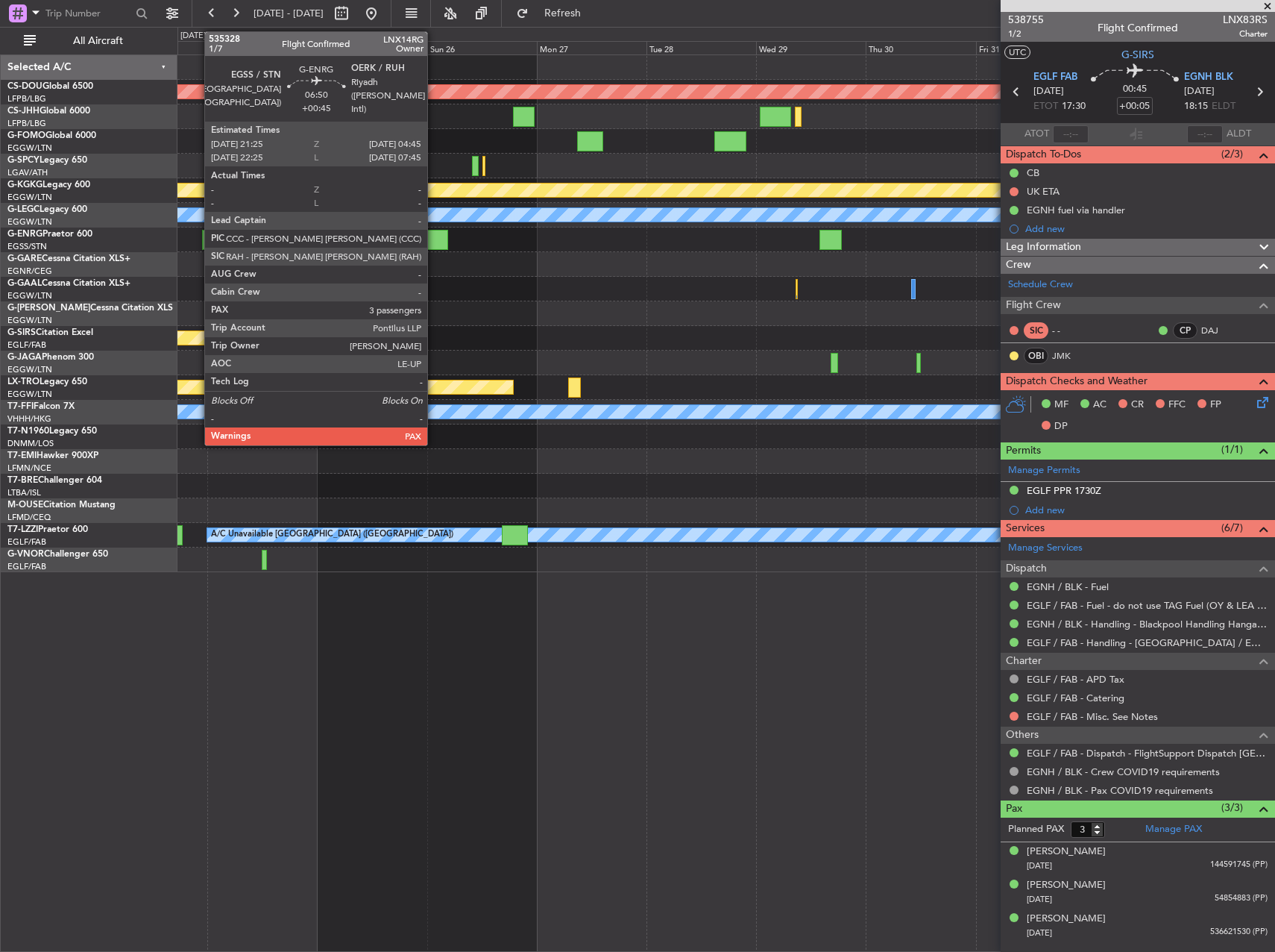
click at [434, 246] on div at bounding box center [432, 239] width 34 height 20
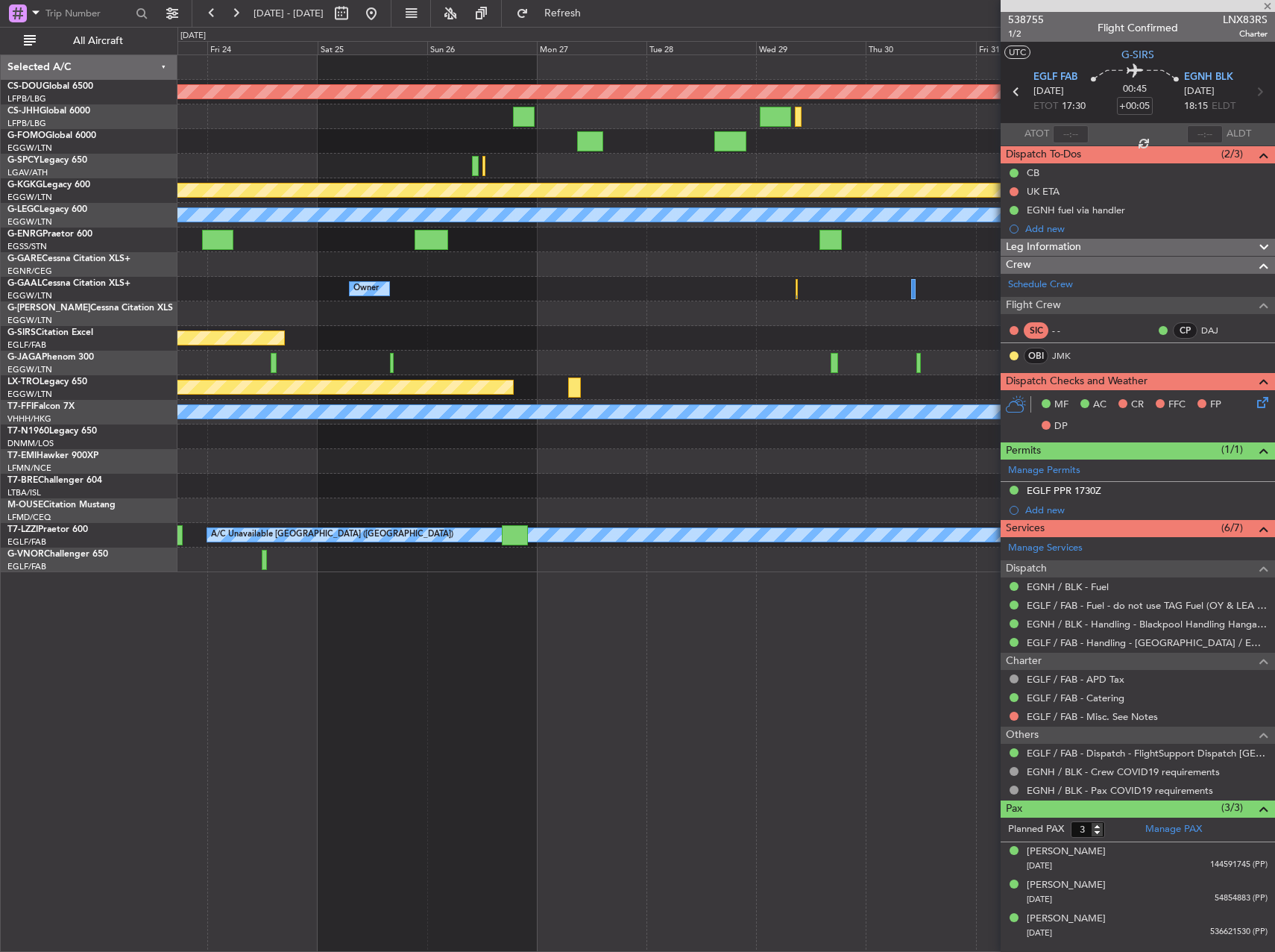
type input "+00:45"
type input "5"
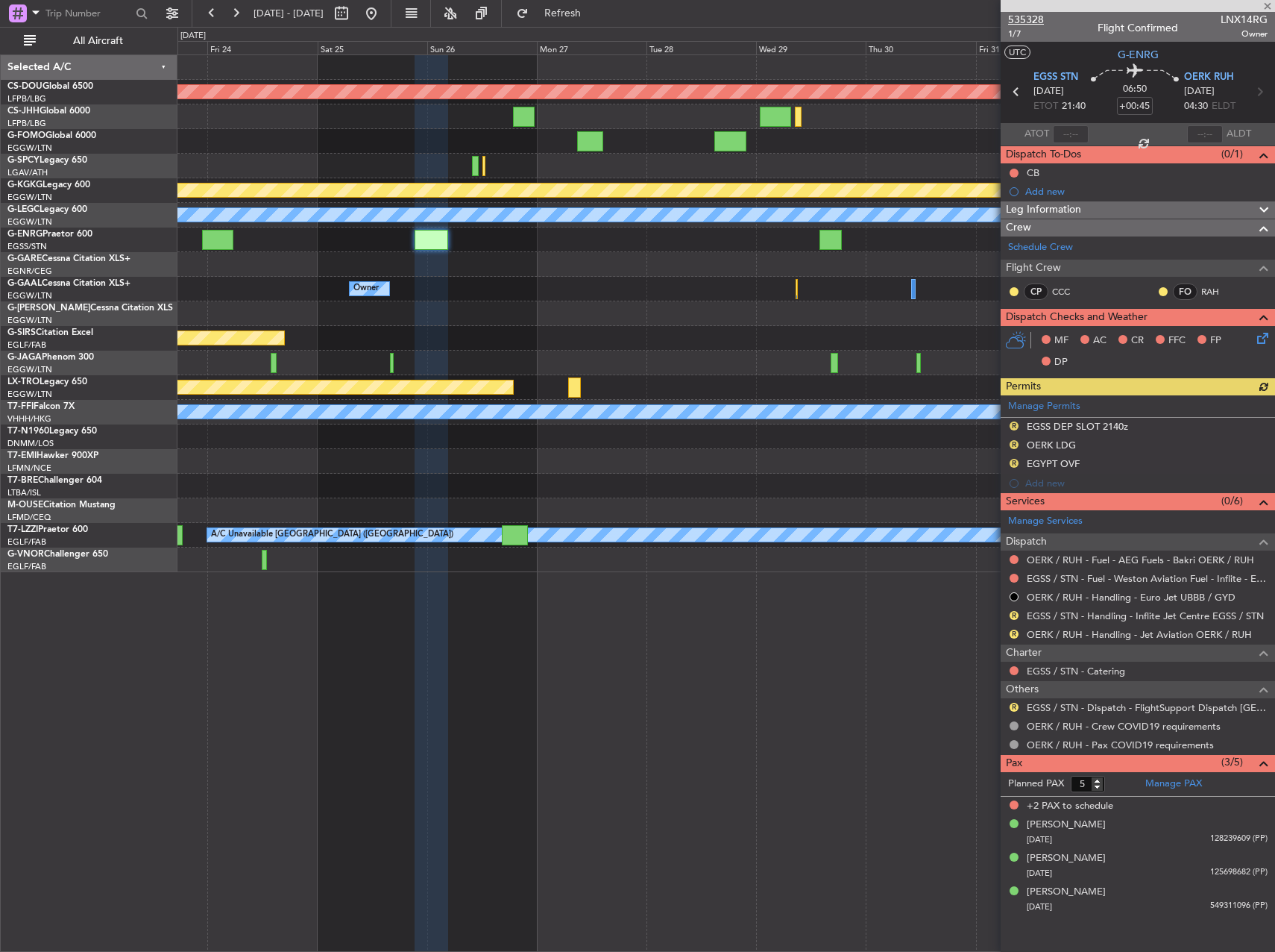
click at [1035, 15] on span "535328" at bounding box center [1026, 20] width 36 height 16
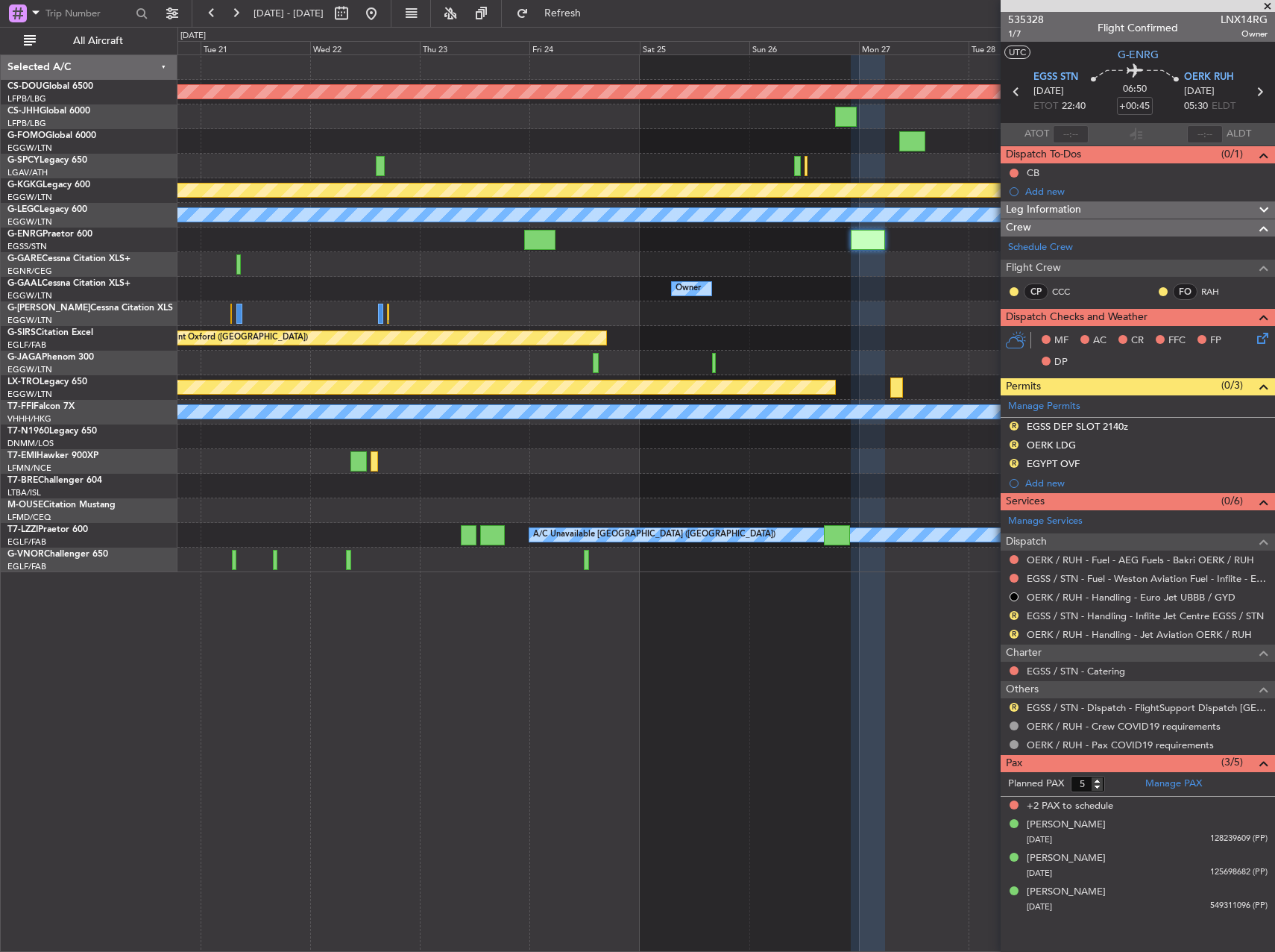
click at [747, 302] on div "Planned Maint London (Biggin Hill) Planned Maint Athens (Eleftherios Venizelos …" at bounding box center [726, 313] width 1097 height 517
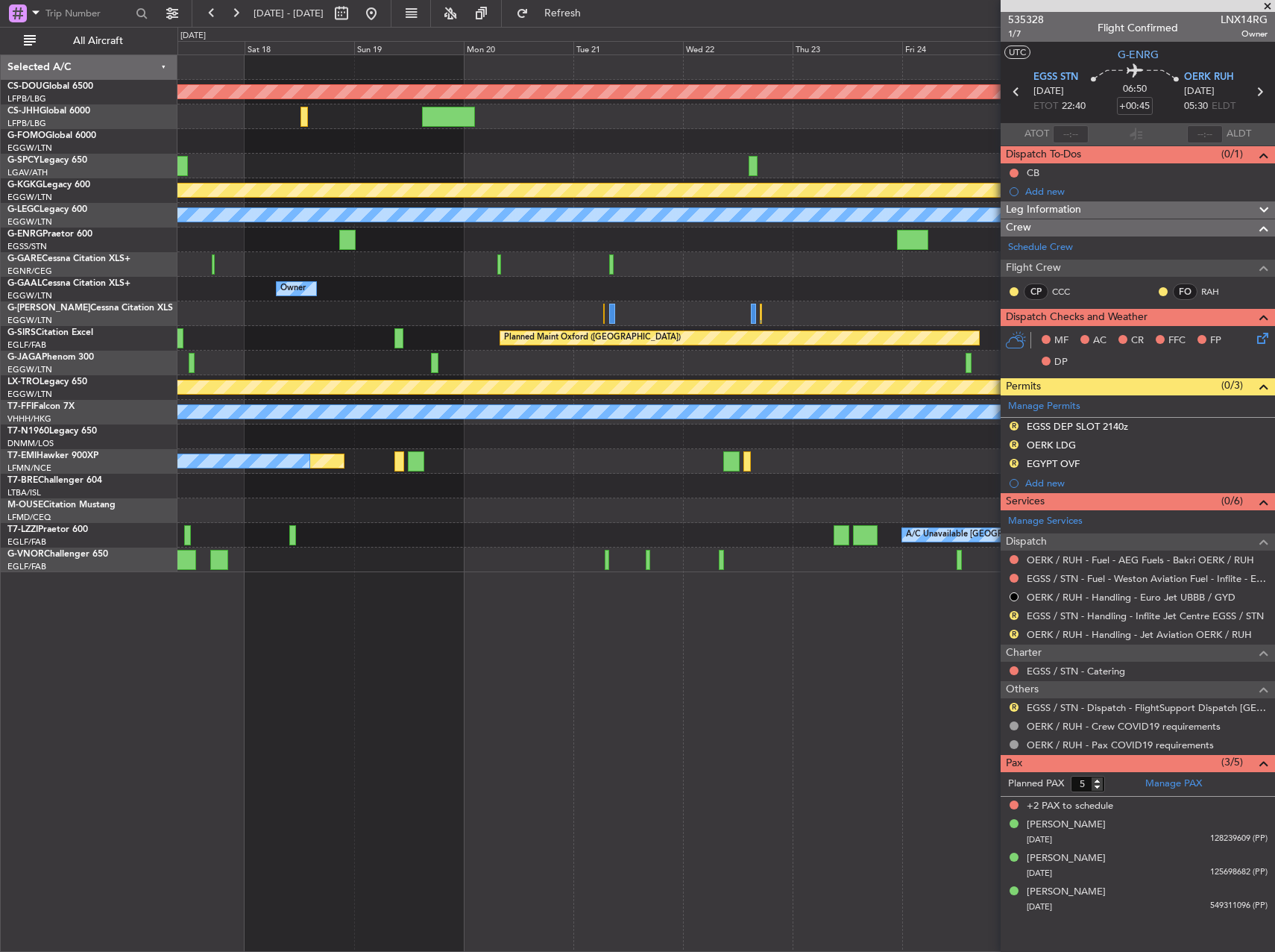
click at [821, 279] on div "Planned Maint London (Biggin Hill) Planned Maint Athens (Eleftherios Venizelos …" at bounding box center [726, 313] width 1097 height 517
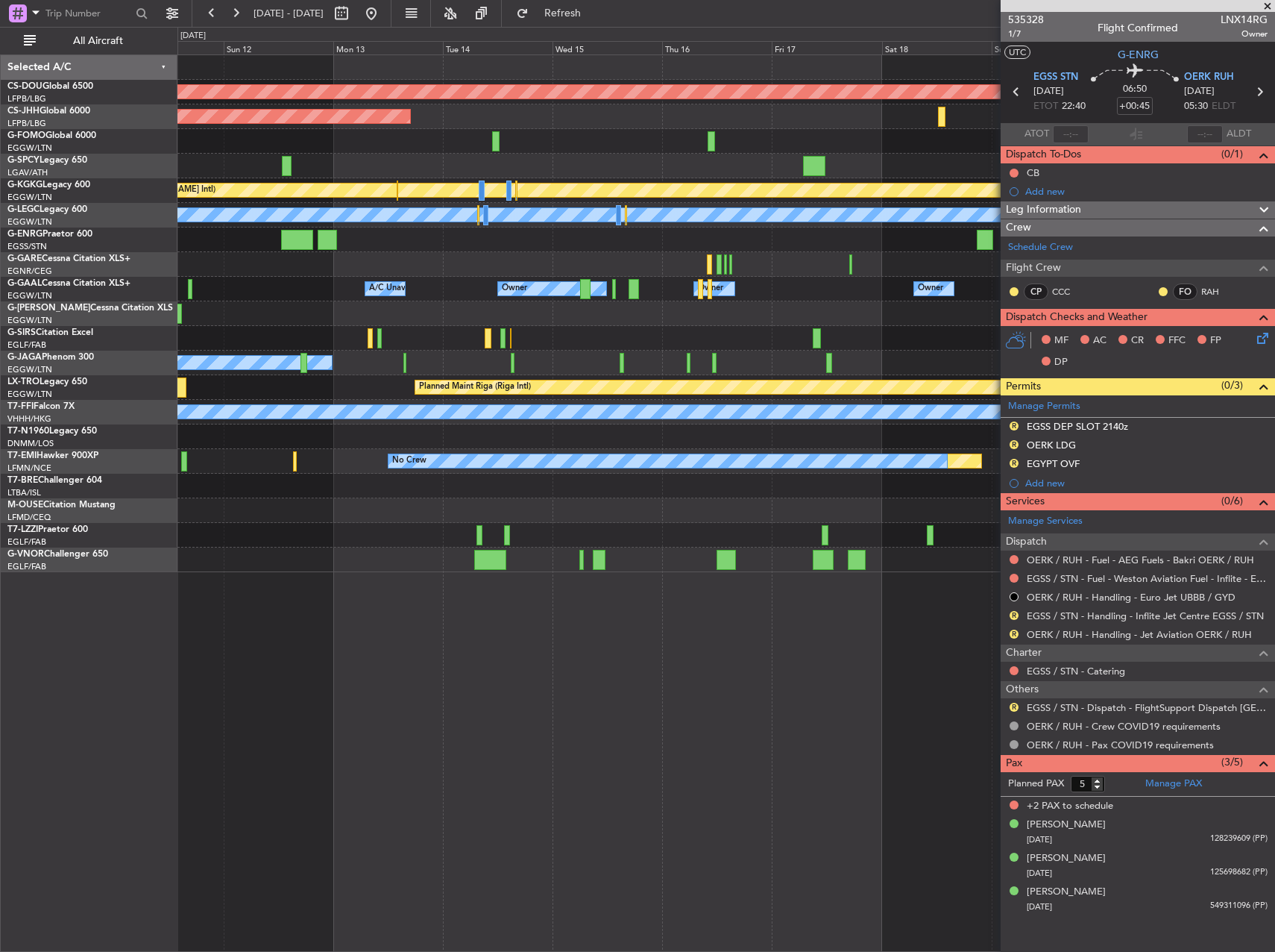
click at [677, 268] on div at bounding box center [726, 264] width 1097 height 25
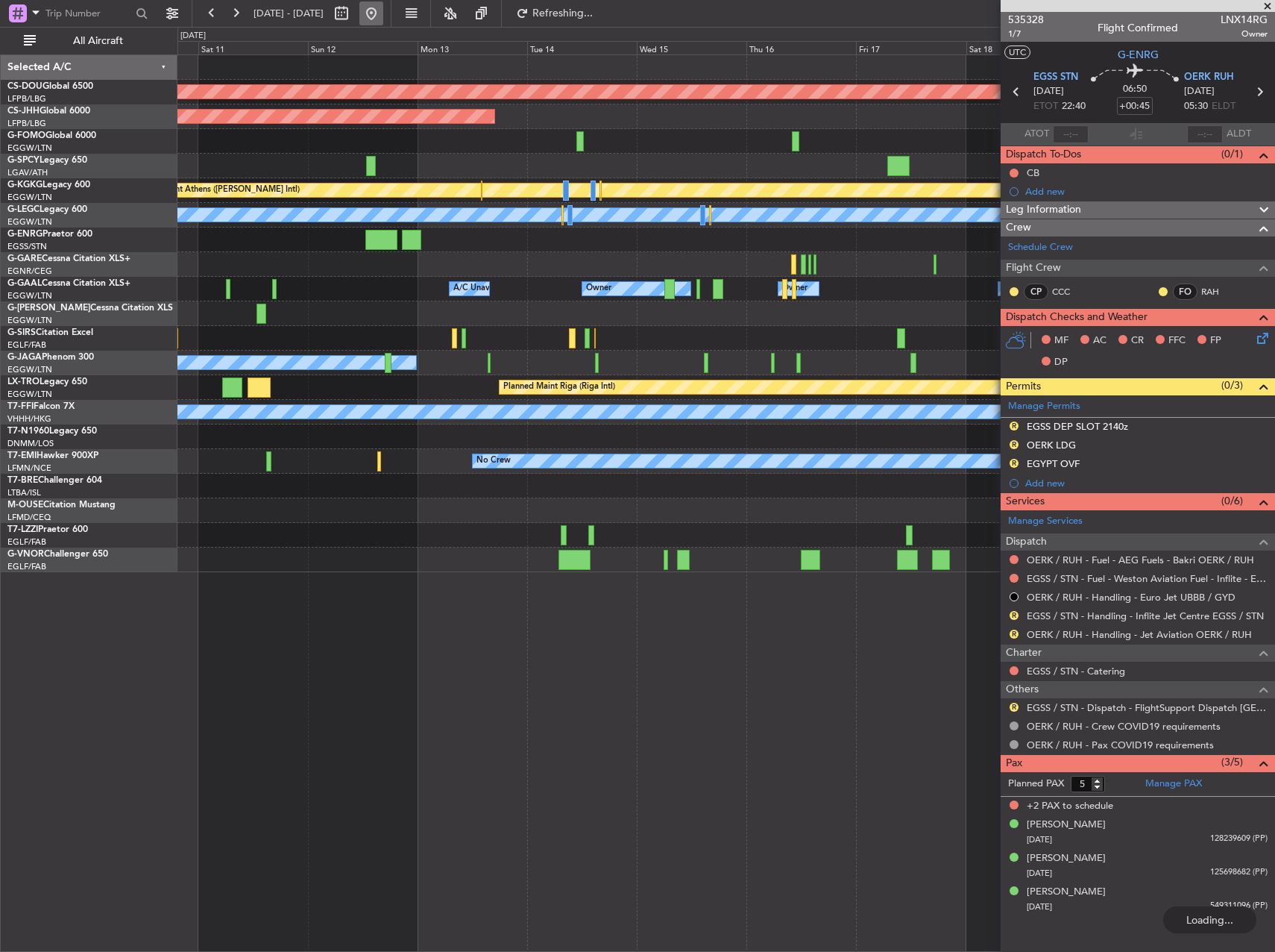
click at [384, 17] on button at bounding box center [372, 14] width 24 height 24
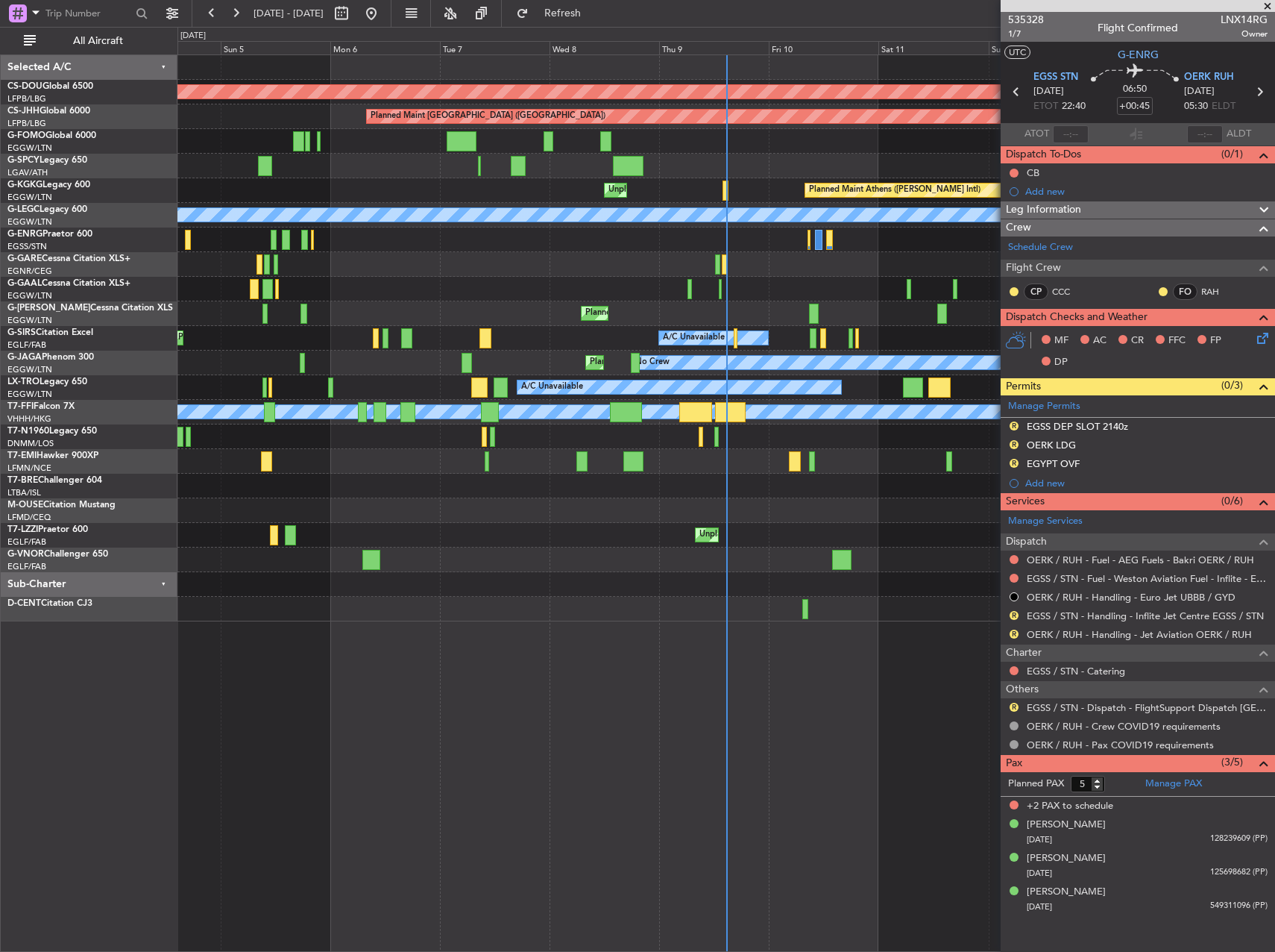
click at [243, 300] on div "Planned Maint London ([GEOGRAPHIC_DATA]) Planned Maint [GEOGRAPHIC_DATA] ([GEOG…" at bounding box center [726, 338] width 1097 height 566
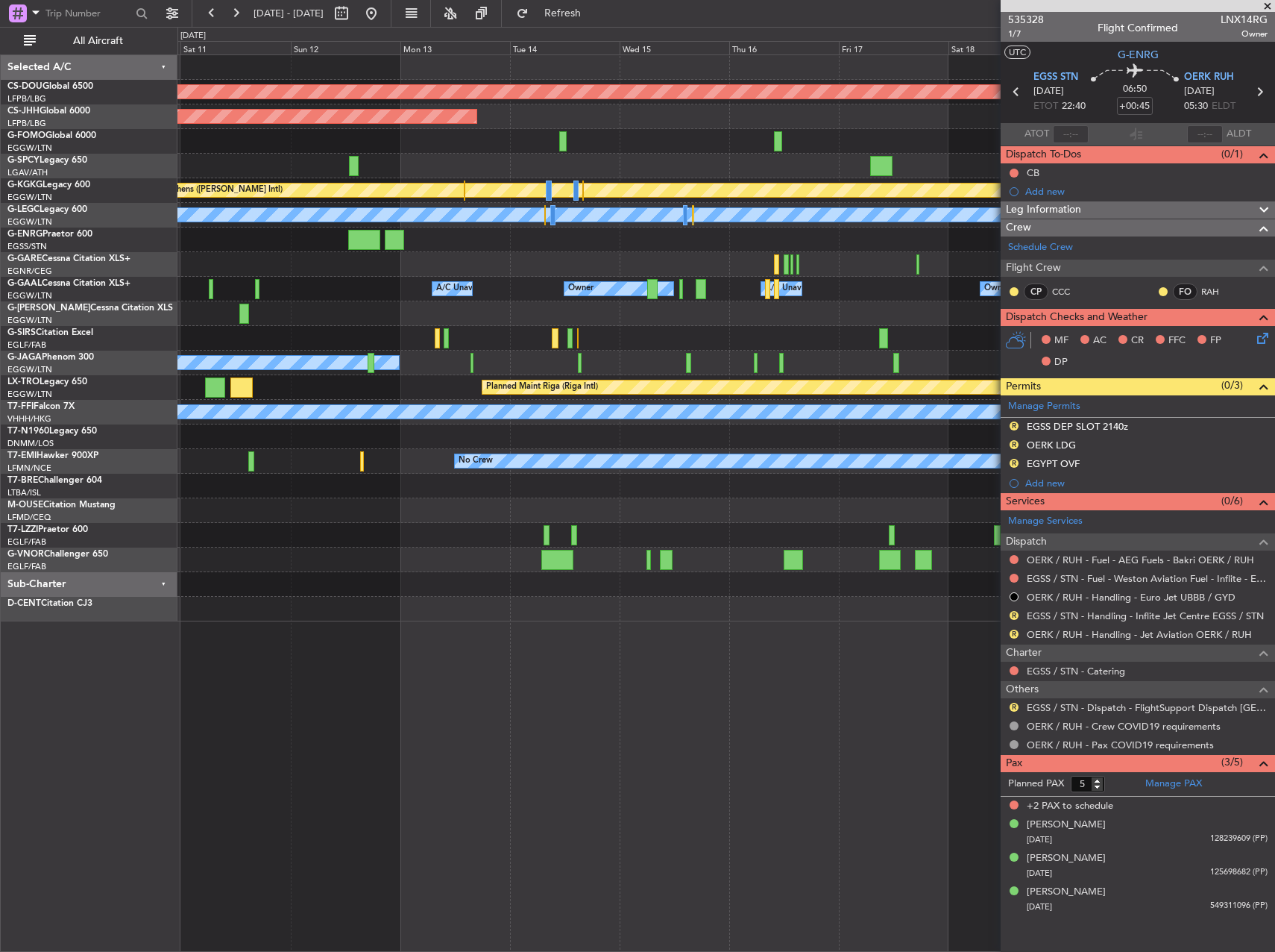
click at [220, 321] on div "Planned Maint London ([GEOGRAPHIC_DATA]) Planned Maint [GEOGRAPHIC_DATA] ([GEOG…" at bounding box center [726, 338] width 1097 height 566
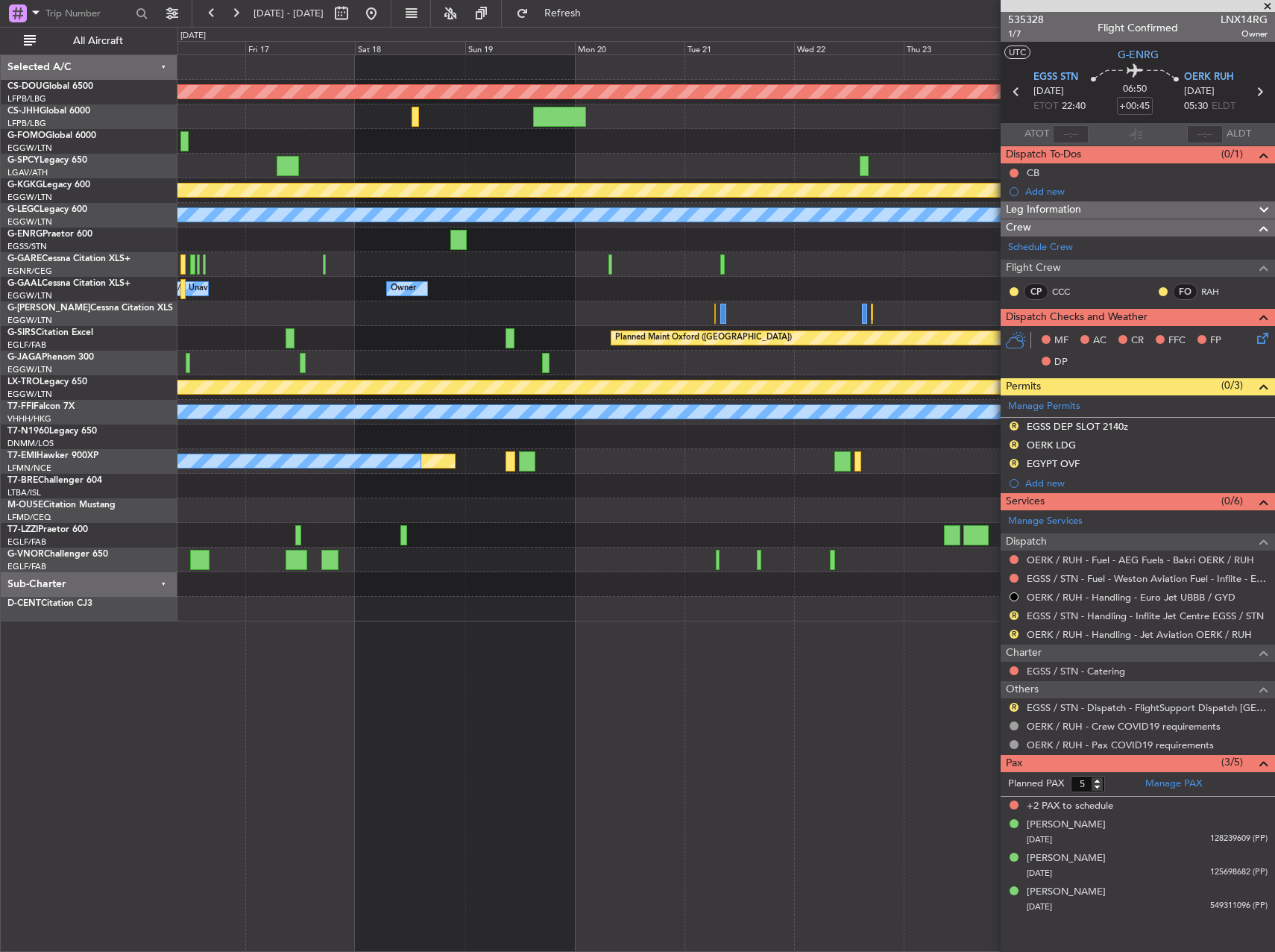
click at [292, 305] on div "Planned Maint London ([GEOGRAPHIC_DATA]) Planned Maint [GEOGRAPHIC_DATA] ([PERS…" at bounding box center [726, 338] width 1097 height 566
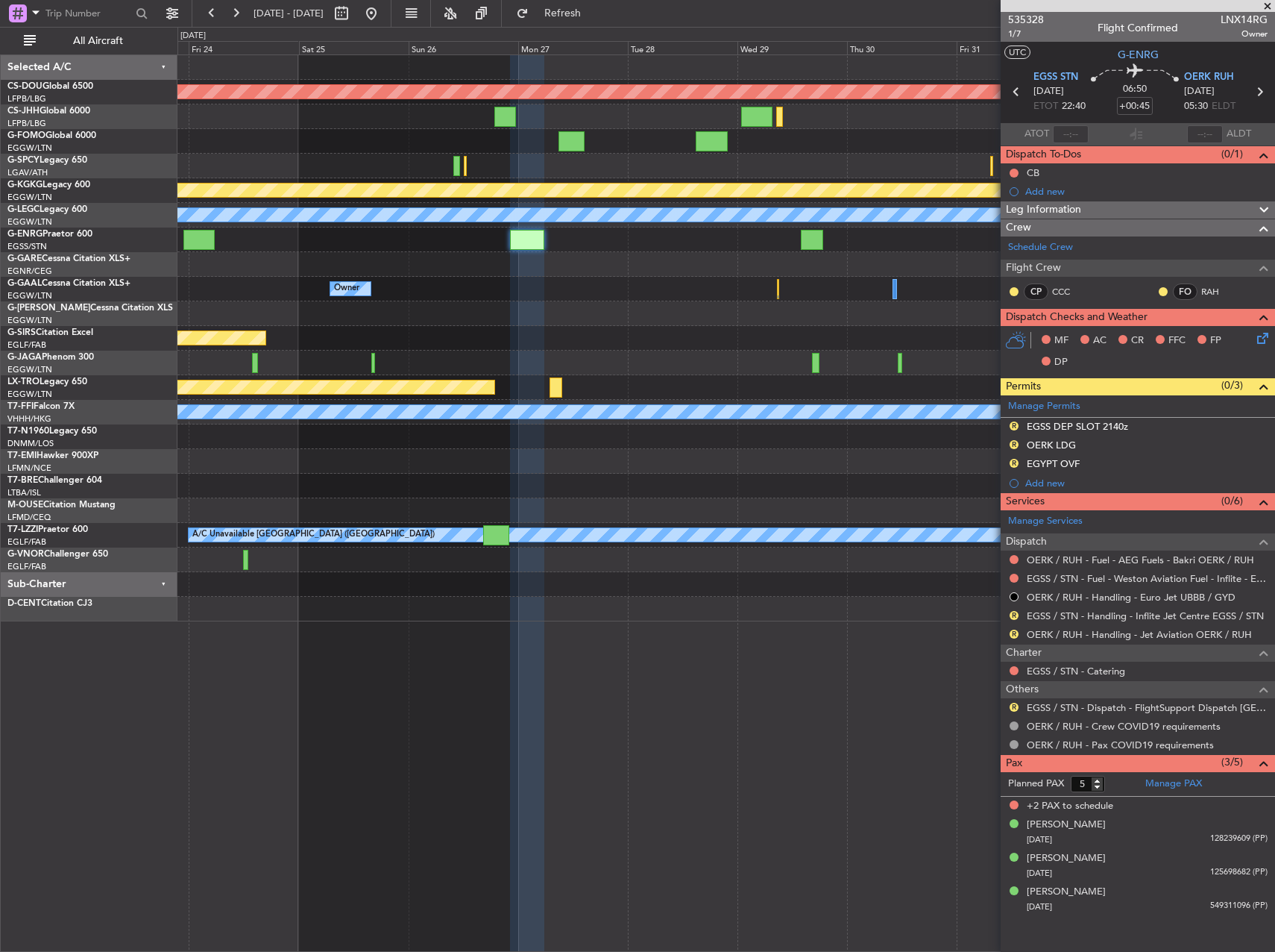
click at [217, 311] on div "Planned Maint London ([GEOGRAPHIC_DATA]) Planned Maint [GEOGRAPHIC_DATA] ([PERS…" at bounding box center [726, 338] width 1097 height 566
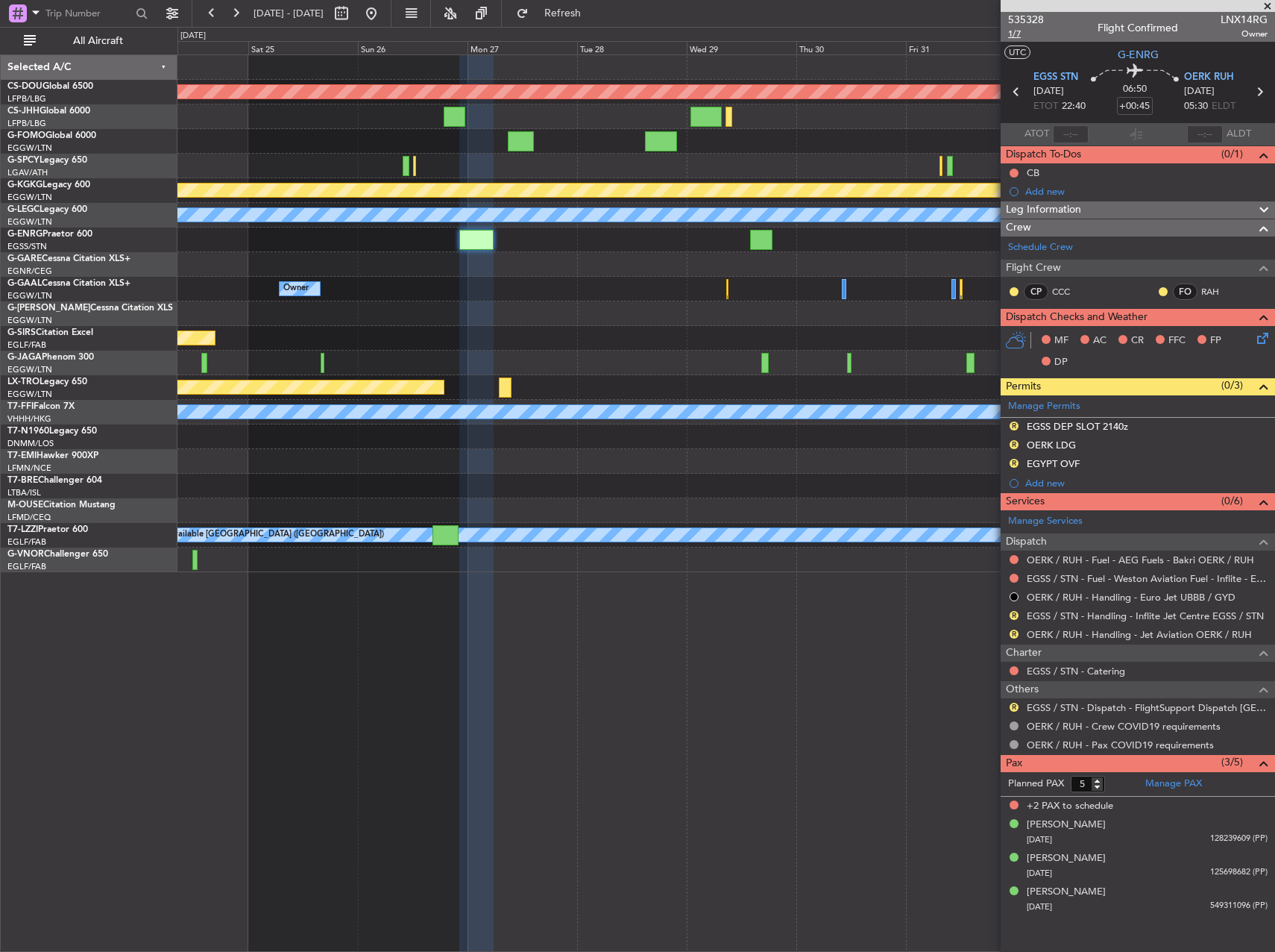
click at [1012, 31] on span "1/7" at bounding box center [1026, 34] width 36 height 13
click at [599, 23] on button "Refresh" at bounding box center [554, 14] width 90 height 24
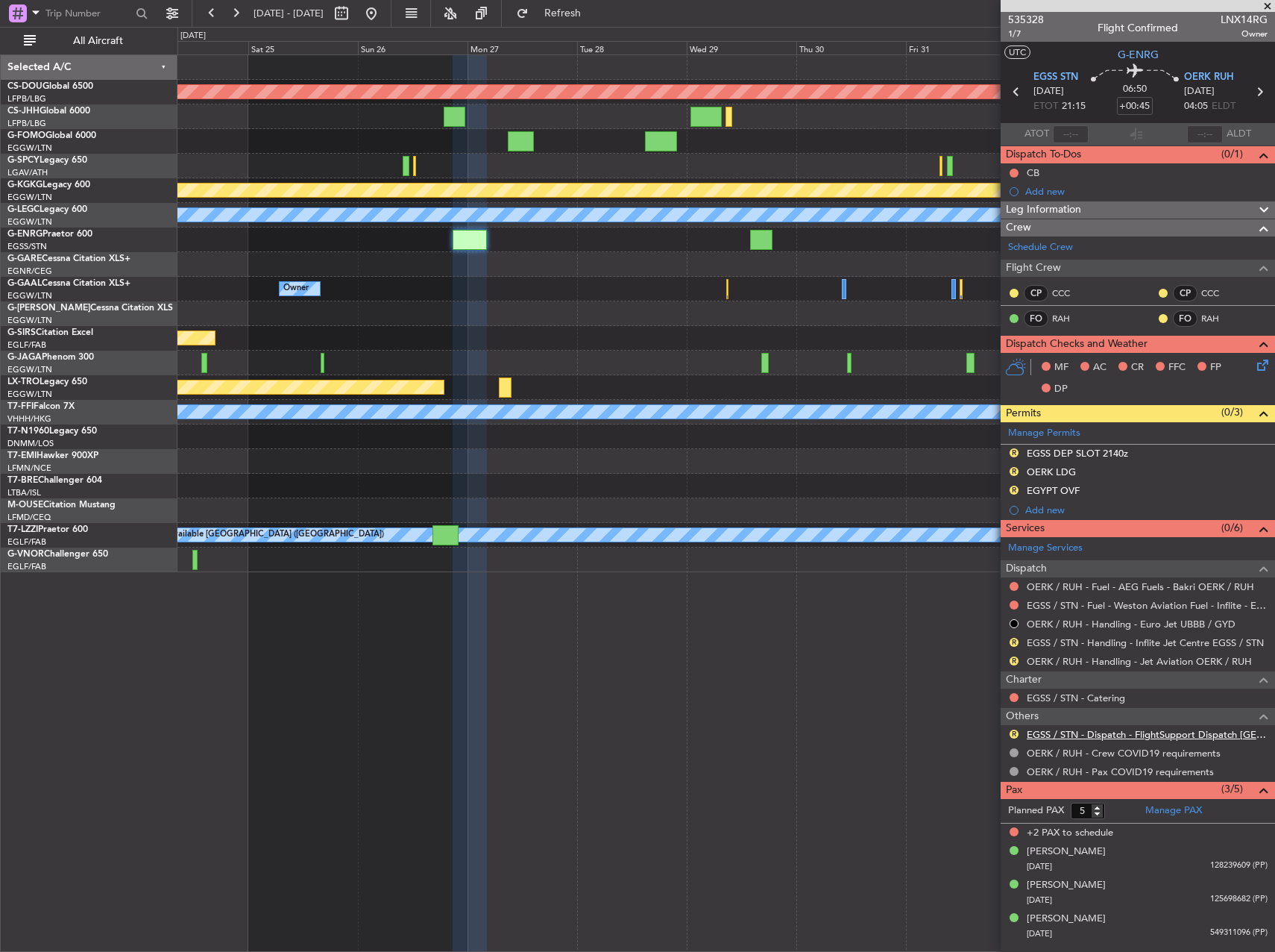
click at [1077, 737] on link "EGSS / STN - Dispatch - FlightSupport Dispatch [GEOGRAPHIC_DATA]" at bounding box center [1147, 735] width 241 height 13
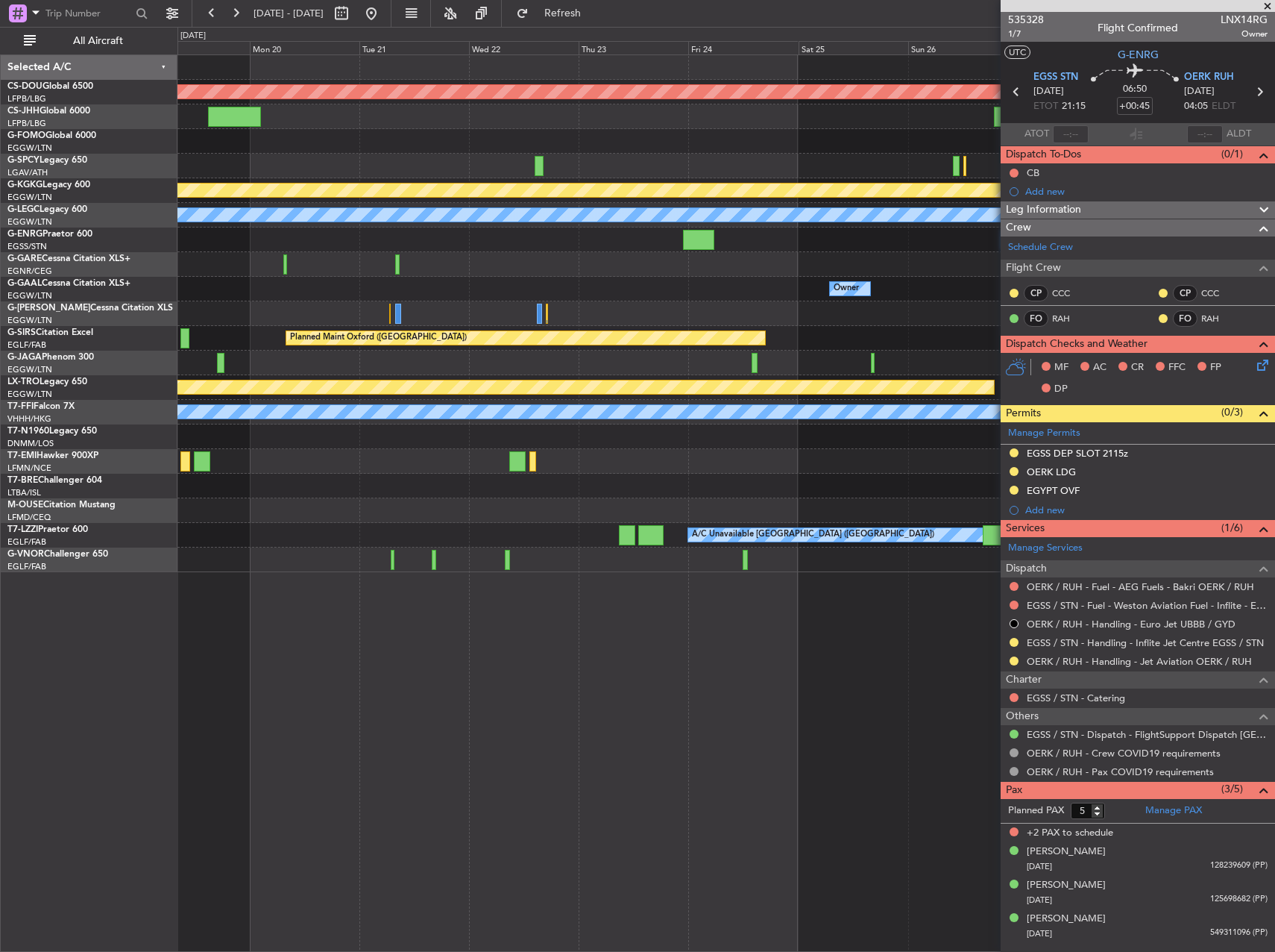
click at [974, 448] on div "Planned Maint London ([GEOGRAPHIC_DATA]) Planned Maint [GEOGRAPHIC_DATA] ([PERS…" at bounding box center [726, 313] width 1097 height 517
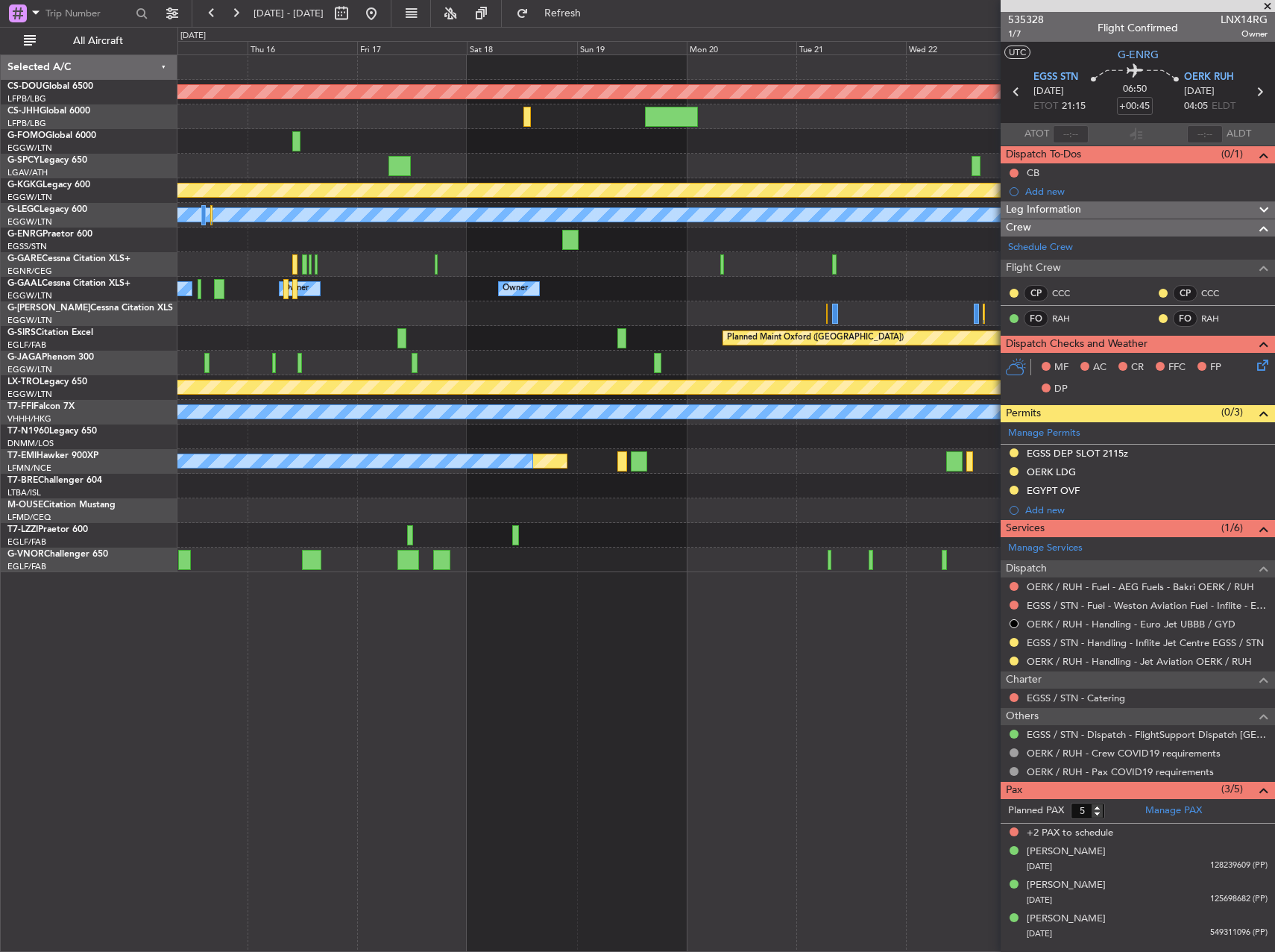
click at [823, 354] on div "Planned Maint London ([GEOGRAPHIC_DATA]) Planned Maint [GEOGRAPHIC_DATA] ([GEOG…" at bounding box center [726, 313] width 1097 height 517
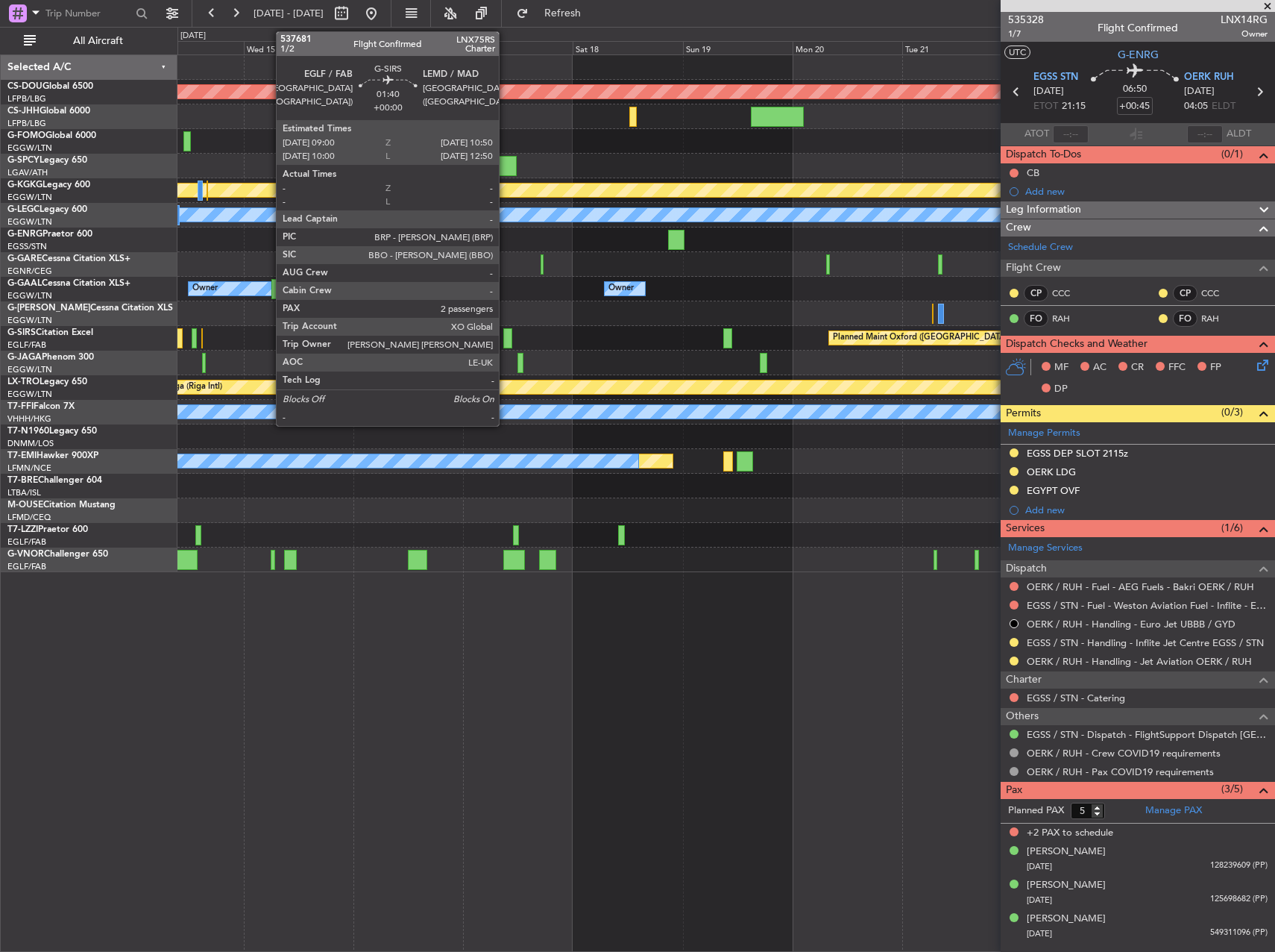
click at [506, 338] on div at bounding box center [508, 338] width 9 height 20
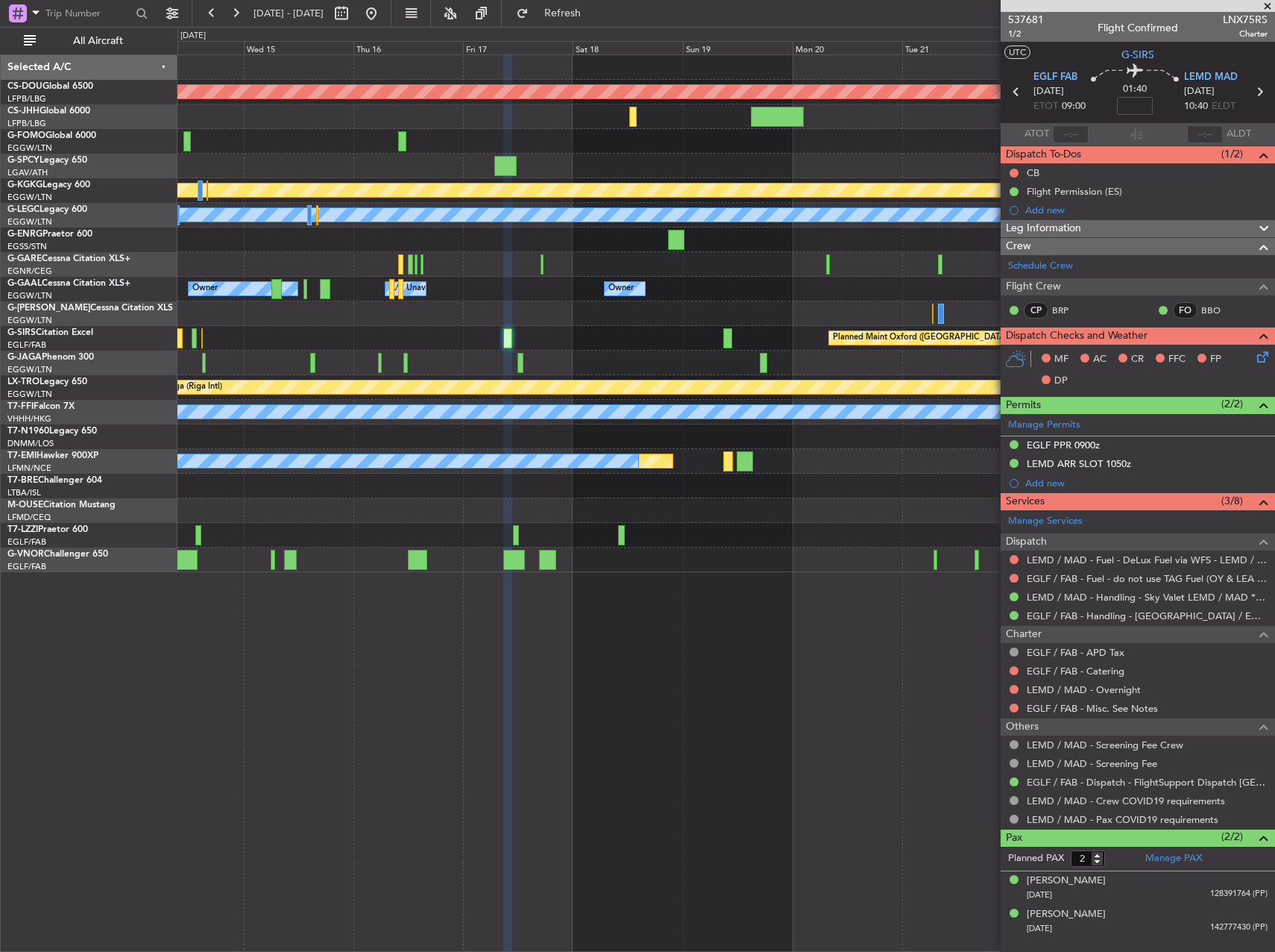
click at [1265, 11] on span at bounding box center [1268, 6] width 15 height 14
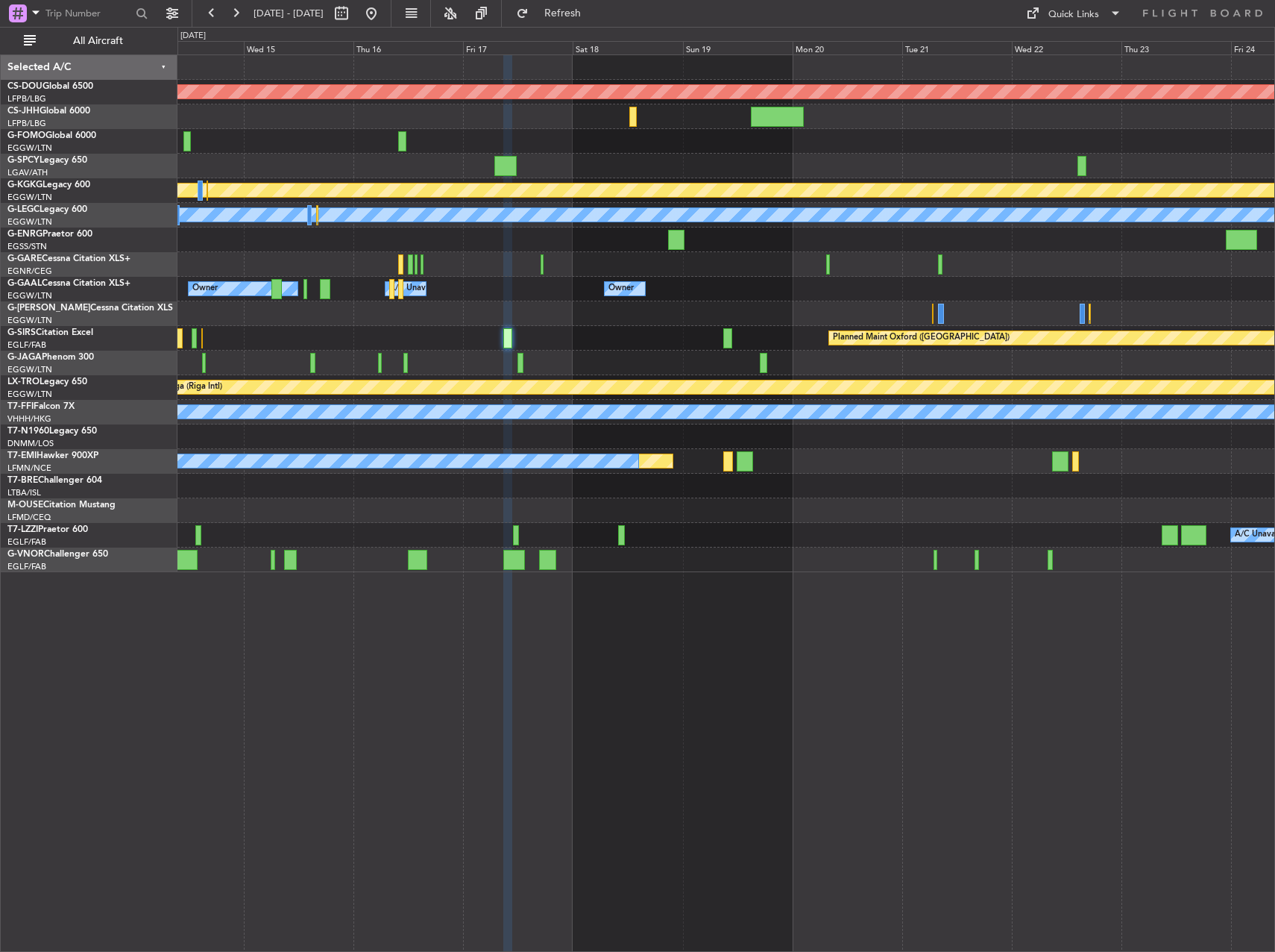
type input "0"
click at [1069, 10] on div "Quick Links" at bounding box center [1074, 14] width 50 height 15
click at [1035, 46] on button "Trip Builder" at bounding box center [1074, 49] width 112 height 36
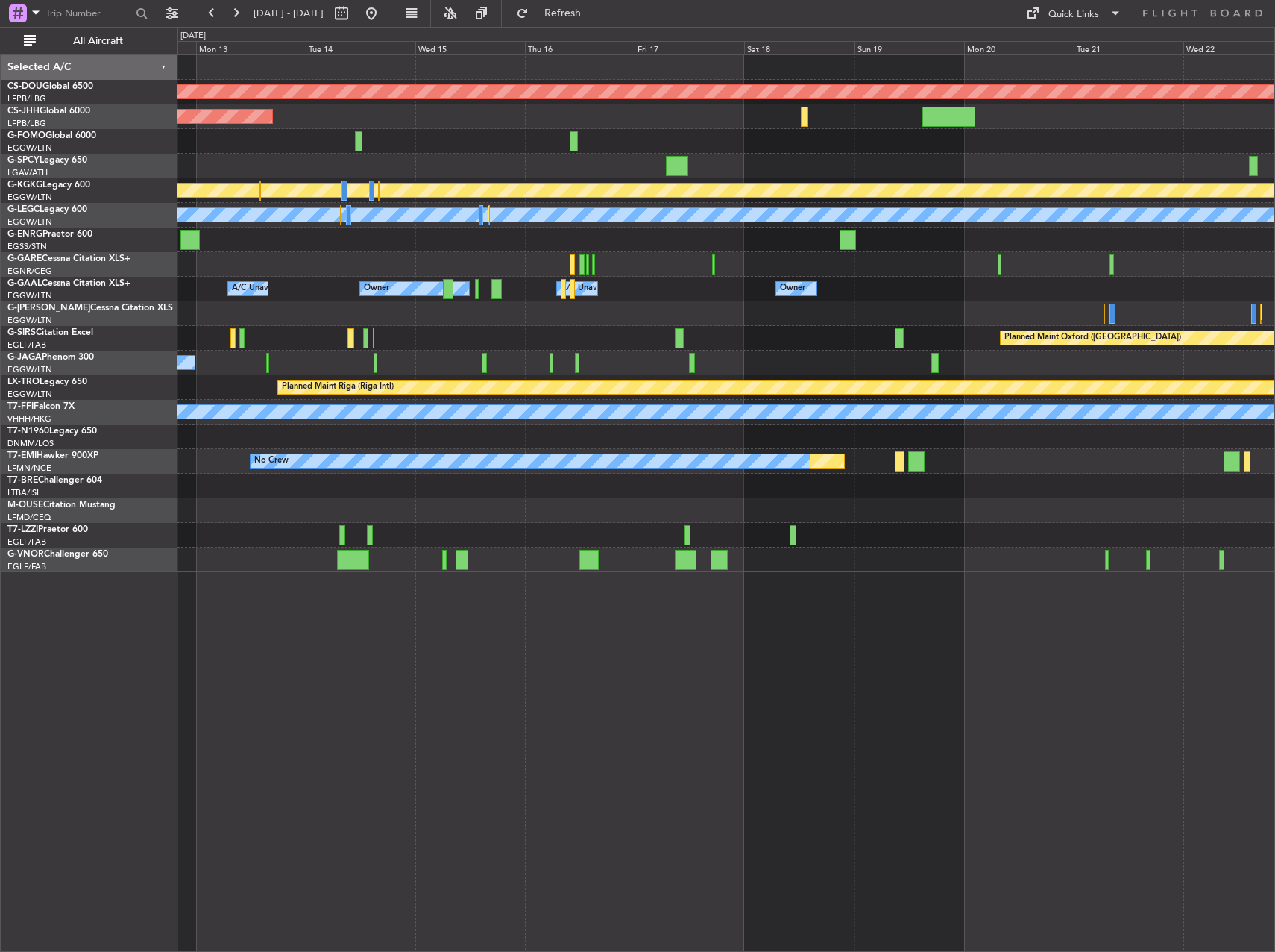
click at [713, 343] on div "Planned Maint London ([GEOGRAPHIC_DATA]) Planned Maint [GEOGRAPHIC_DATA] ([GEOG…" at bounding box center [726, 313] width 1097 height 517
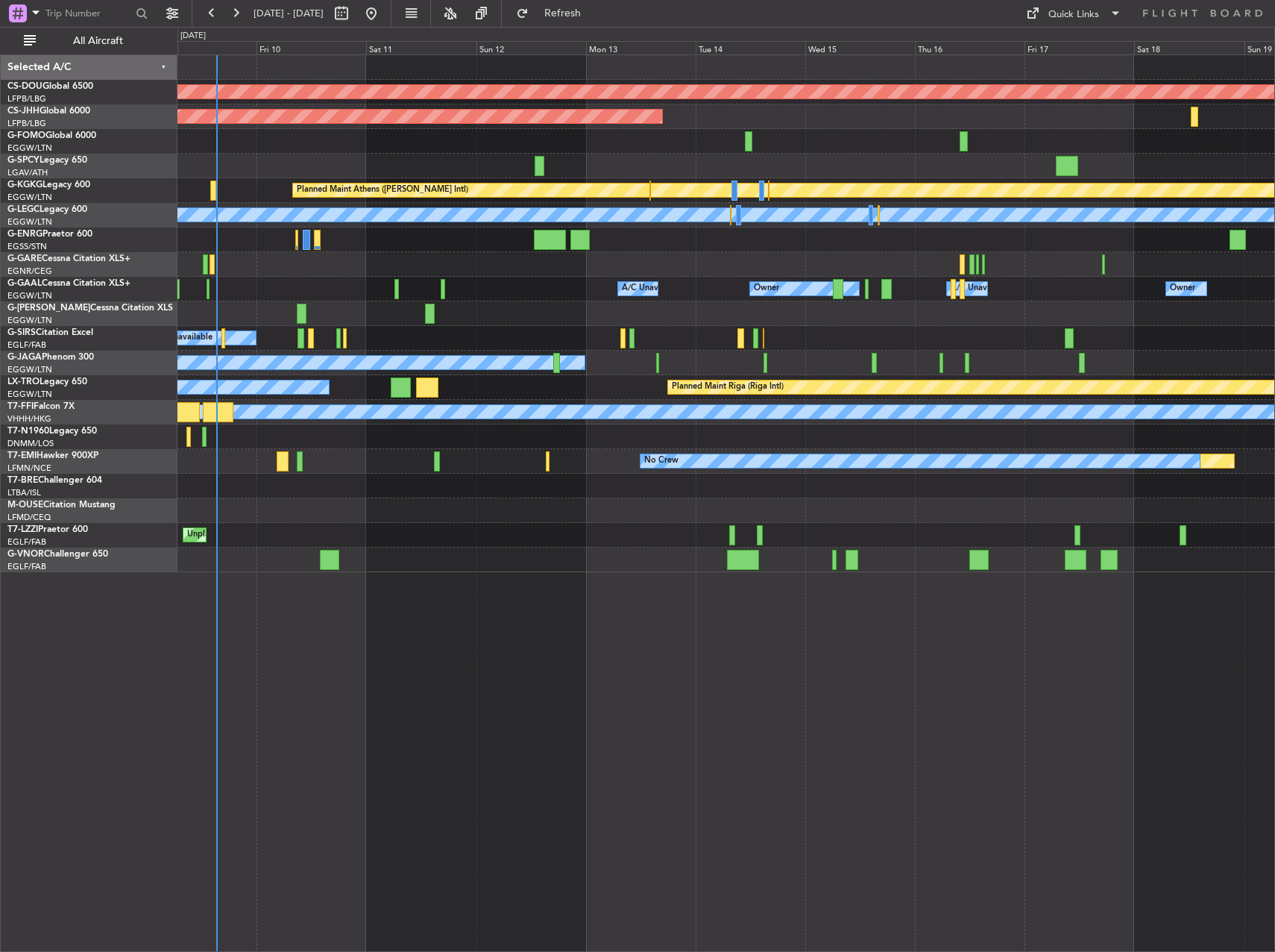
click at [883, 313] on div "Planned Maint [GEOGRAPHIC_DATA] ([GEOGRAPHIC_DATA])" at bounding box center [726, 313] width 1097 height 25
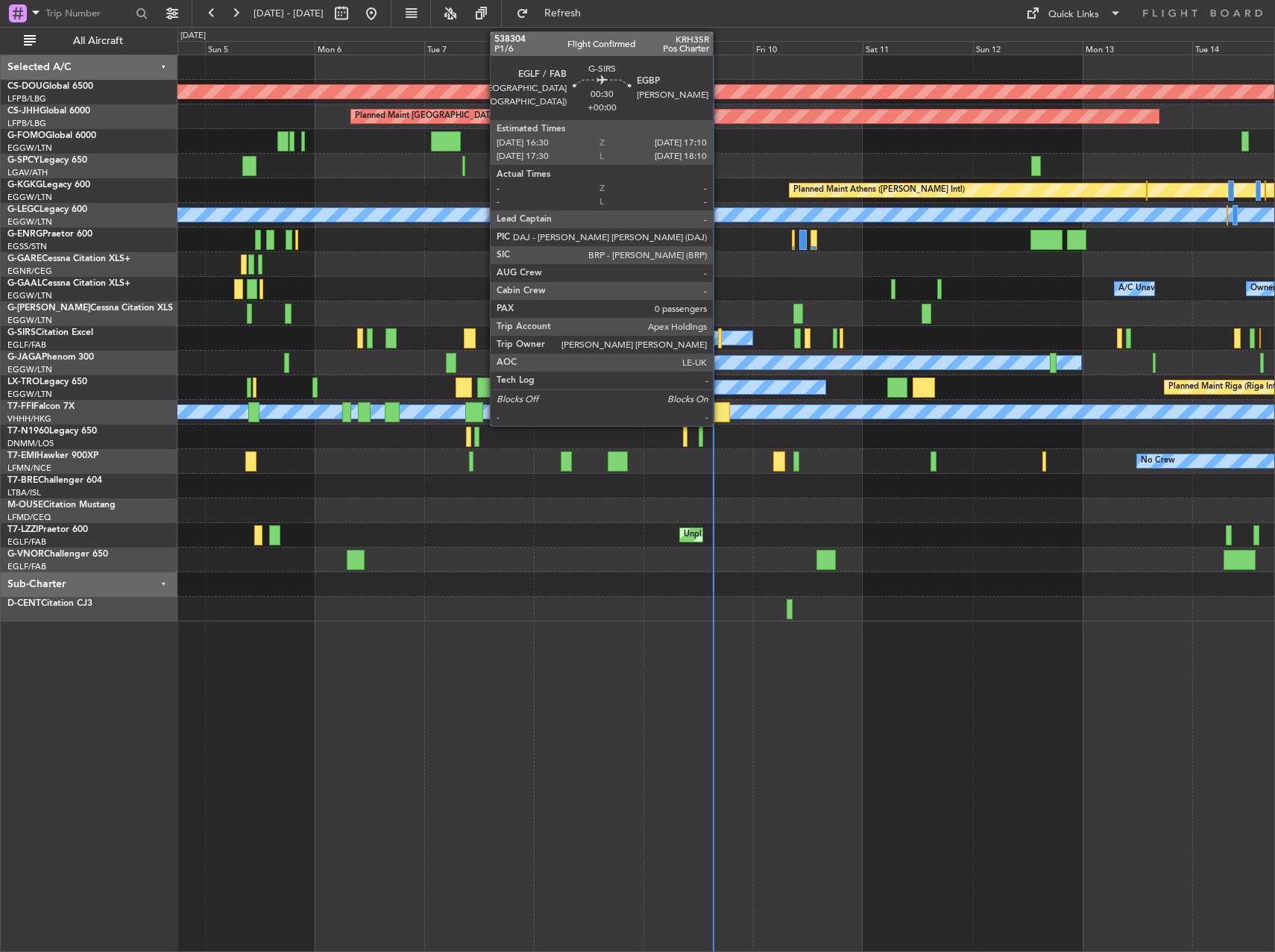
click at [719, 337] on div at bounding box center [719, 338] width 4 height 20
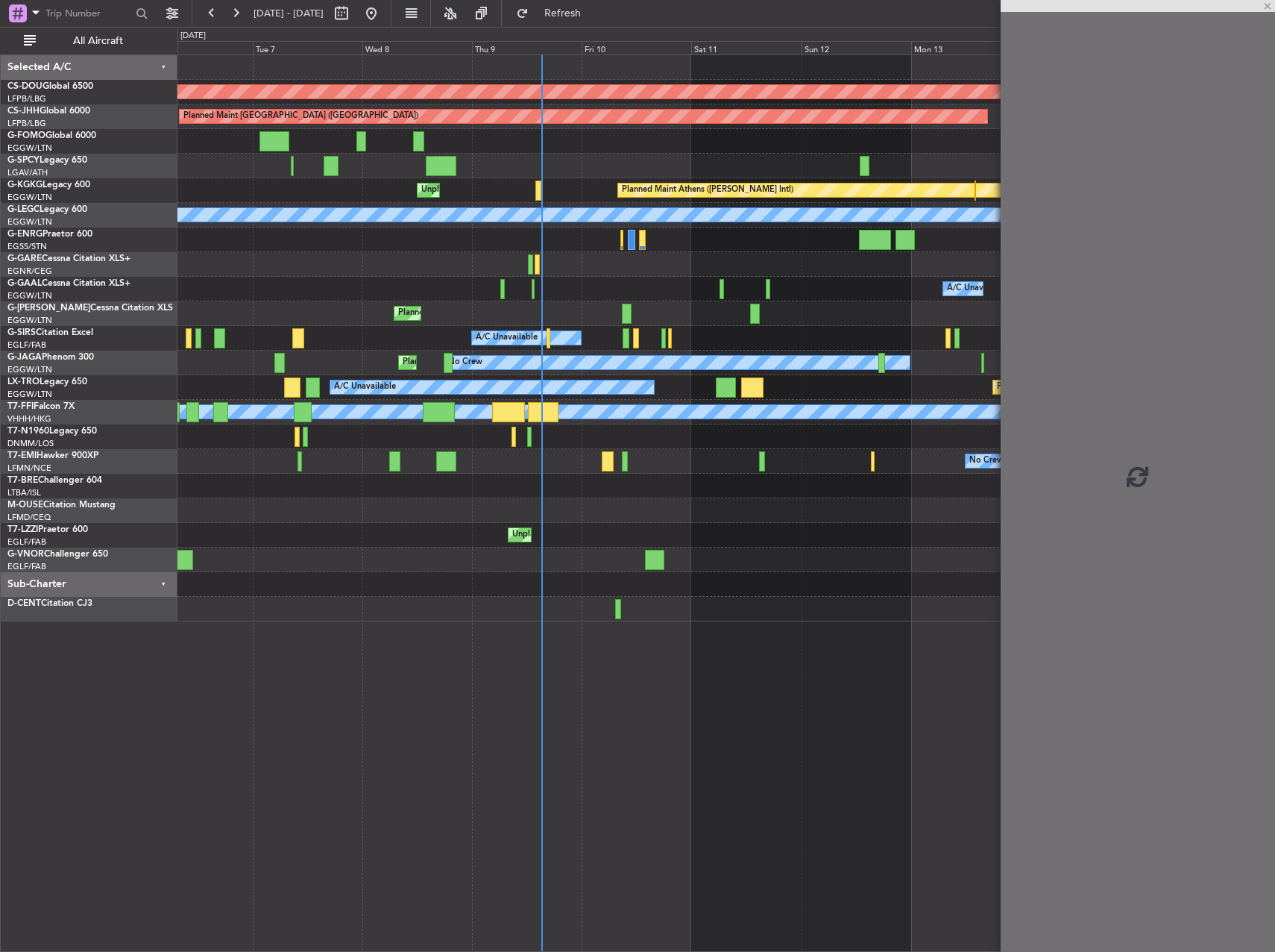
click at [633, 326] on div "Planned Maint London ([GEOGRAPHIC_DATA]) Planned Maint [GEOGRAPHIC_DATA] ([GEOG…" at bounding box center [726, 338] width 1097 height 566
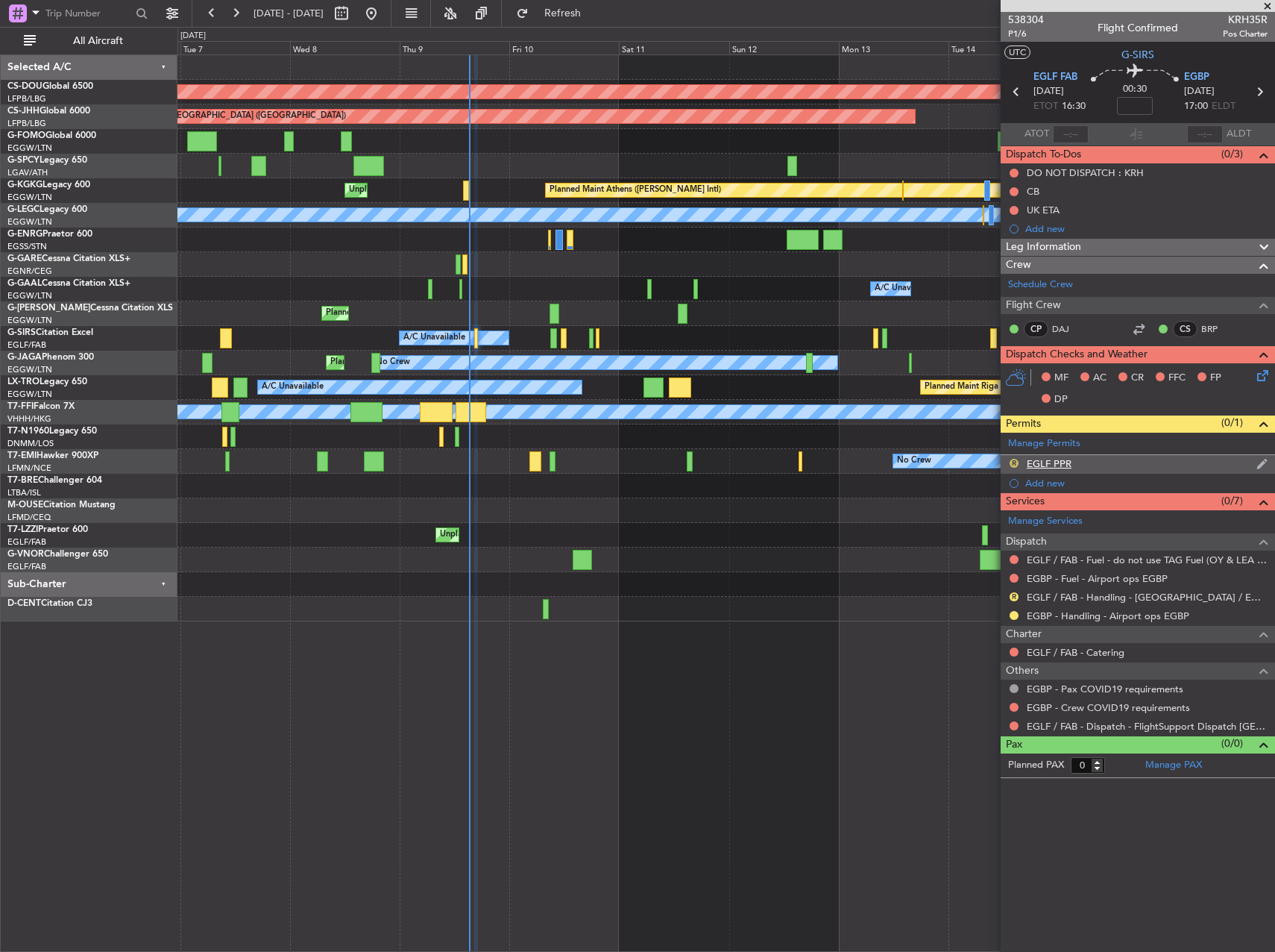
click at [1014, 460] on button "R" at bounding box center [1014, 463] width 9 height 9
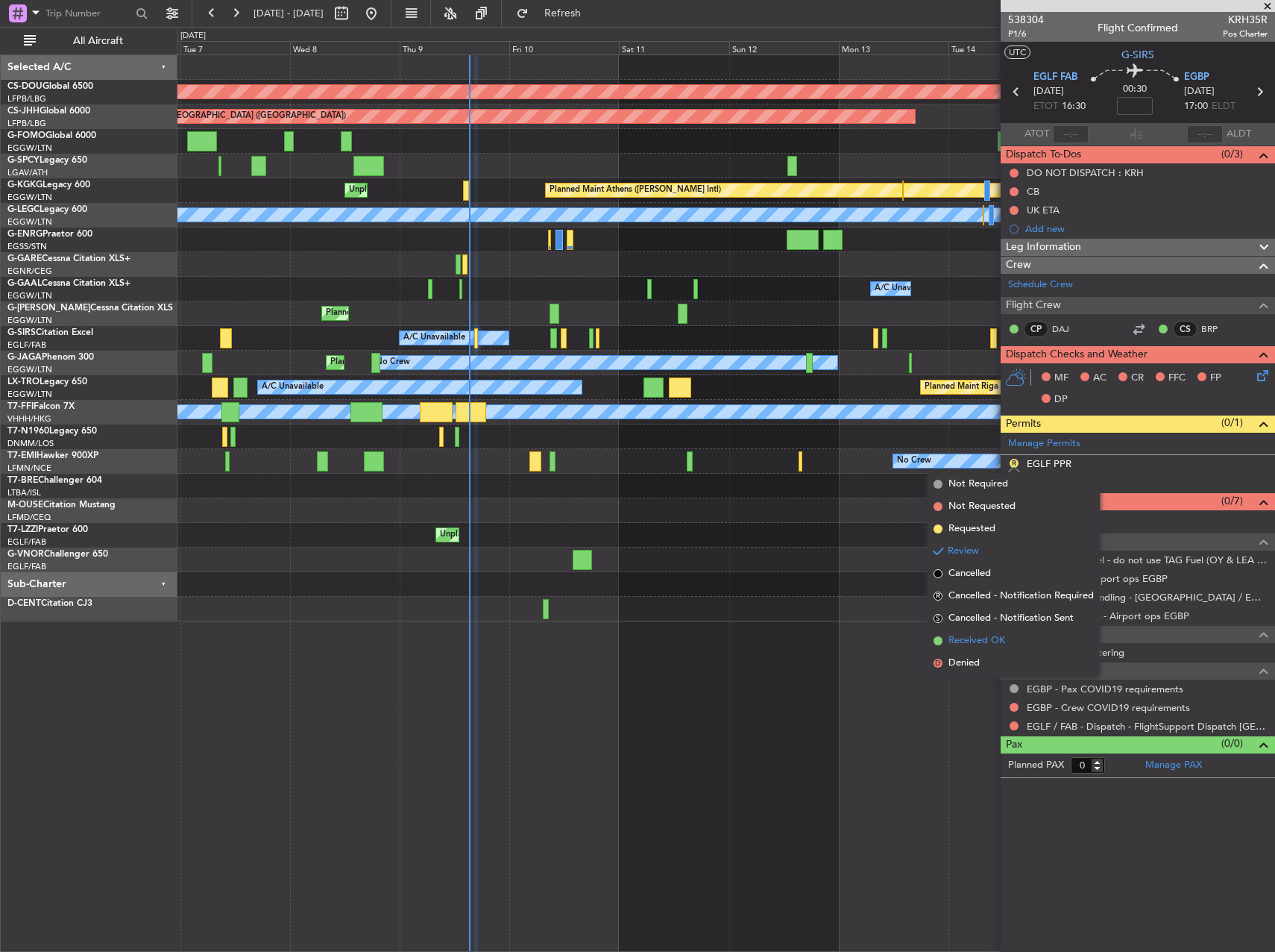
click at [961, 636] on span "Received OK" at bounding box center [977, 640] width 57 height 15
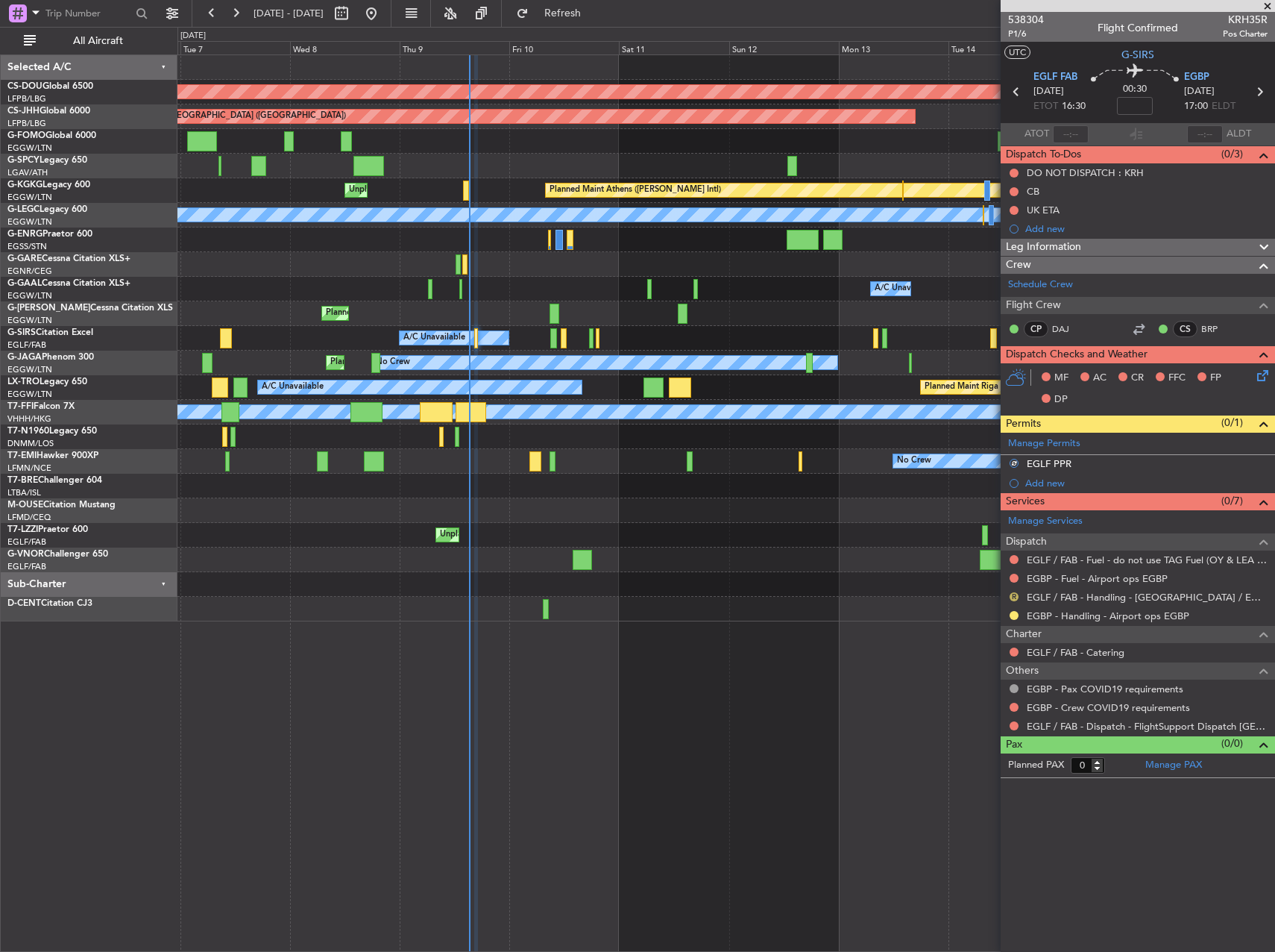
click at [1014, 599] on button "R" at bounding box center [1014, 596] width 9 height 9
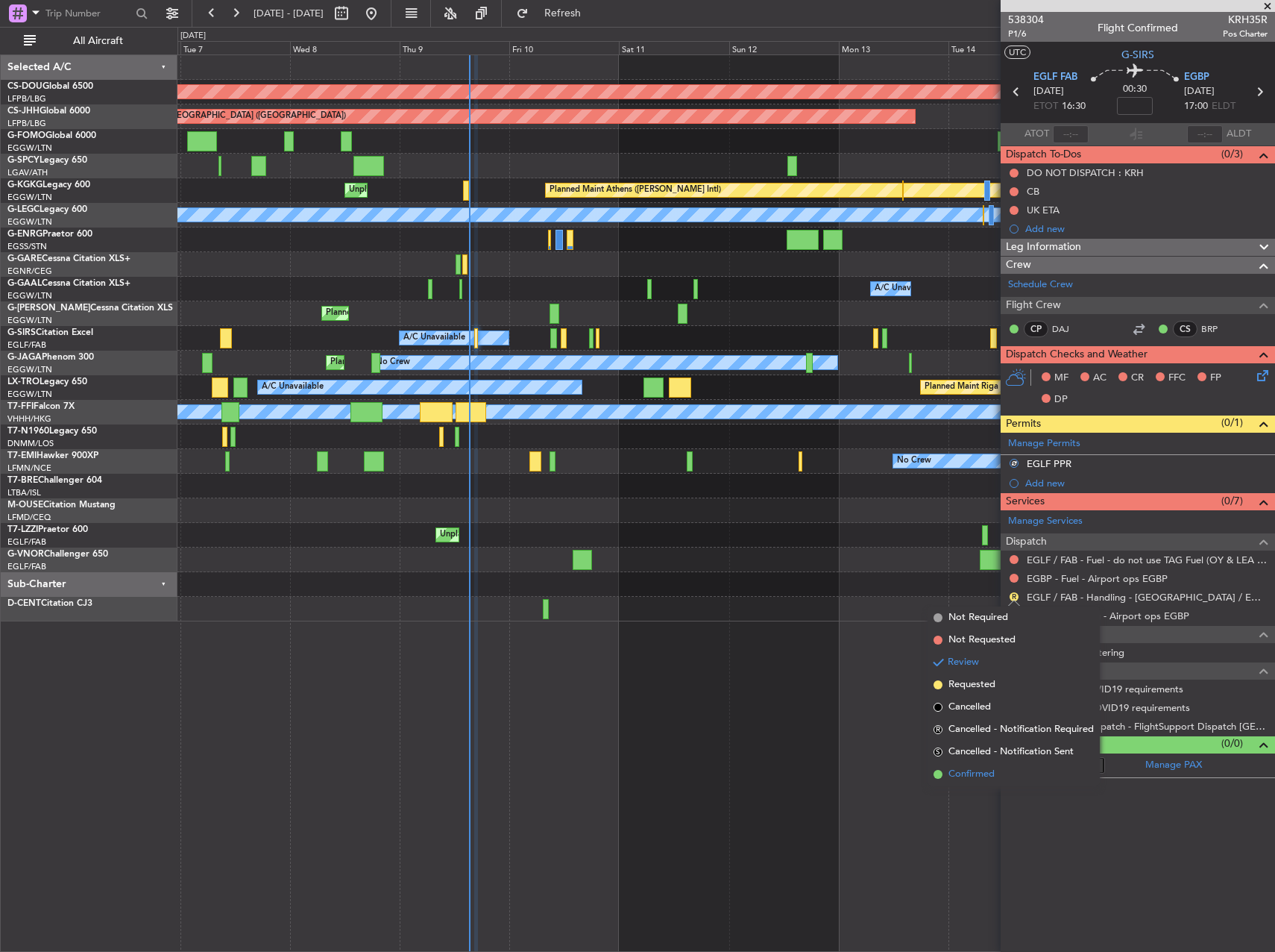
click at [950, 771] on span "Confirmed" at bounding box center [972, 774] width 46 height 15
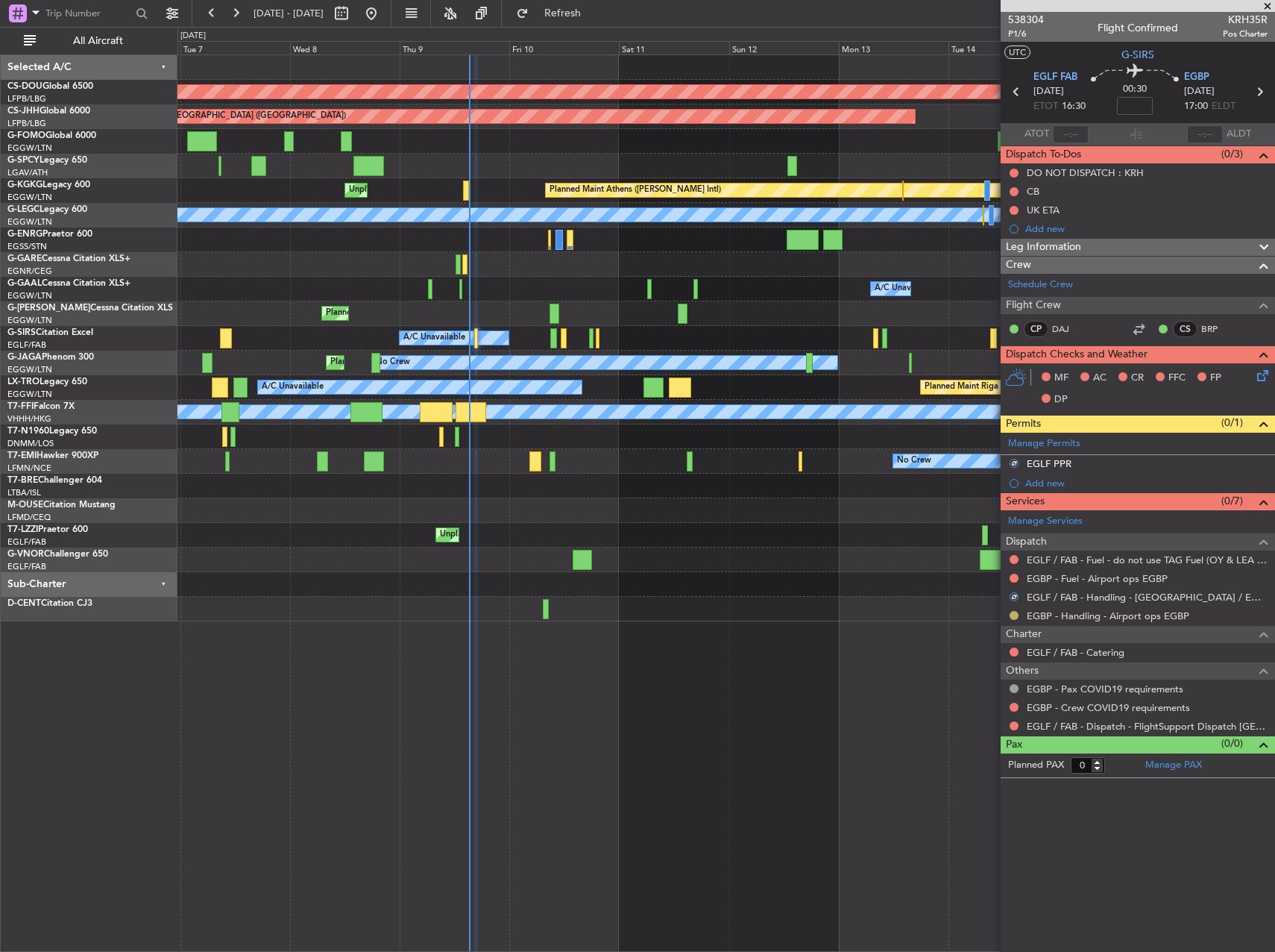
click at [1014, 615] on button at bounding box center [1014, 615] width 9 height 9
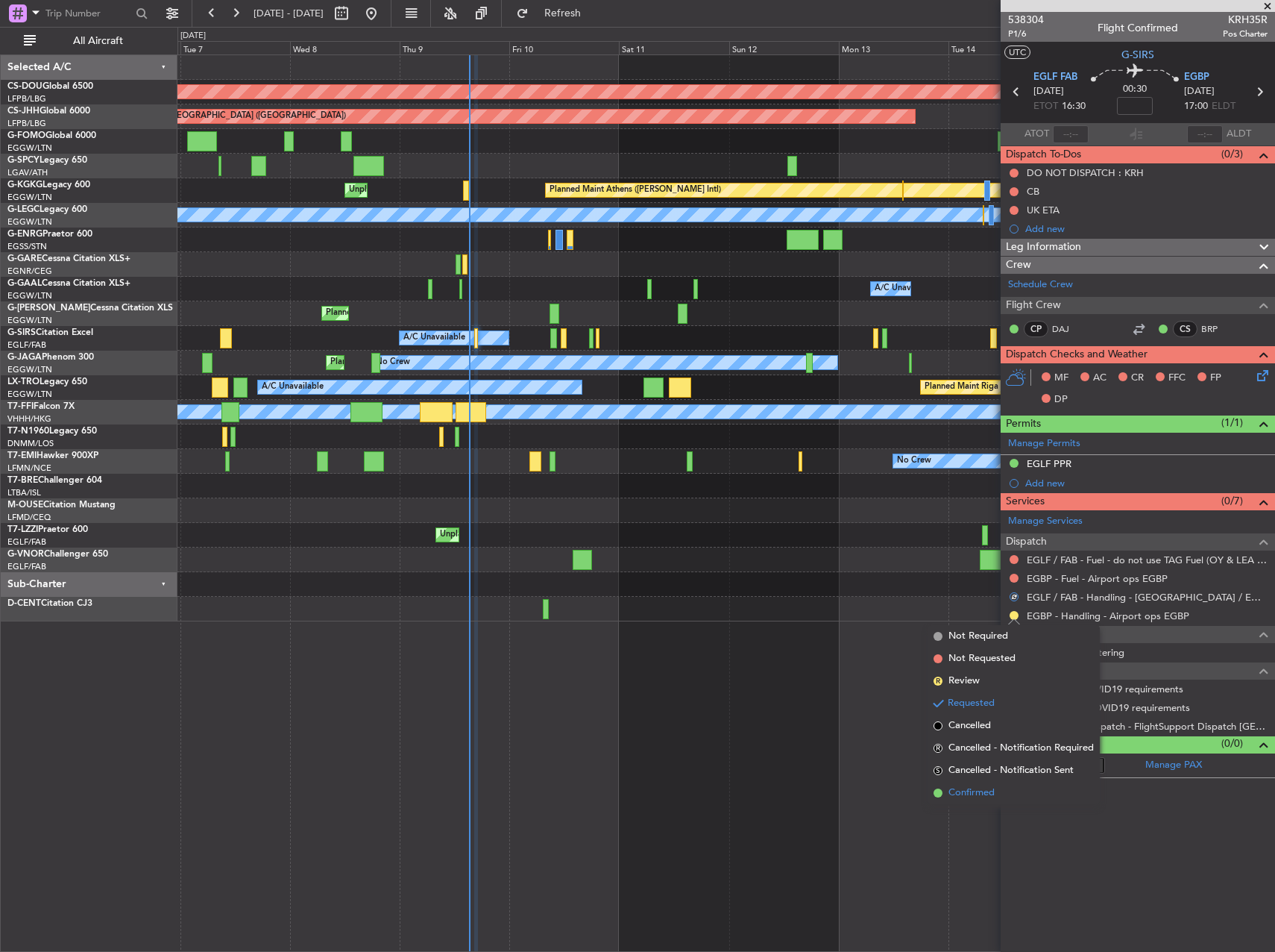
click at [949, 796] on span "Confirmed" at bounding box center [972, 792] width 46 height 15
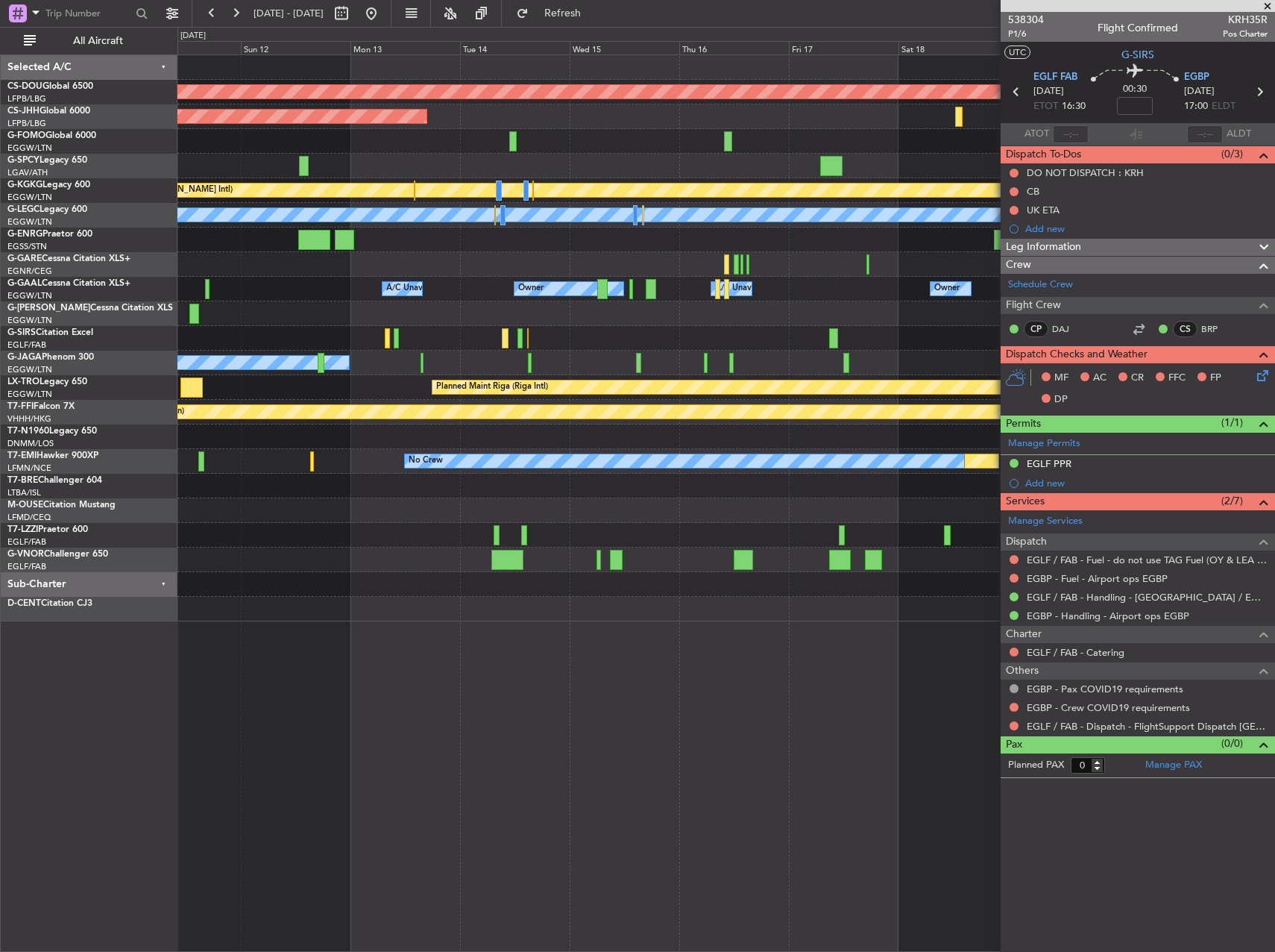
click at [297, 347] on div "Planned Maint Oxford ([GEOGRAPHIC_DATA]) A/C Unavailable" at bounding box center [726, 338] width 1097 height 25
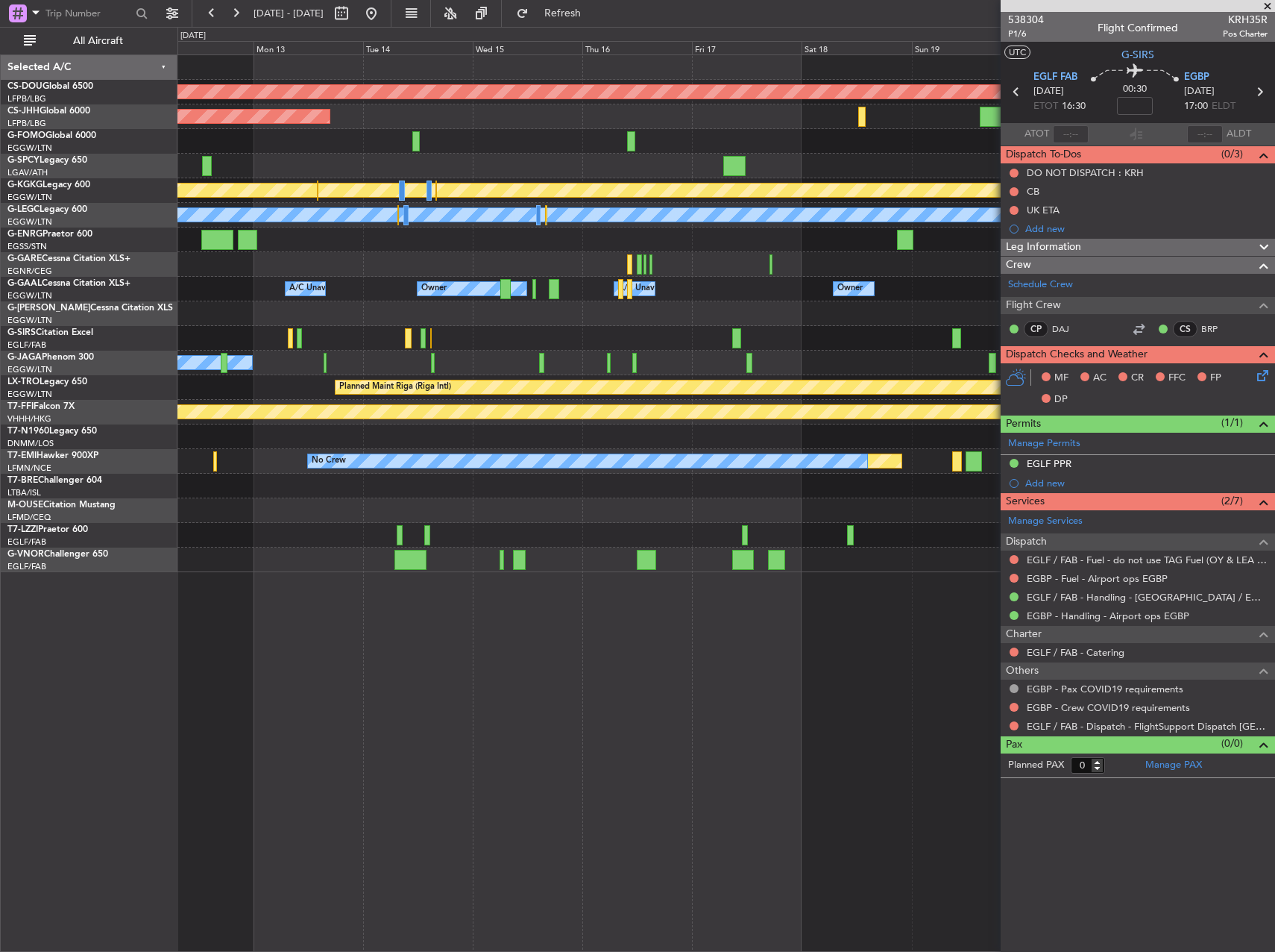
click at [689, 292] on div "Owner A/C Unavailable Owner A/C Unavailable Owner" at bounding box center [726, 289] width 1097 height 25
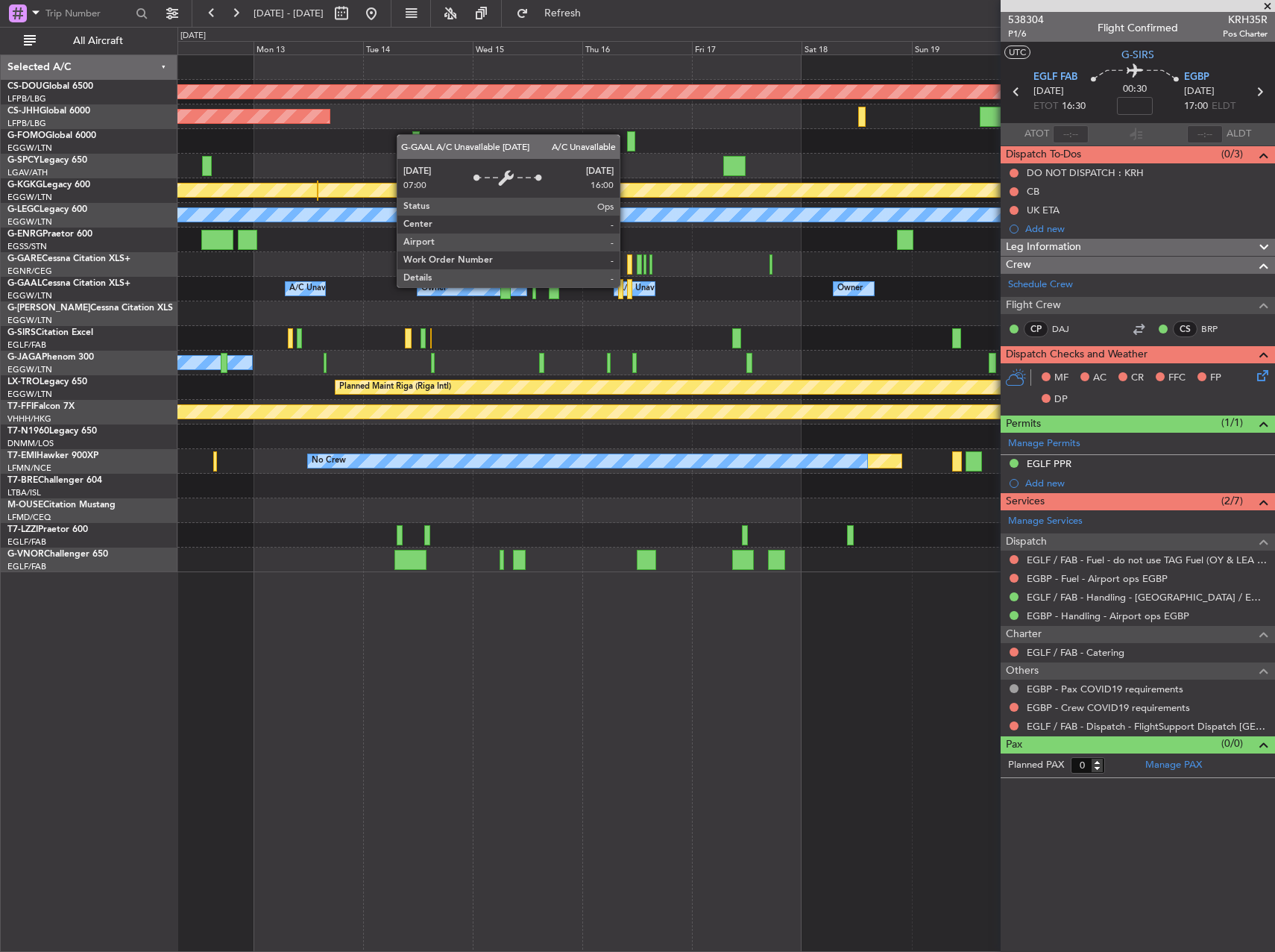
click at [627, 286] on div "A/C Unavailable" at bounding box center [648, 289] width 62 height 22
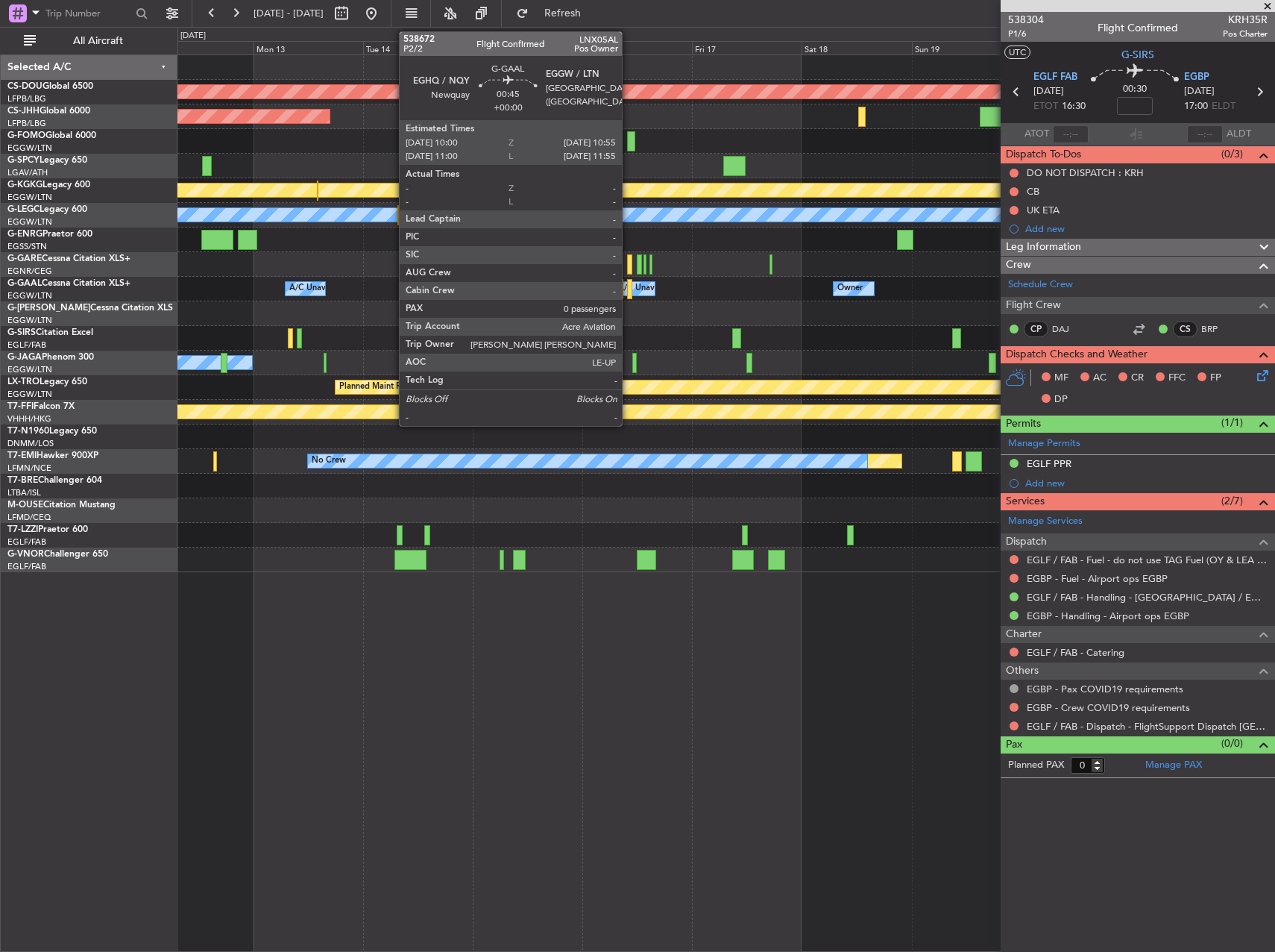
click at [629, 287] on div at bounding box center [630, 289] width 5 height 20
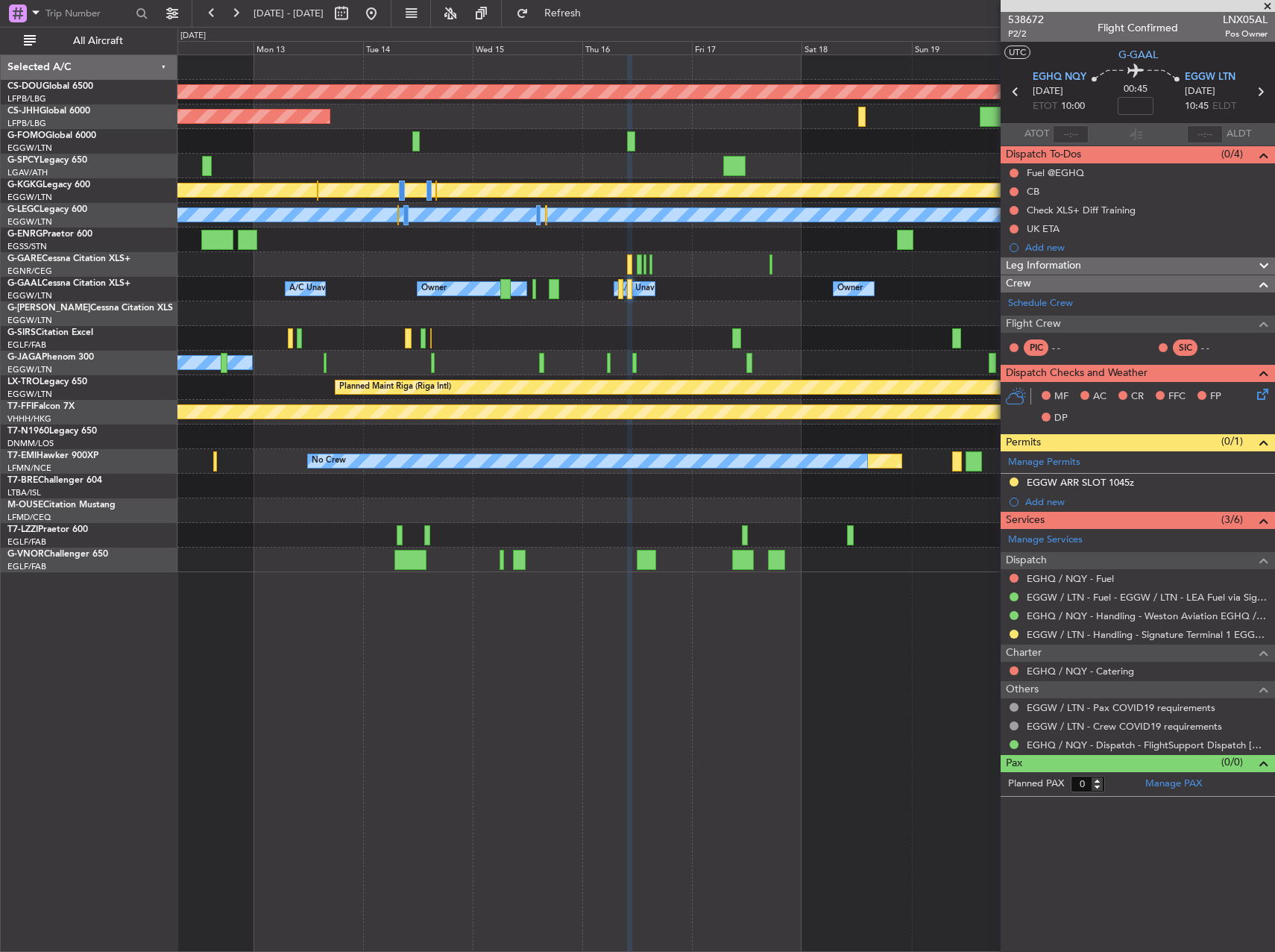
click at [743, 329] on div "Planned Maint London ([GEOGRAPHIC_DATA]) Planned Maint [GEOGRAPHIC_DATA] ([GEOG…" at bounding box center [726, 313] width 1097 height 517
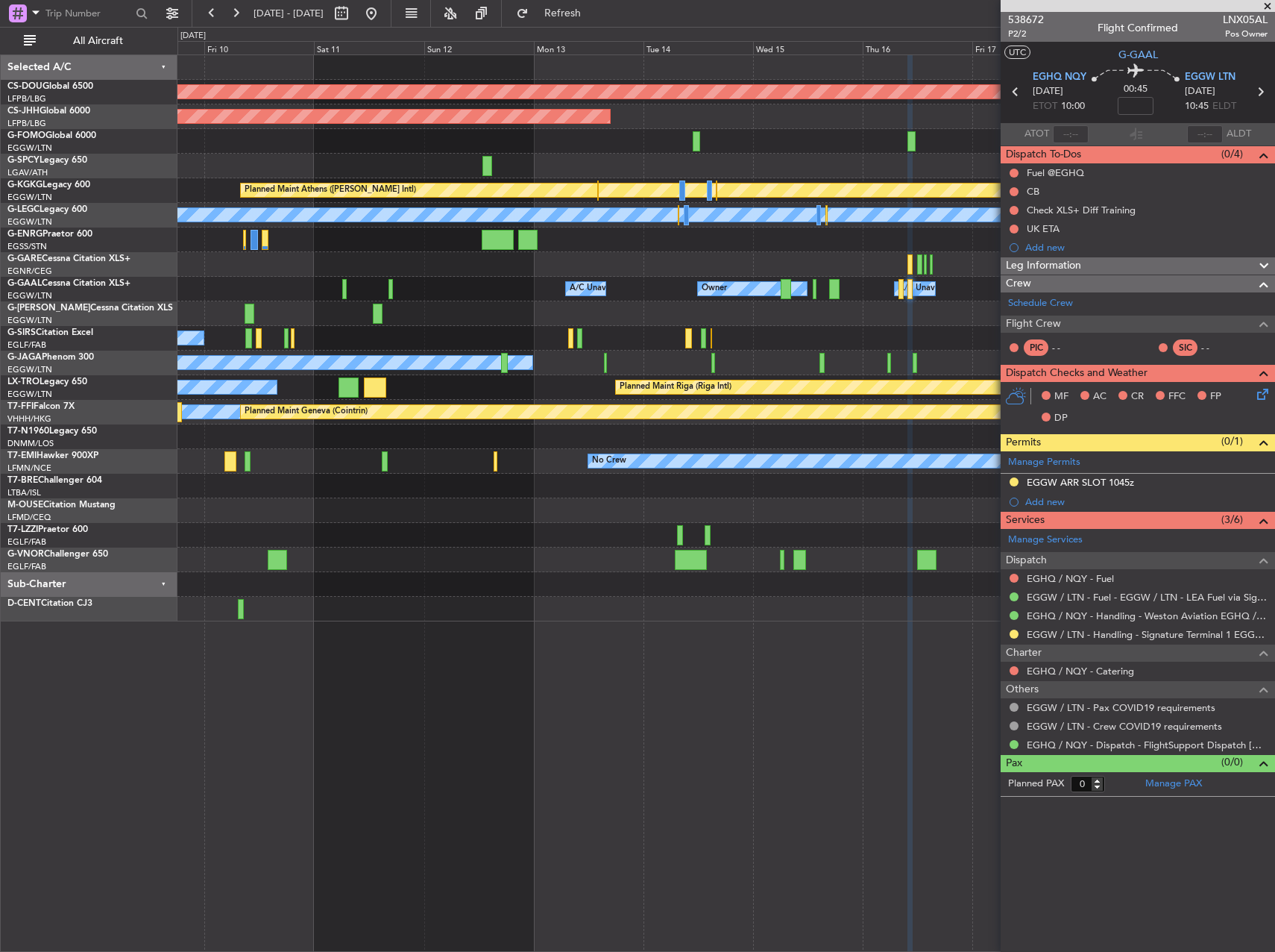
click at [513, 313] on div "Planned Maint London ([GEOGRAPHIC_DATA]) Planned Maint [GEOGRAPHIC_DATA] ([GEOG…" at bounding box center [726, 338] width 1097 height 566
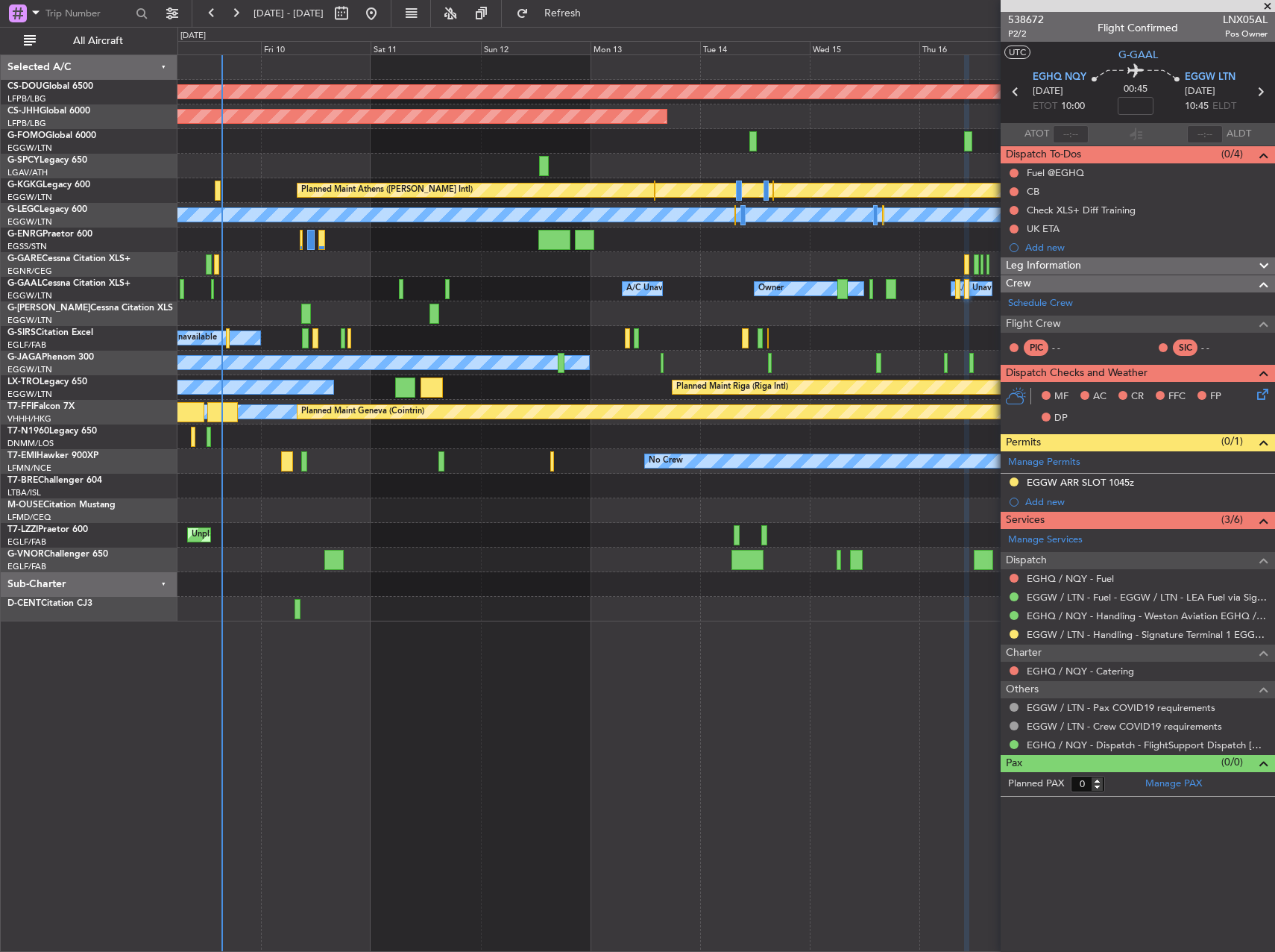
click at [323, 422] on div "Planned Maint London ([GEOGRAPHIC_DATA]) Planned Maint [GEOGRAPHIC_DATA] ([GEOG…" at bounding box center [726, 338] width 1097 height 566
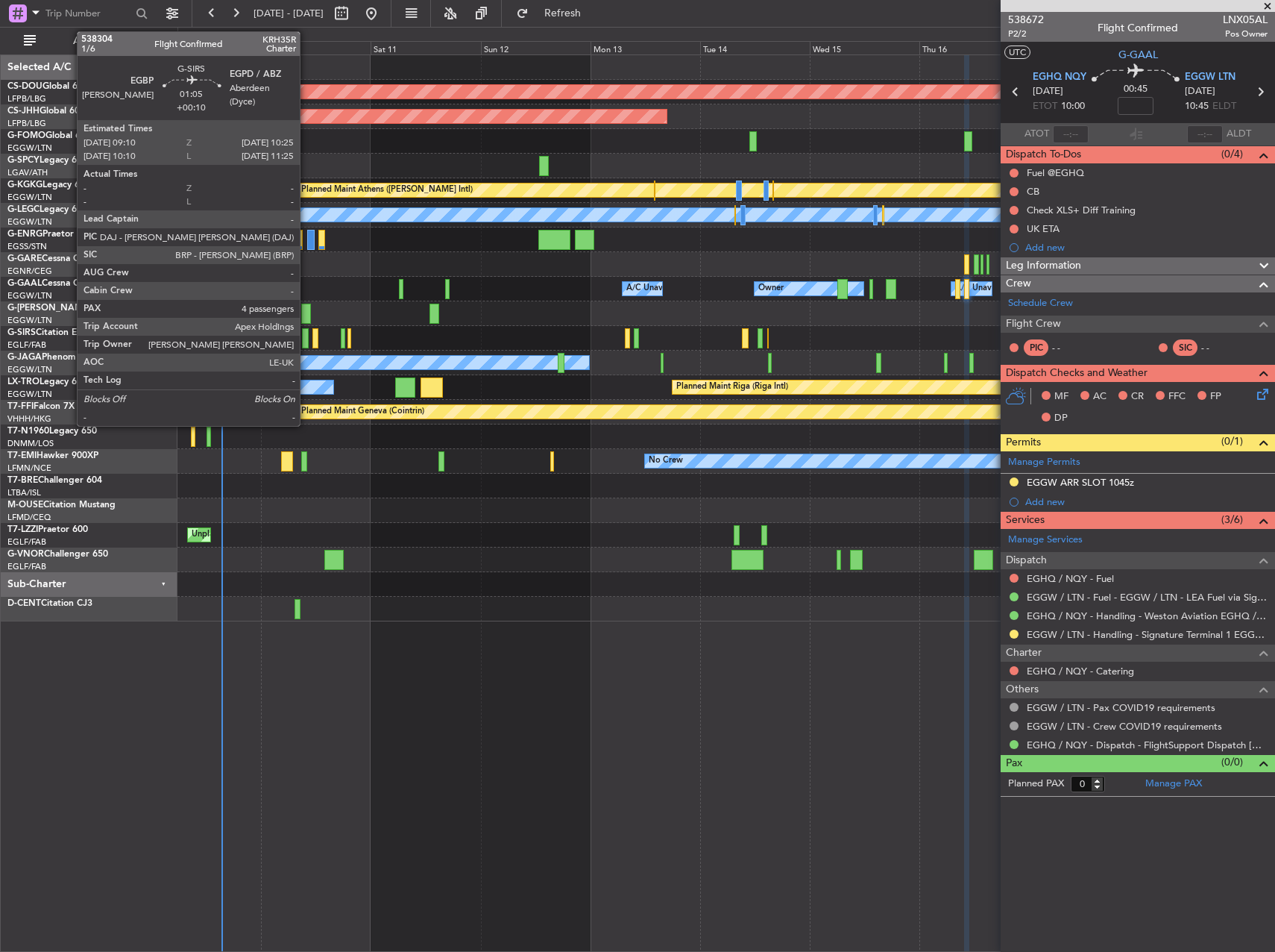
click at [306, 334] on div at bounding box center [305, 338] width 6 height 20
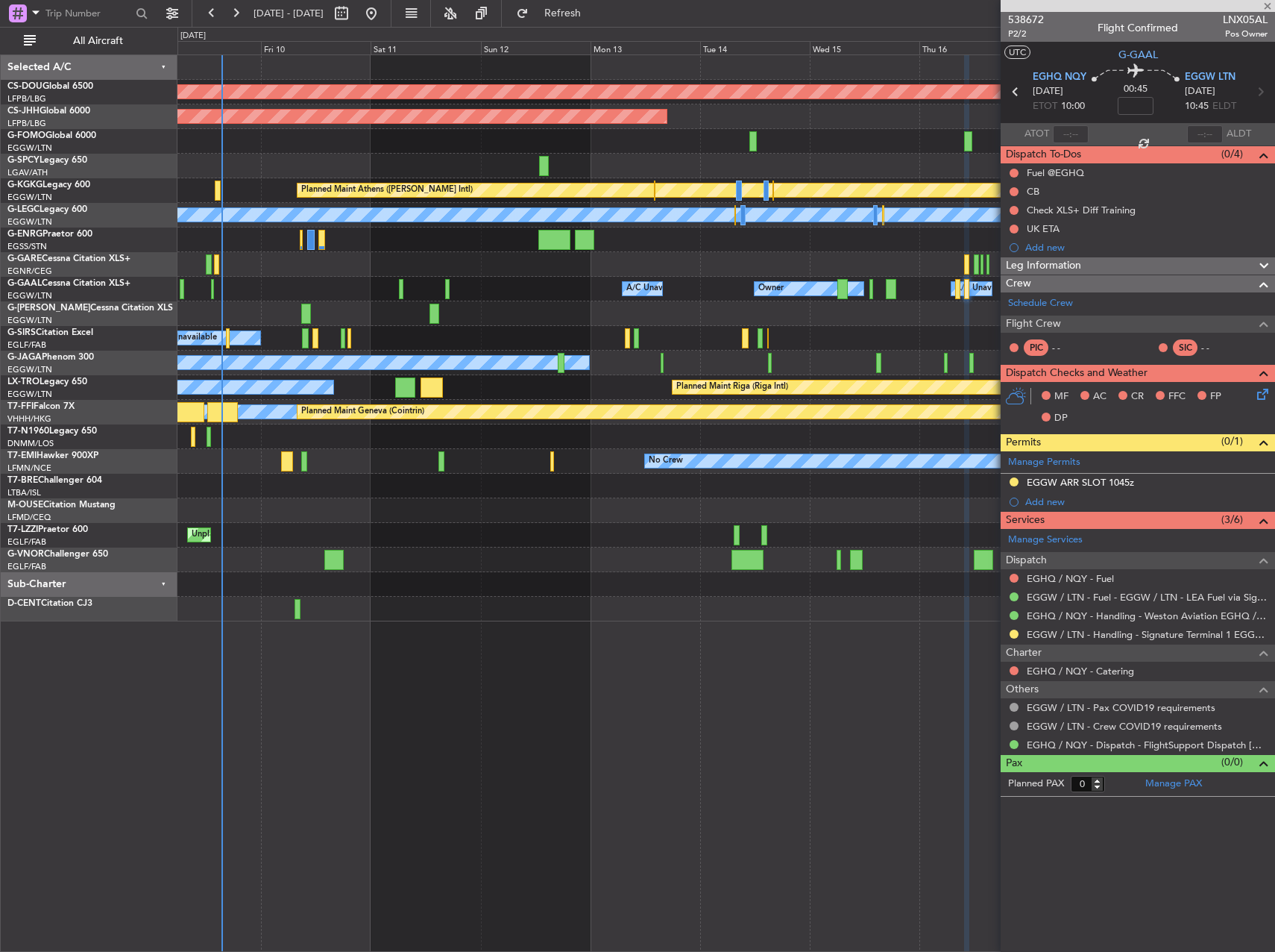
type input "+00:10"
type input "4"
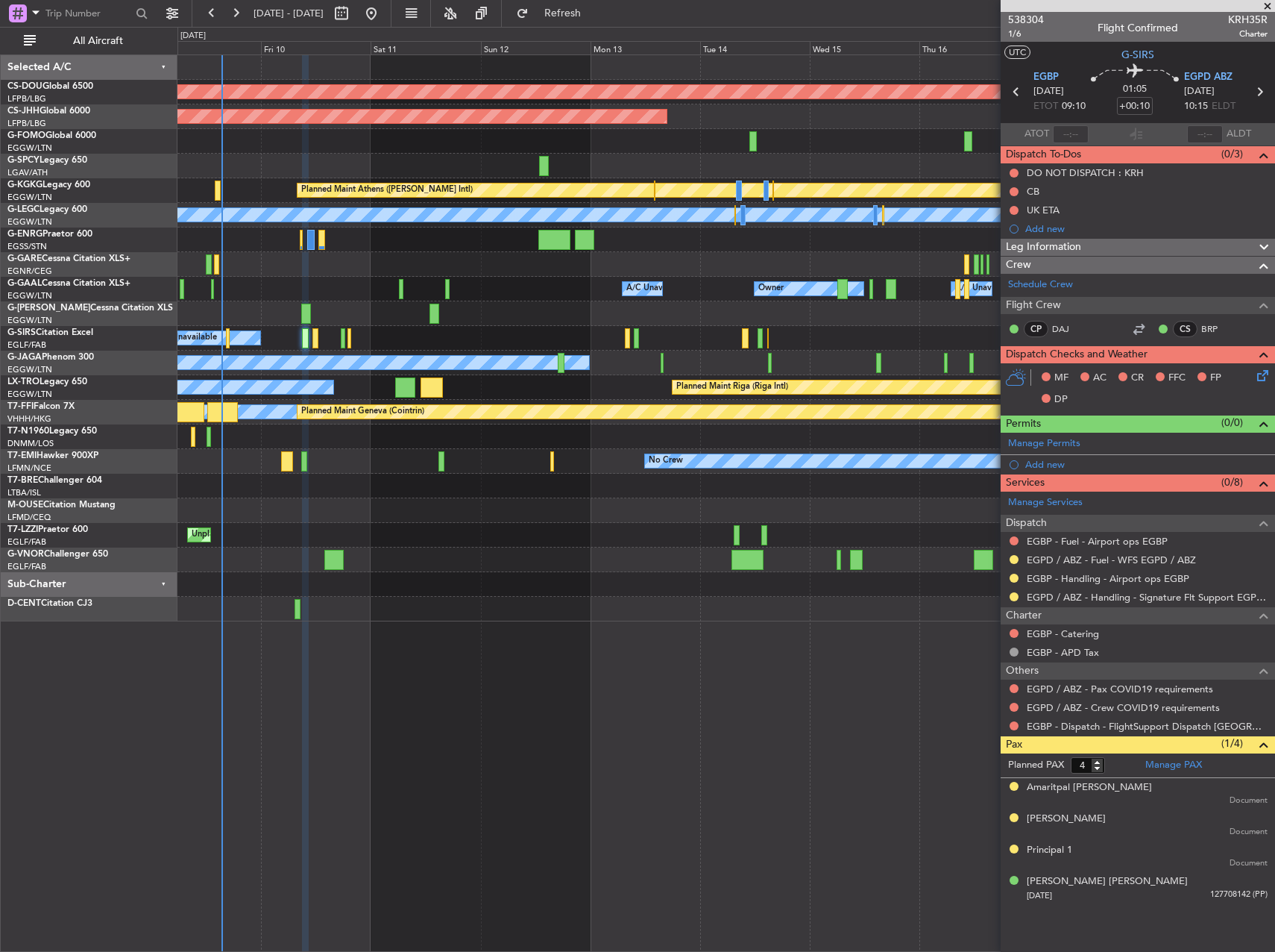
click at [1012, 588] on div "EGPD / ABZ - Handling - Signature Flt Support EGPD / ABZ" at bounding box center [1138, 596] width 274 height 18
click at [1013, 595] on button at bounding box center [1014, 596] width 9 height 9
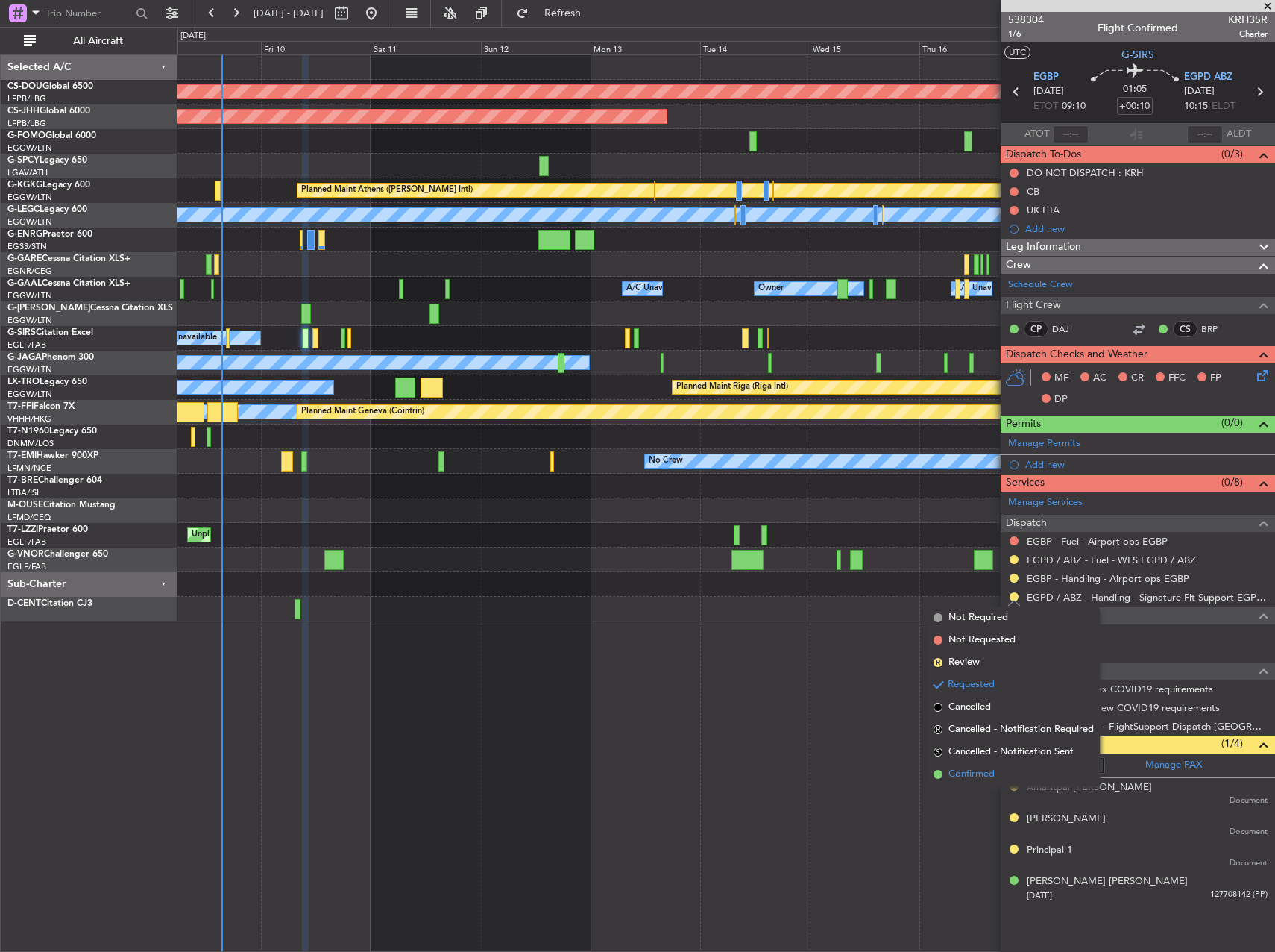
click at [948, 776] on li "Confirmed" at bounding box center [1014, 774] width 173 height 22
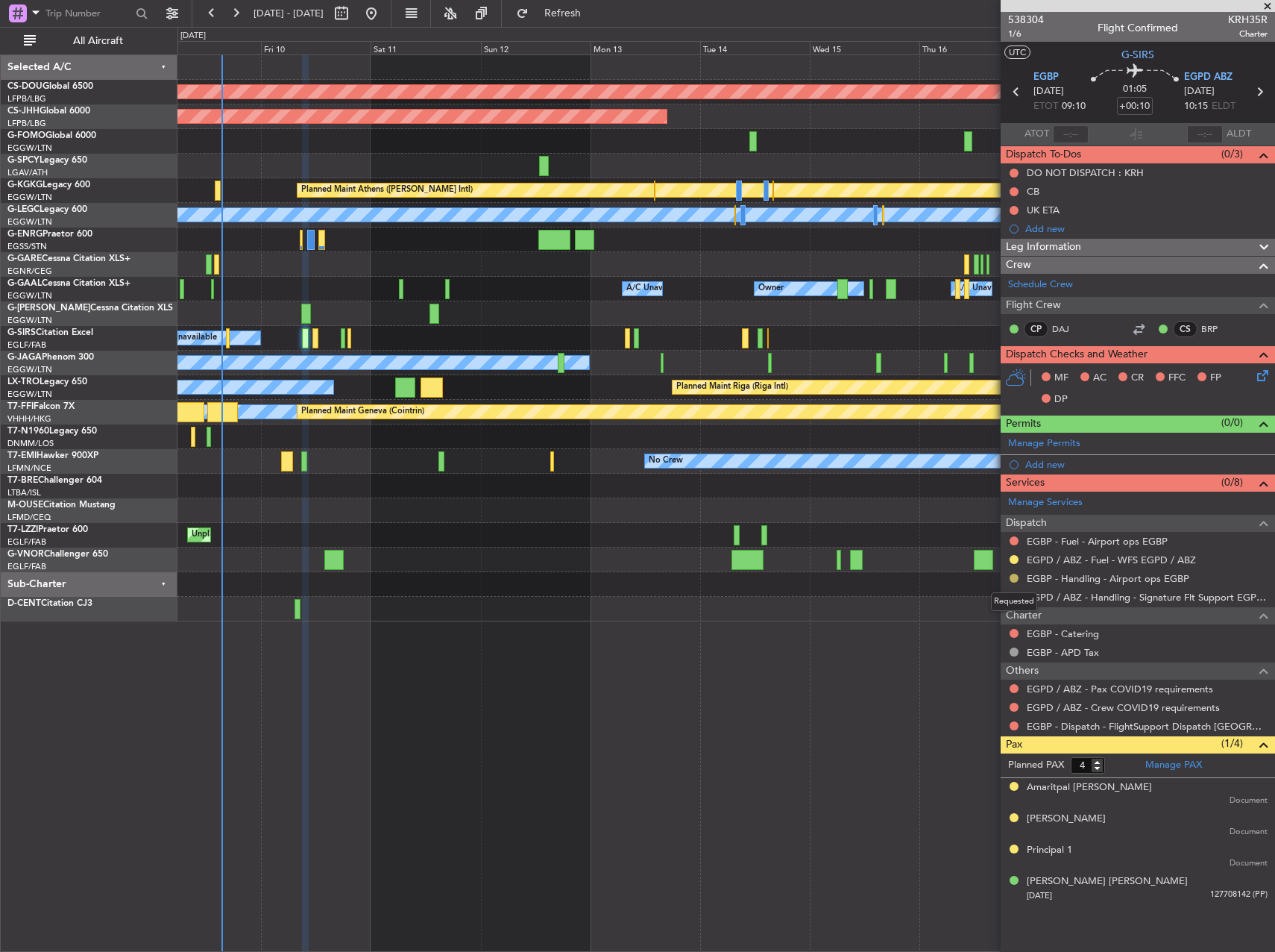
click at [1015, 580] on button at bounding box center [1014, 577] width 9 height 9
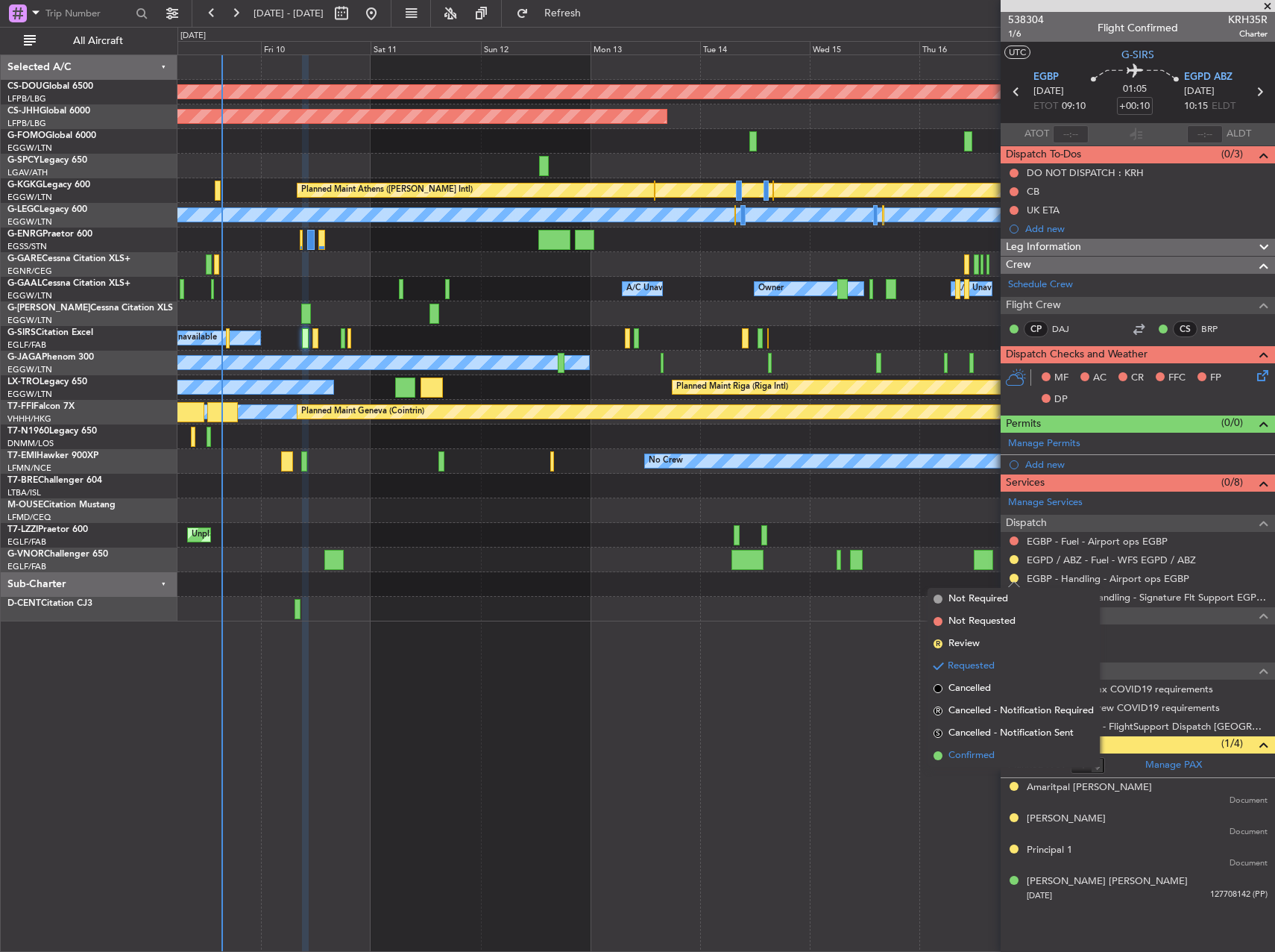
click at [982, 747] on li "Confirmed" at bounding box center [1014, 755] width 173 height 22
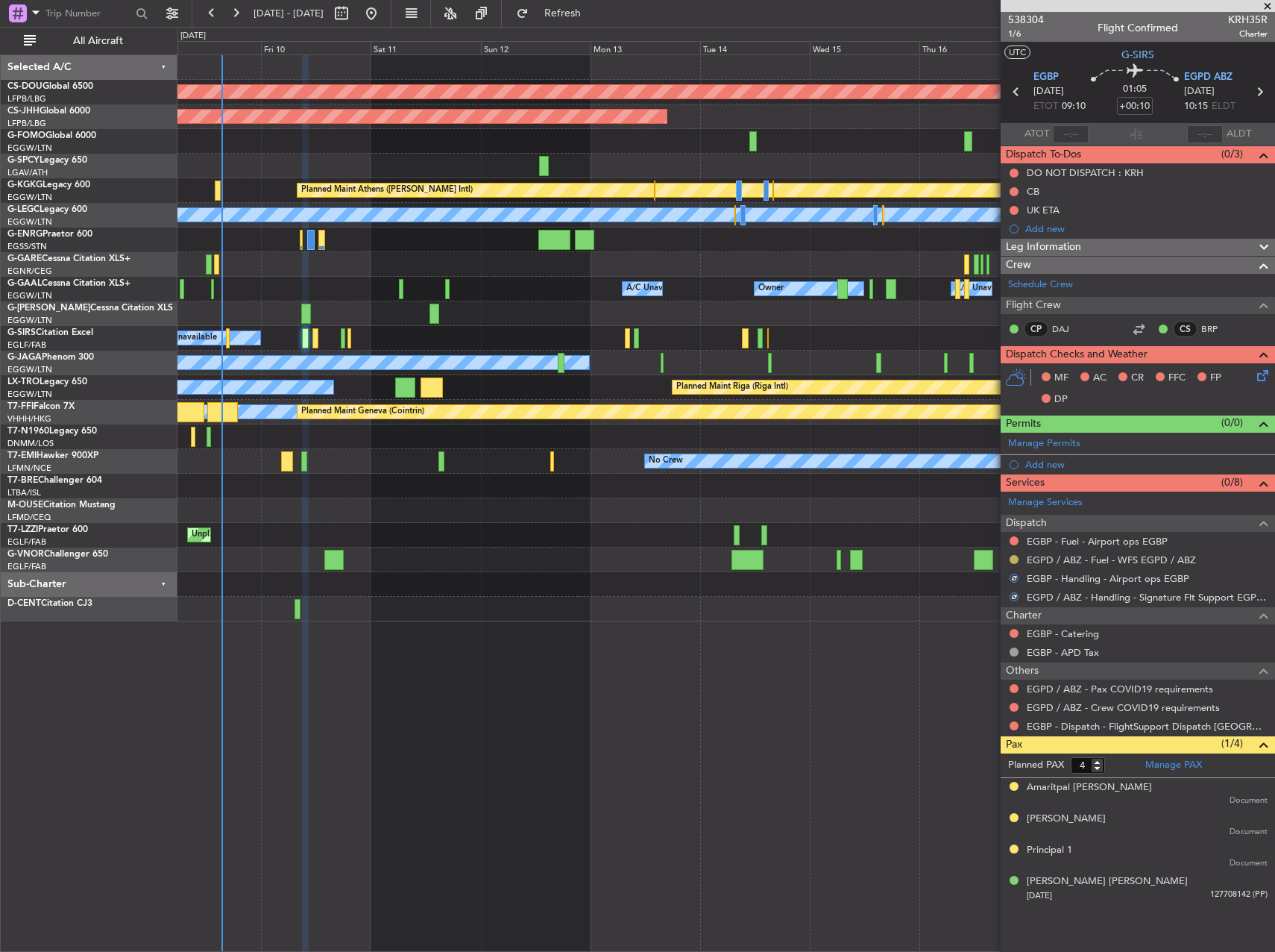
click at [1013, 560] on button at bounding box center [1014, 559] width 9 height 9
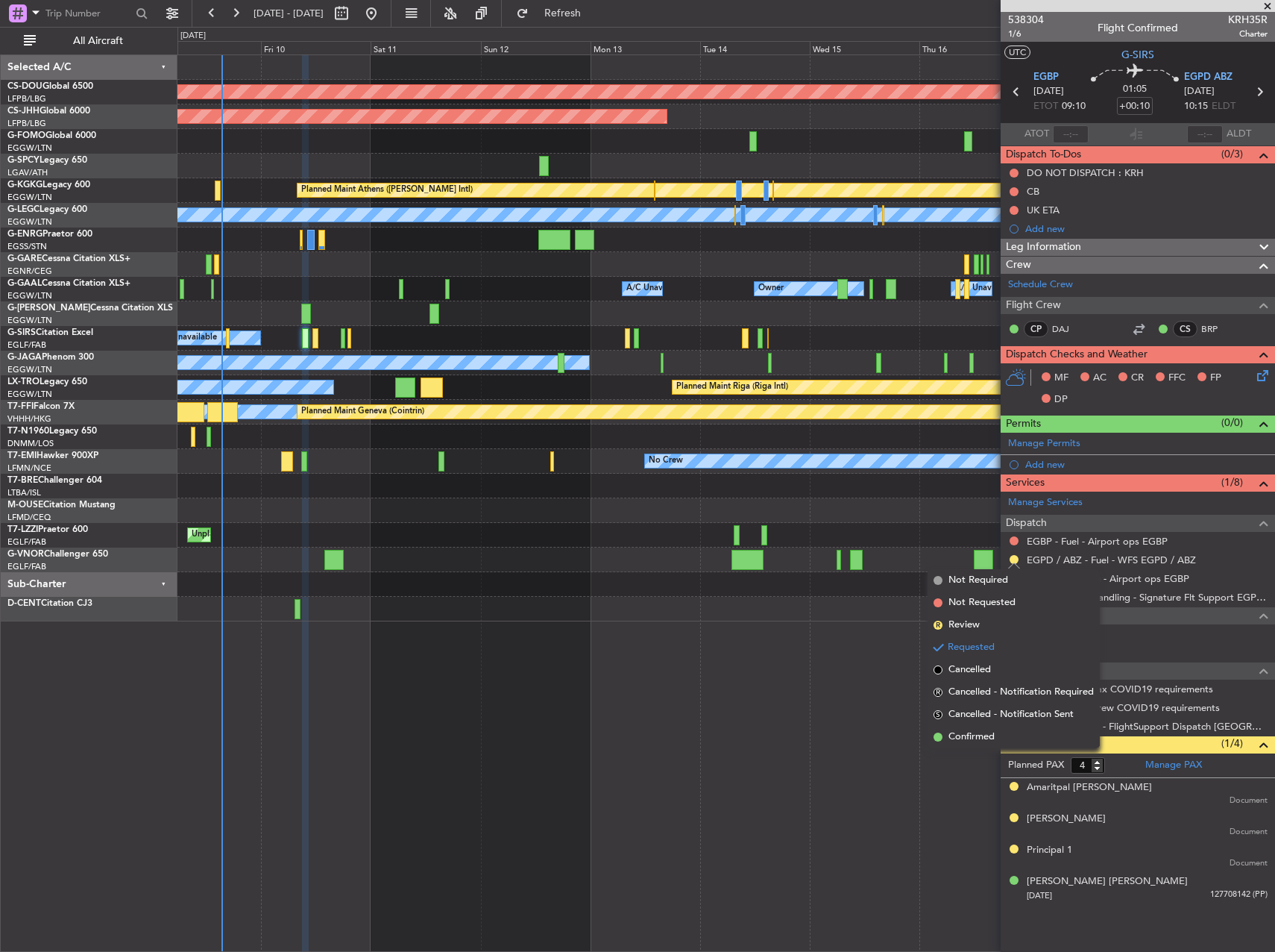
click at [832, 691] on div "Planned Maint London ([GEOGRAPHIC_DATA]) Planned Maint [GEOGRAPHIC_DATA] ([GEOG…" at bounding box center [726, 503] width 1098 height 897
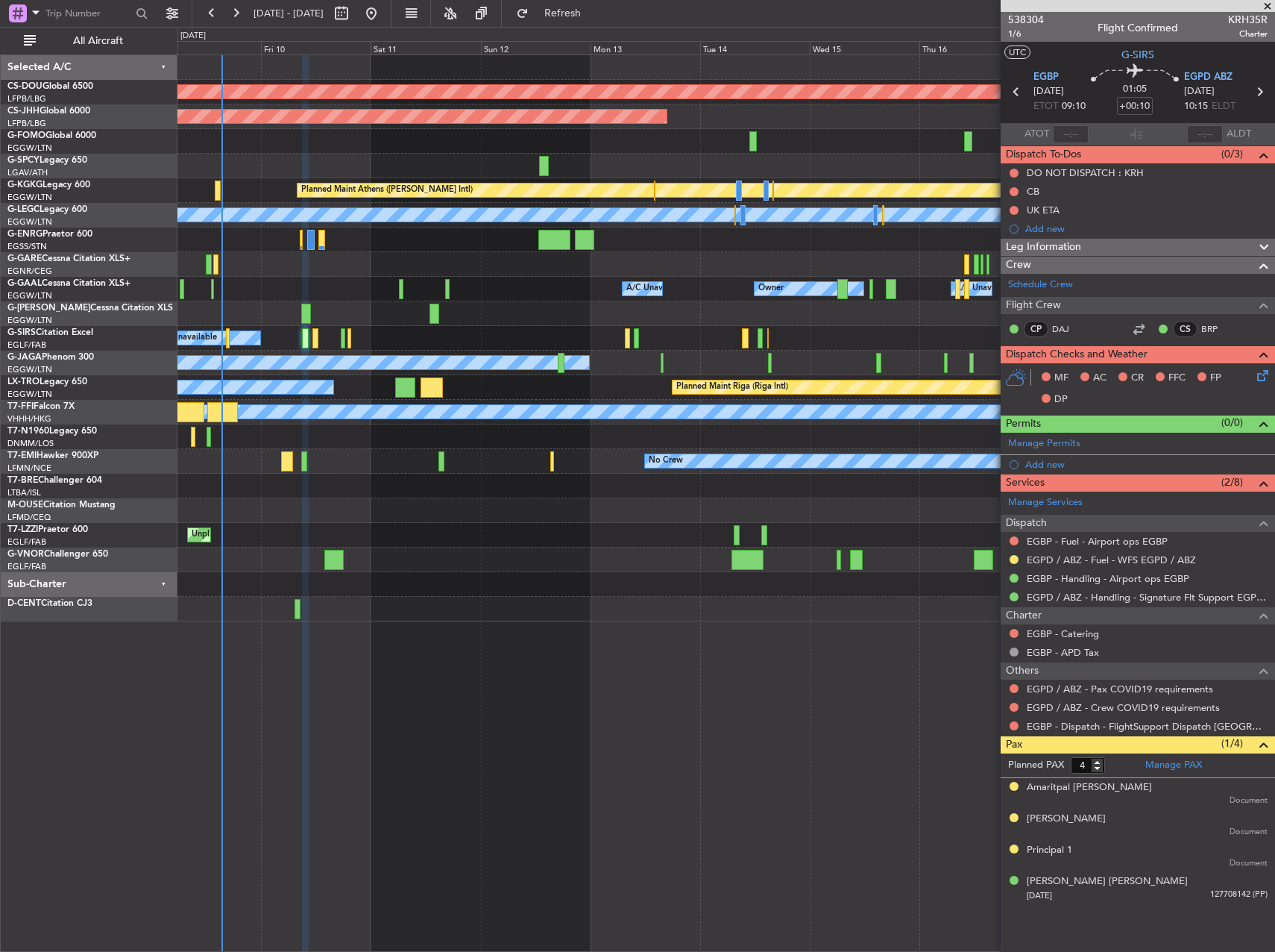
click at [307, 281] on div "Owner A/C Unavailable Owner Owner A/C Unavailable" at bounding box center [726, 289] width 1097 height 25
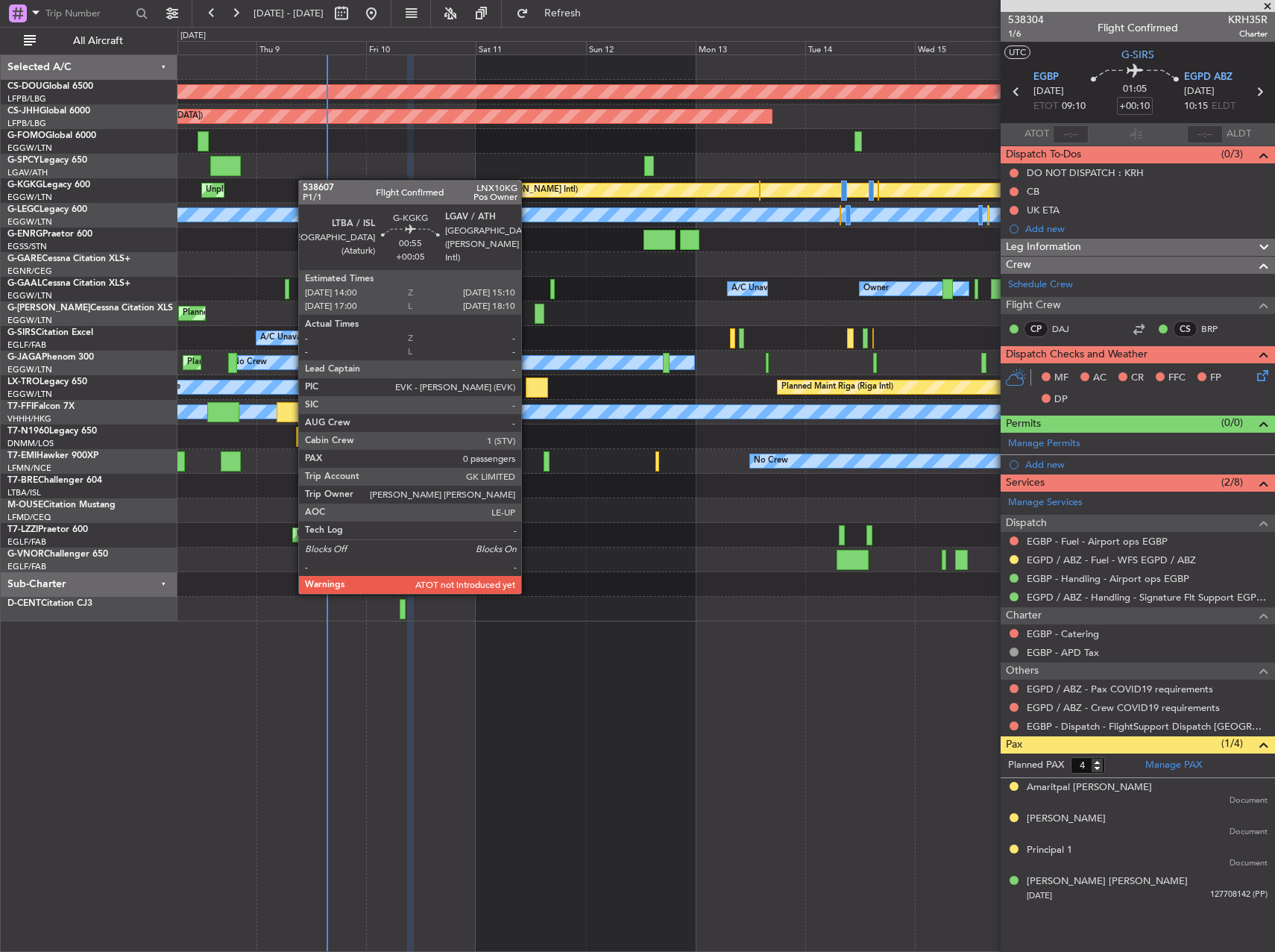
click at [337, 177] on div "Planned Maint London ([GEOGRAPHIC_DATA]) Planned Maint [GEOGRAPHIC_DATA] ([GEOG…" at bounding box center [726, 338] width 1097 height 566
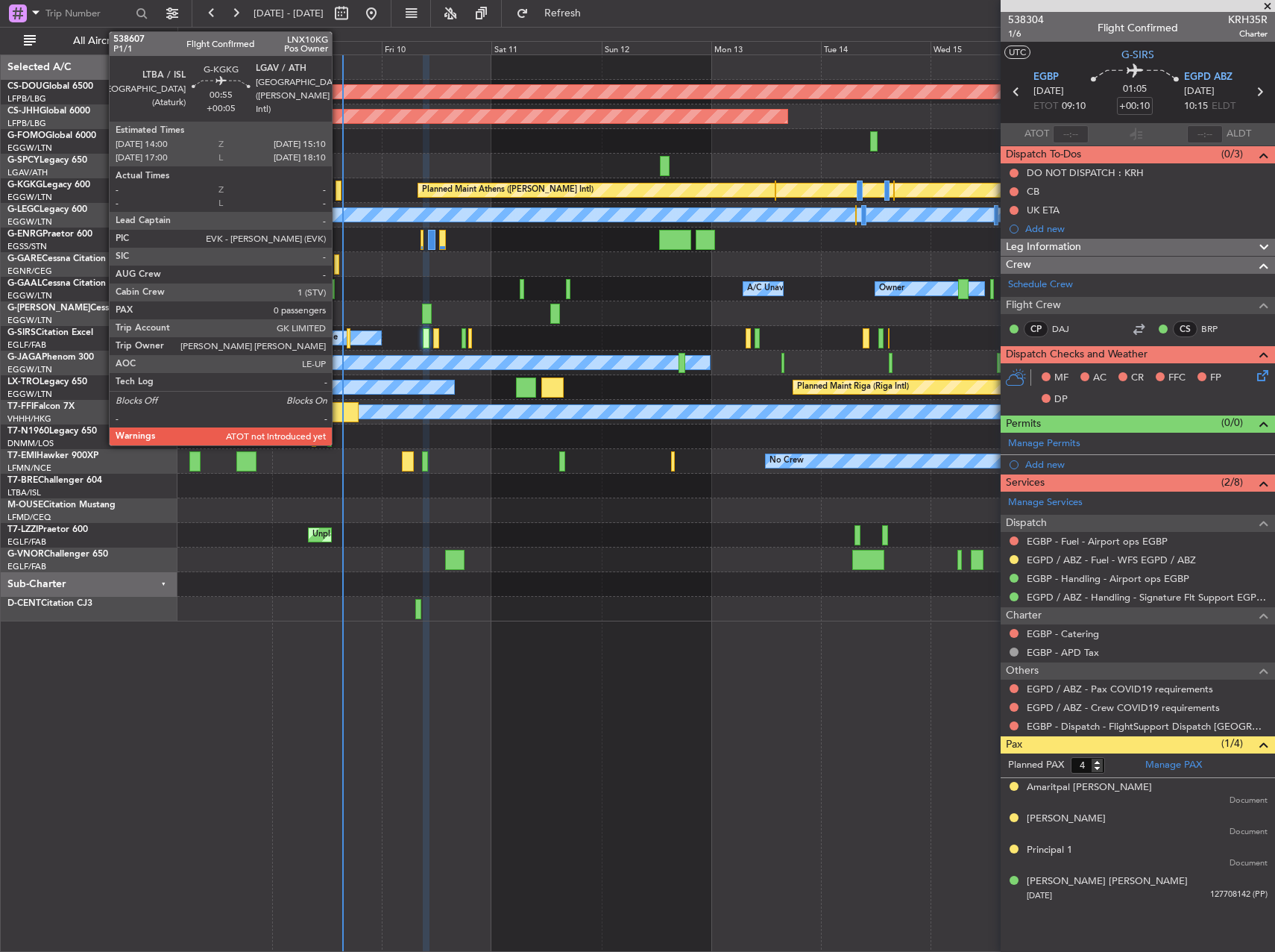
click at [339, 190] on div at bounding box center [338, 190] width 6 height 20
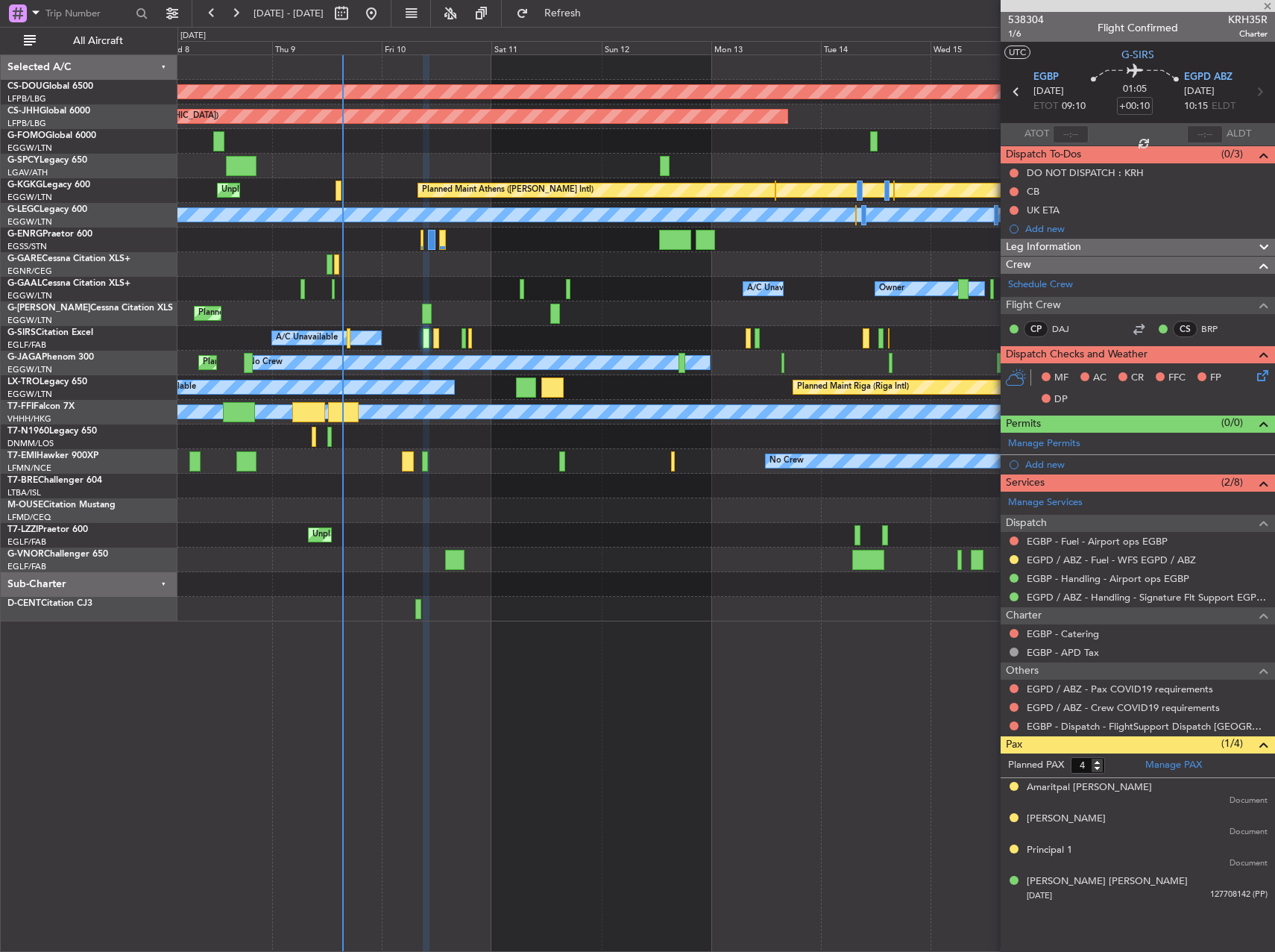
type input "+00:05"
type input "0"
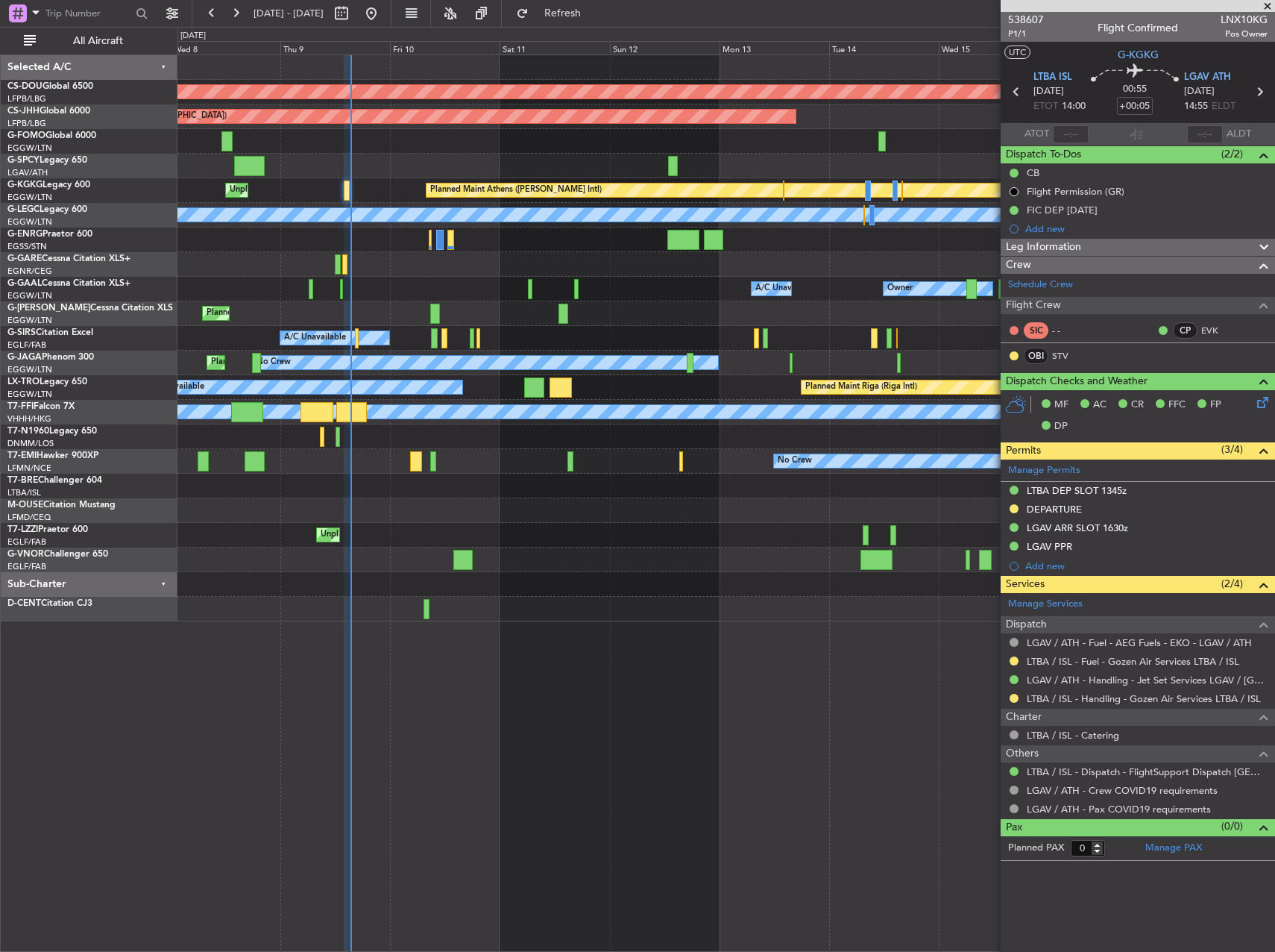
click at [333, 187] on div "Planned Maint Athens ([PERSON_NAME] Intl) Unplanned Maint [GEOGRAPHIC_DATA] (At…" at bounding box center [726, 190] width 1097 height 25
